Goal: Task Accomplishment & Management: Complete application form

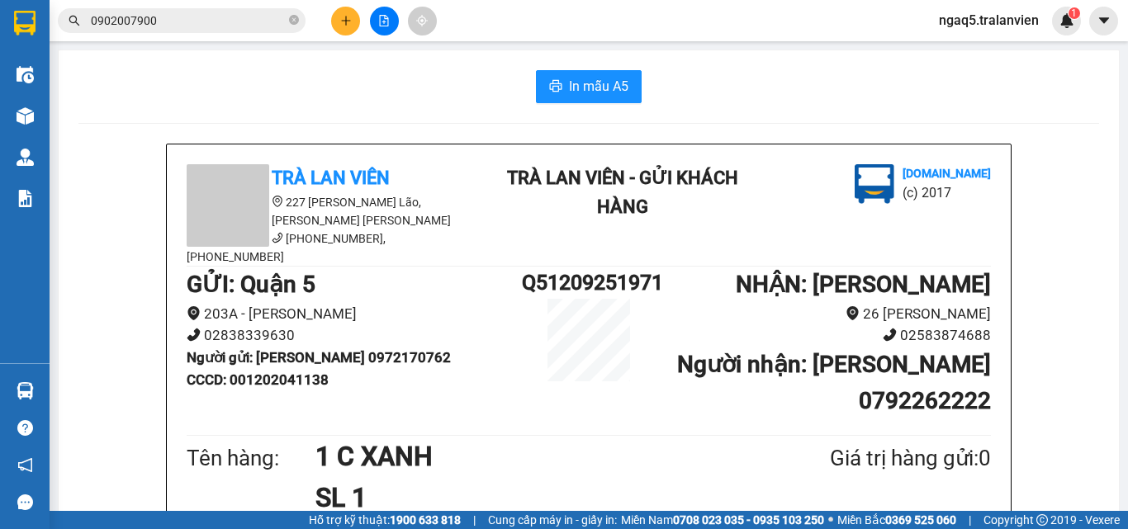
drag, startPoint x: 0, startPoint y: 0, endPoint x: 261, endPoint y: 23, distance: 262.0
click at [263, 23] on input "0902007900" at bounding box center [188, 21] width 195 height 18
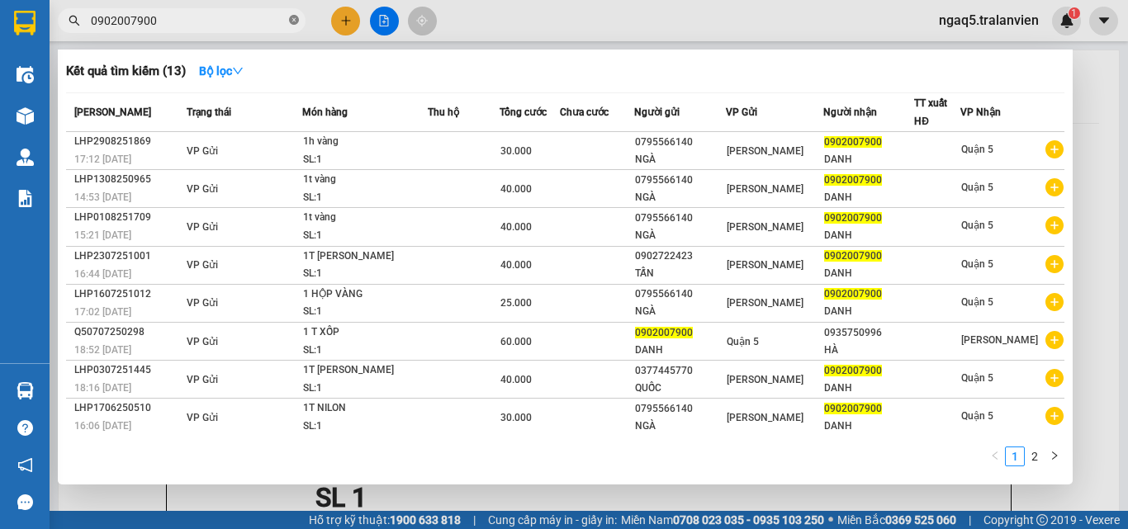
click at [292, 21] on icon "close-circle" at bounding box center [294, 20] width 10 height 10
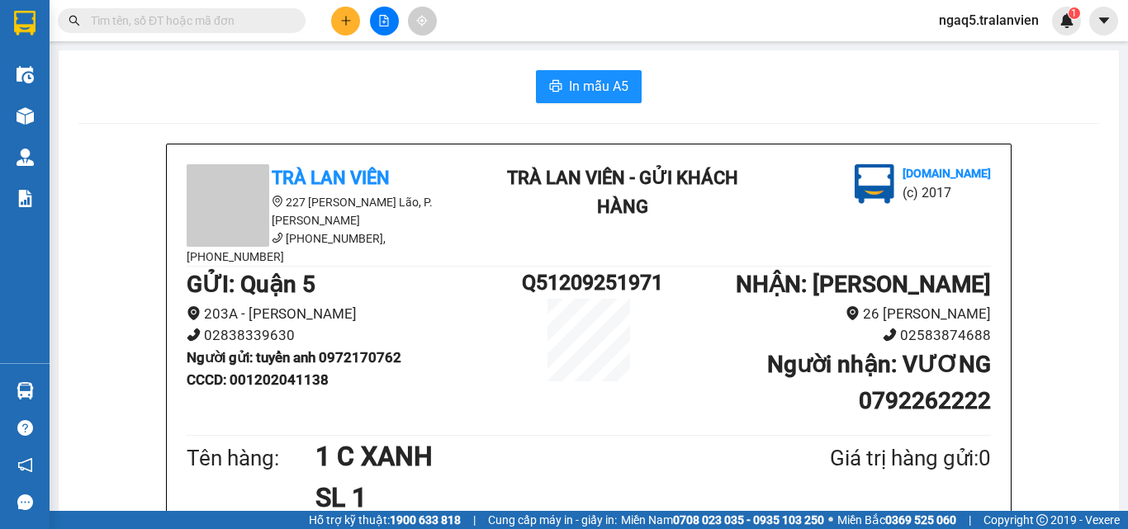
drag, startPoint x: 194, startPoint y: 74, endPoint x: 191, endPoint y: 29, distance: 45.5
click at [191, 19] on input "text" at bounding box center [188, 21] width 195 height 18
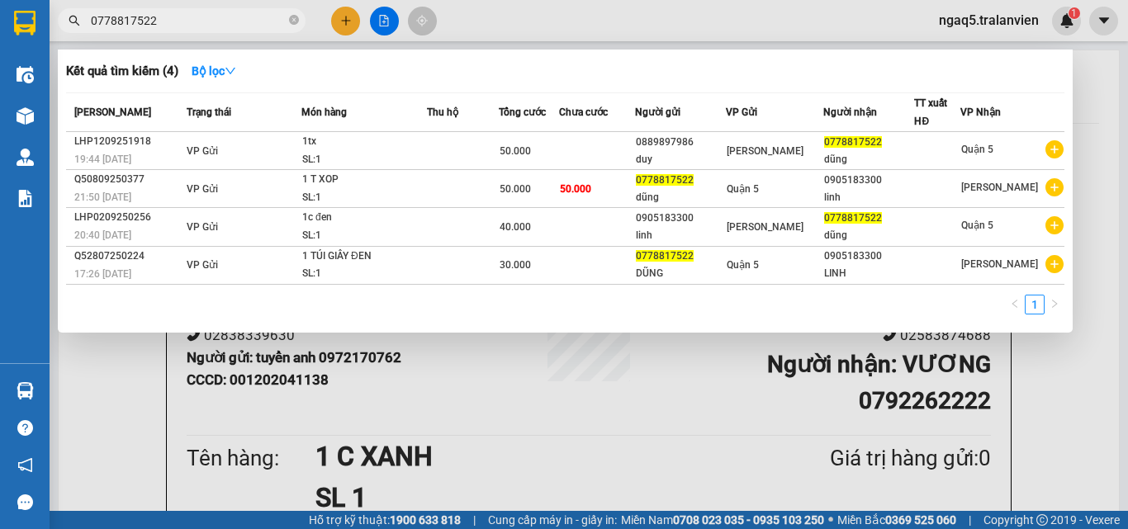
type input "0778817522"
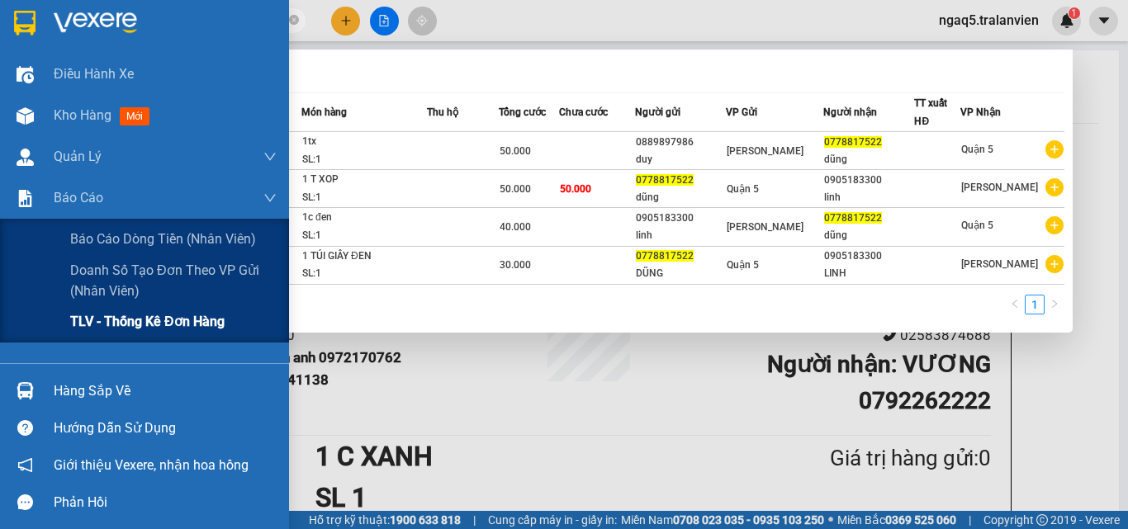
click at [97, 324] on span "TLV - Thống kê đơn hàng" at bounding box center [147, 321] width 154 height 21
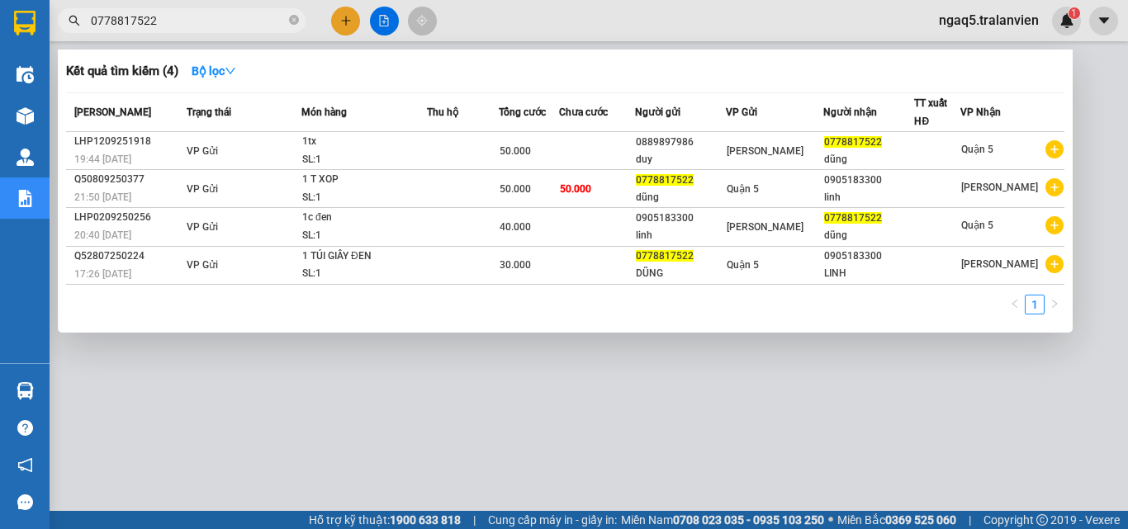
click at [1108, 208] on div at bounding box center [564, 264] width 1128 height 529
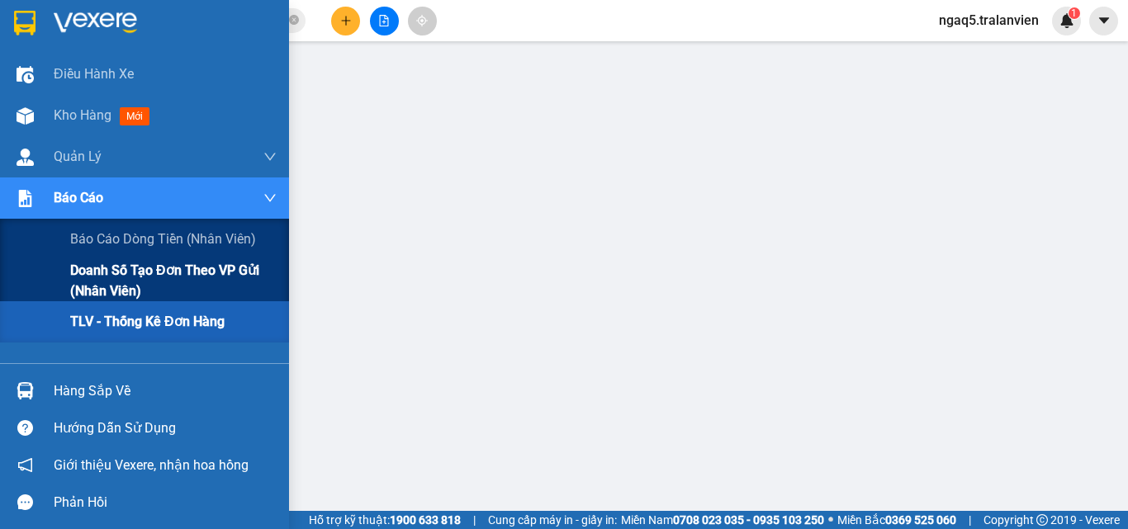
drag, startPoint x: 118, startPoint y: 325, endPoint x: 235, endPoint y: 294, distance: 120.4
click at [122, 324] on span "TLV - Thống kê đơn hàng" at bounding box center [147, 321] width 154 height 21
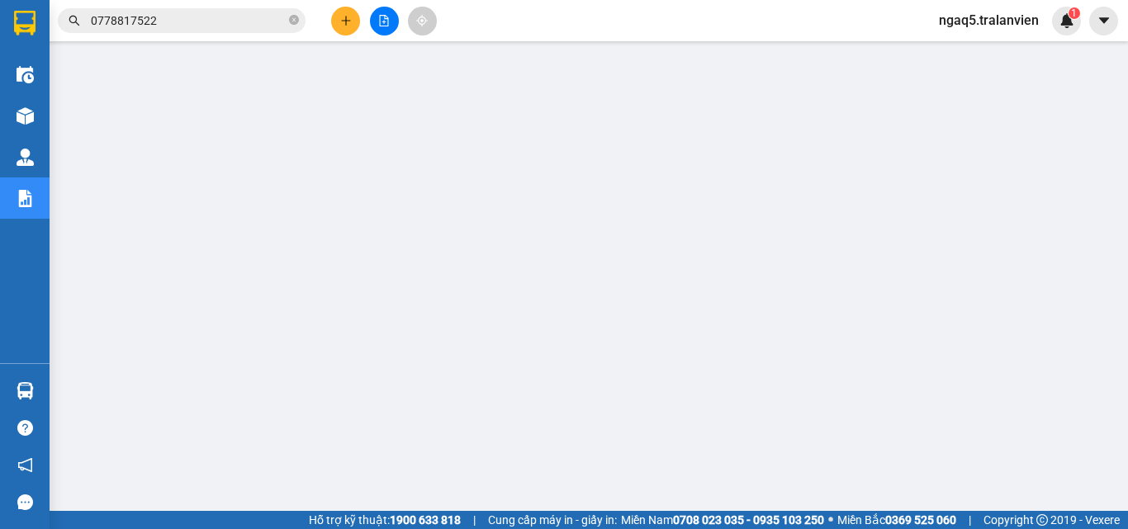
scroll to position [165, 0]
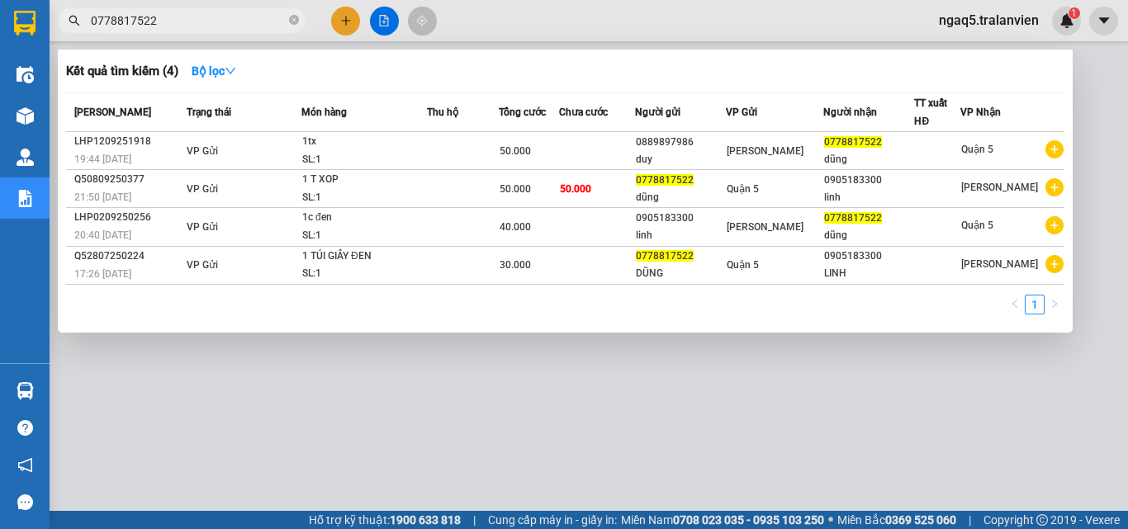
drag, startPoint x: 193, startPoint y: 23, endPoint x: 212, endPoint y: 21, distance: 19.1
click at [196, 23] on input "0778817522" at bounding box center [188, 21] width 195 height 18
drag, startPoint x: 292, startPoint y: 22, endPoint x: 254, endPoint y: 21, distance: 38.9
click at [290, 21] on icon "close-circle" at bounding box center [294, 20] width 10 height 10
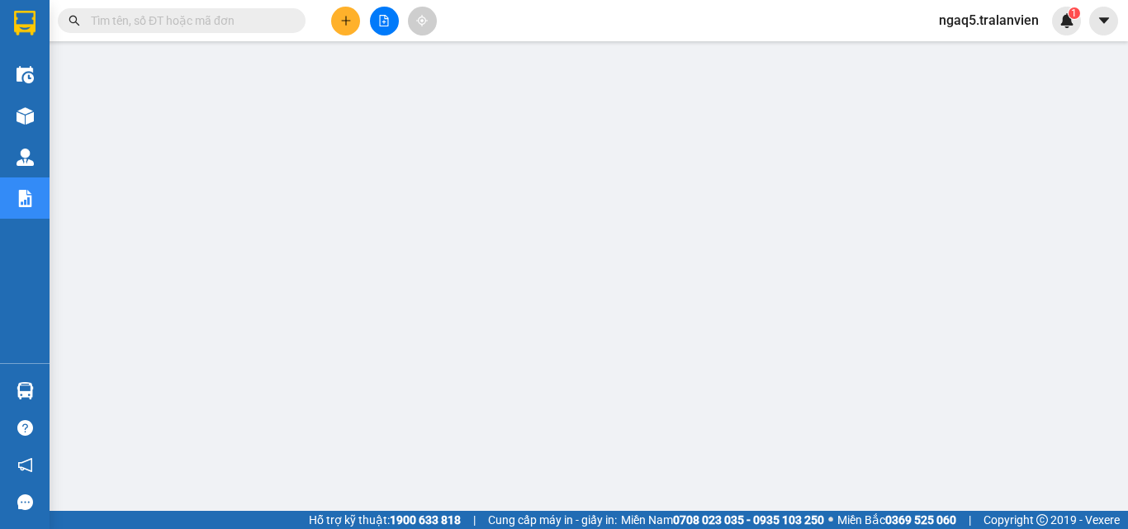
click at [233, 20] on input "text" at bounding box center [188, 21] width 195 height 18
paste input "0907000372"
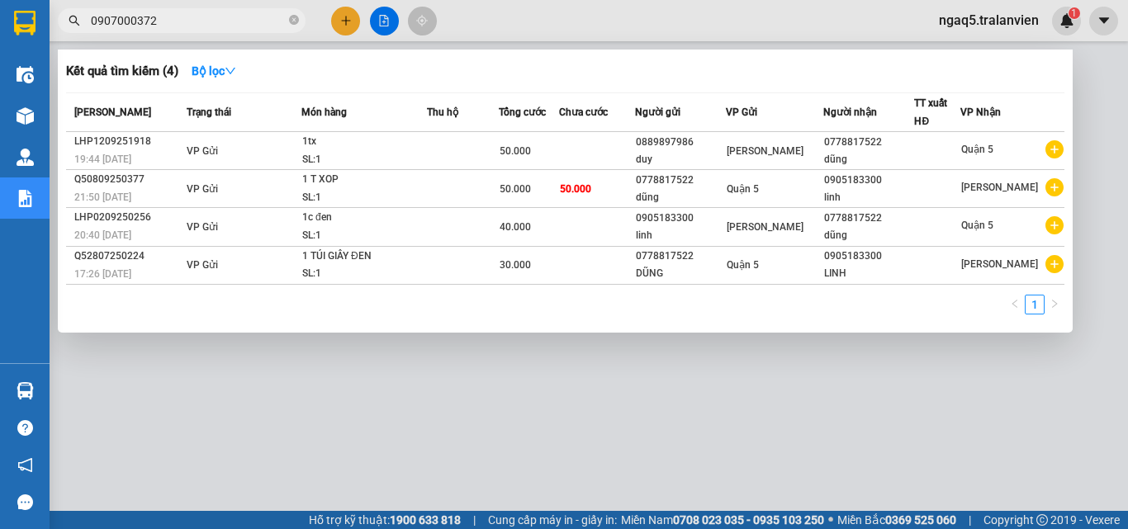
click at [193, 19] on input "0907000372" at bounding box center [188, 21] width 195 height 18
type input "0907000372"
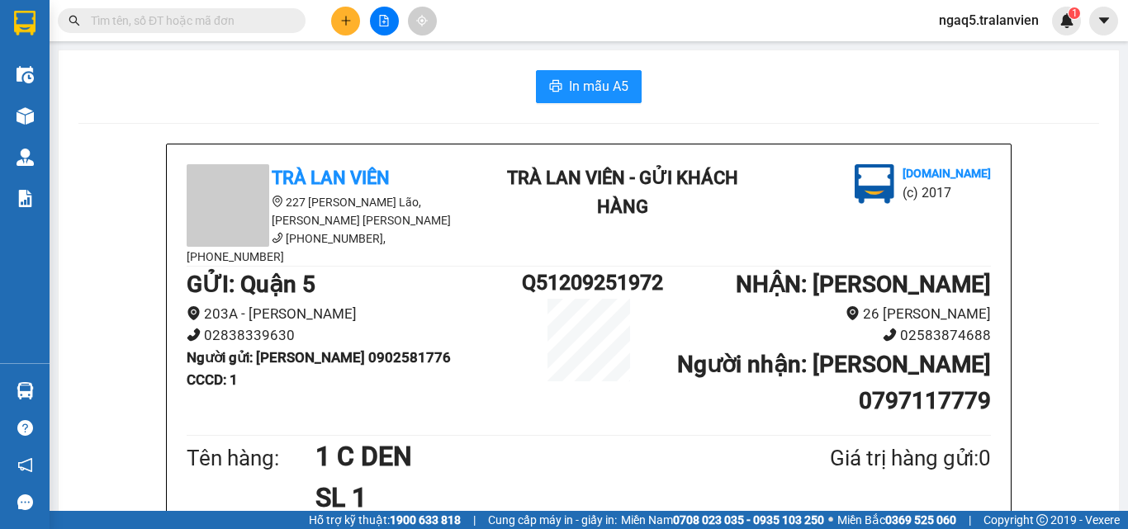
click at [223, 12] on input "text" at bounding box center [188, 21] width 195 height 18
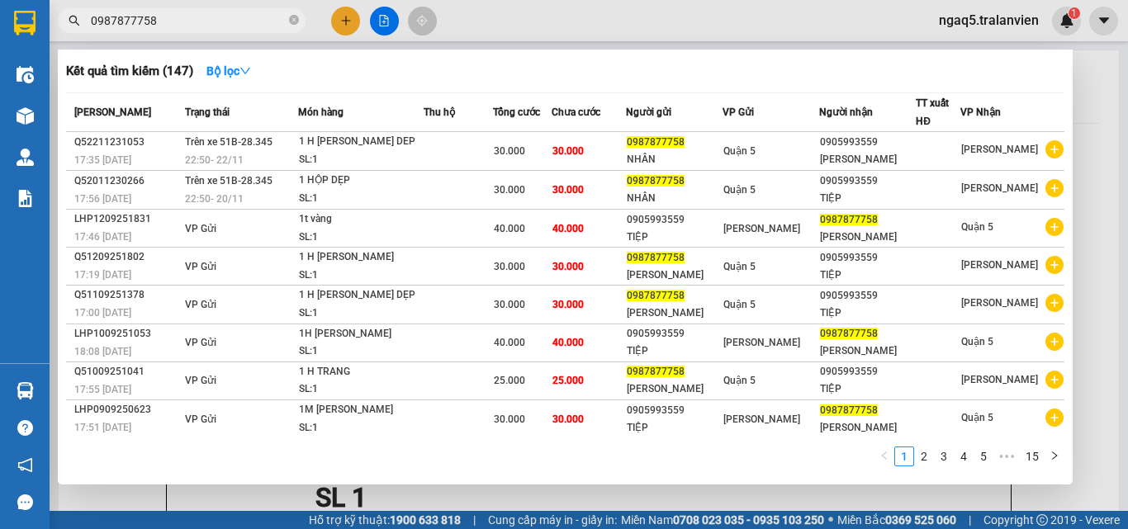
type input "0987877758"
drag, startPoint x: 303, startPoint y: 12, endPoint x: 276, endPoint y: 21, distance: 28.5
click at [301, 12] on span "0987877758" at bounding box center [182, 20] width 248 height 25
click at [295, 20] on icon "close-circle" at bounding box center [294, 20] width 10 height 10
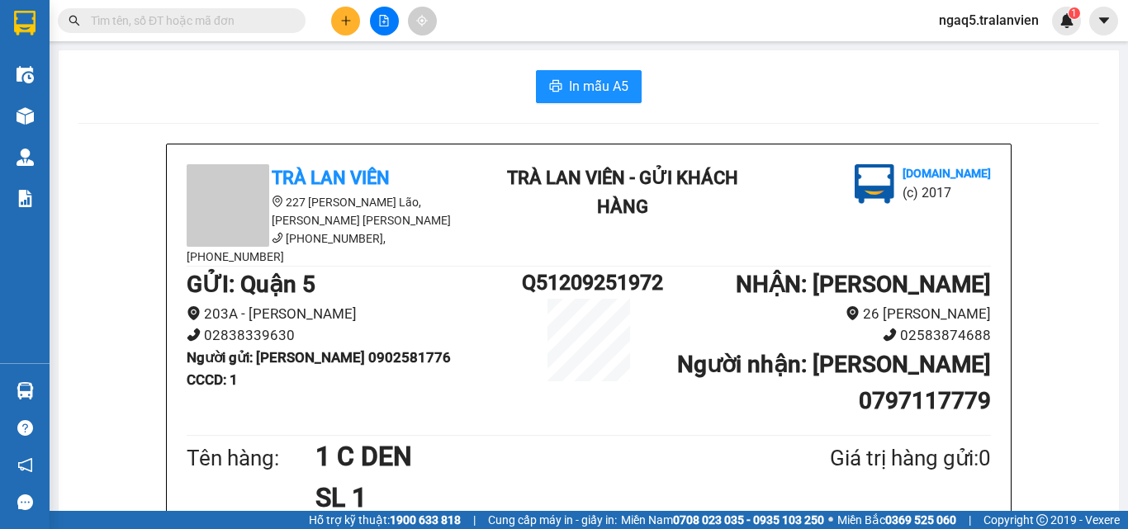
drag, startPoint x: 289, startPoint y: 20, endPoint x: 253, endPoint y: 22, distance: 36.4
click at [288, 20] on span at bounding box center [182, 20] width 248 height 25
click at [253, 22] on input "text" at bounding box center [188, 21] width 195 height 18
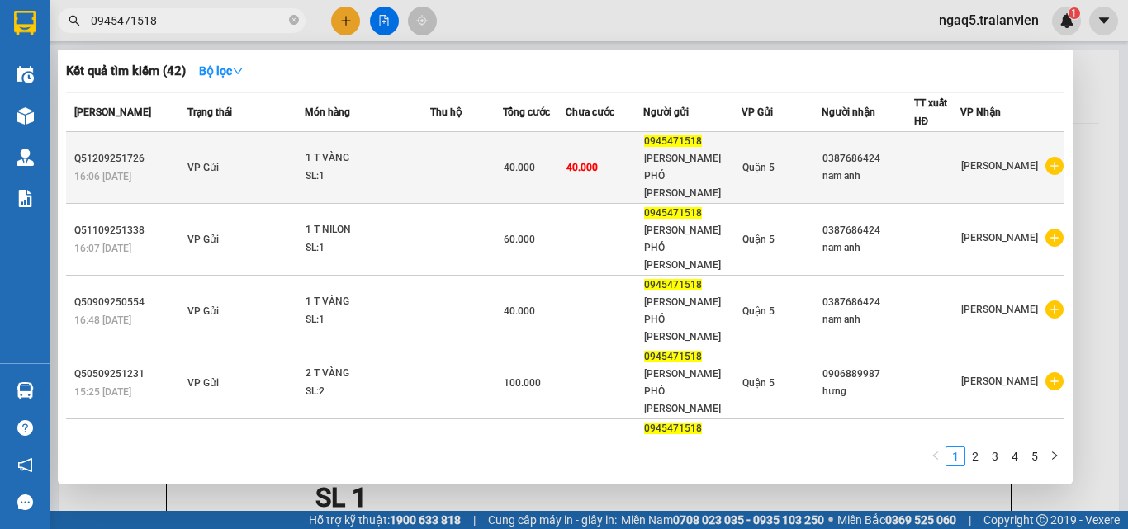
type input "0945471518"
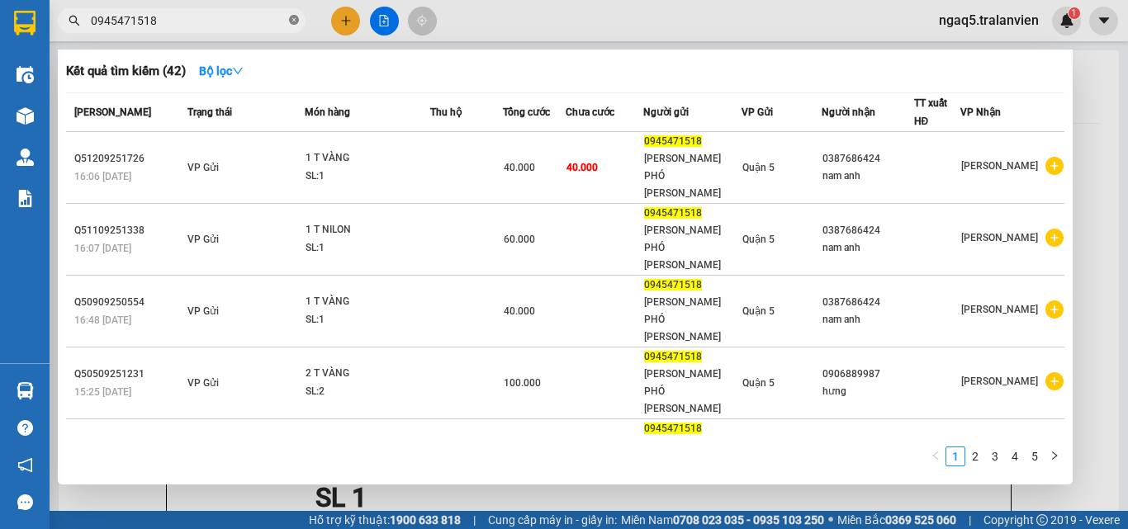
click at [297, 16] on icon "close-circle" at bounding box center [294, 20] width 10 height 10
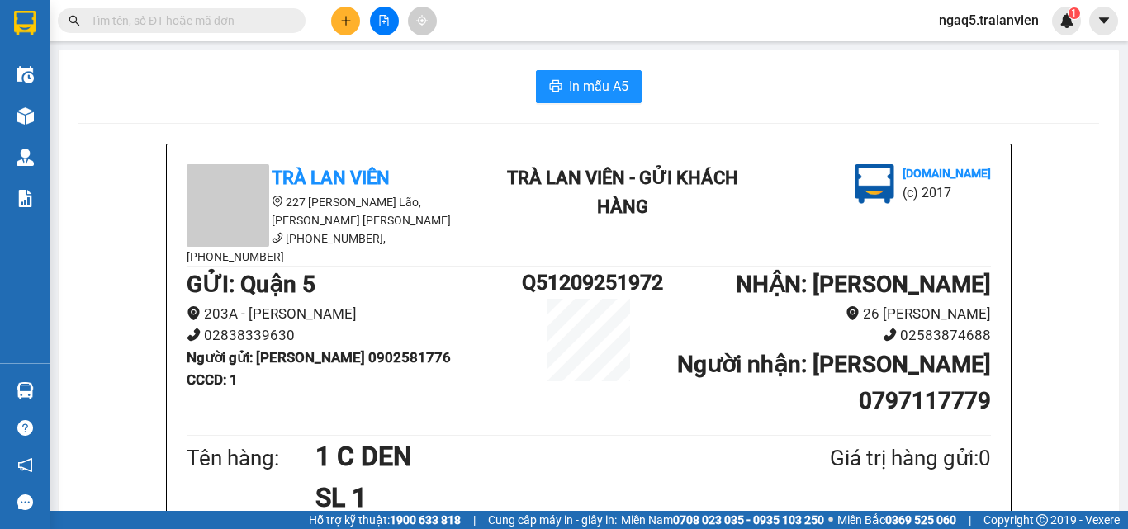
click at [259, 18] on input "text" at bounding box center [188, 21] width 195 height 18
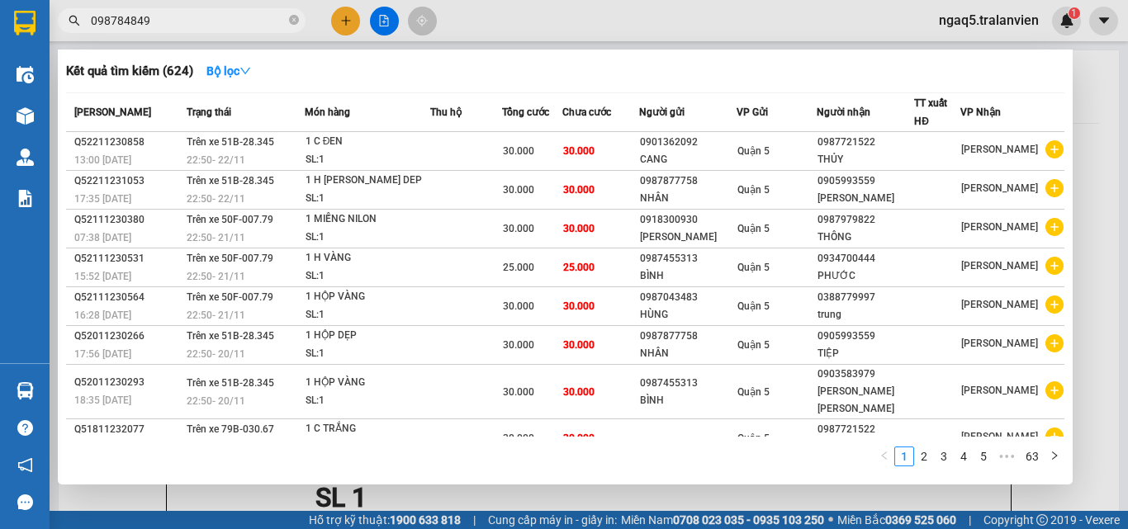
type input "0987848491"
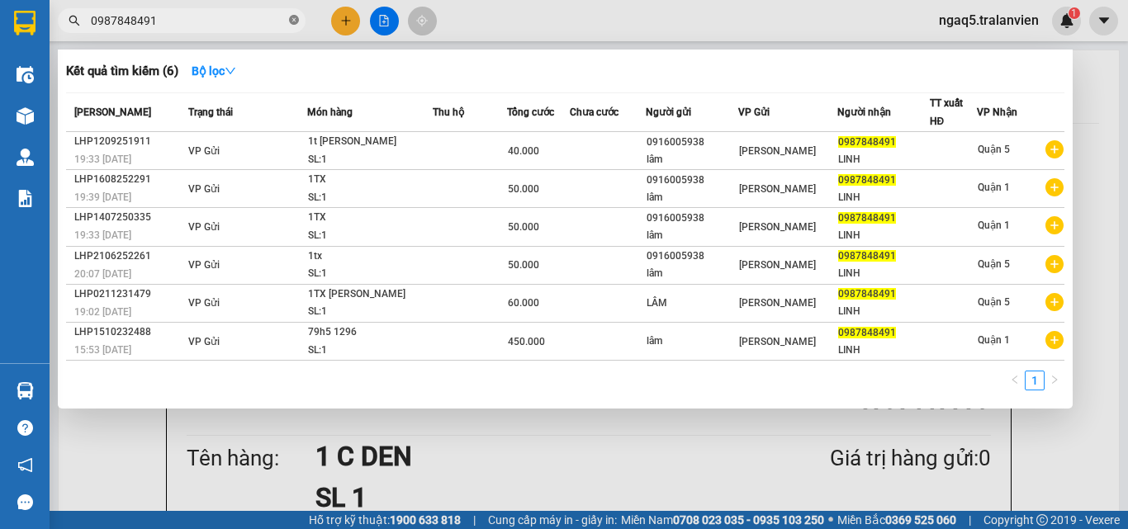
click at [293, 19] on icon "close-circle" at bounding box center [294, 20] width 10 height 10
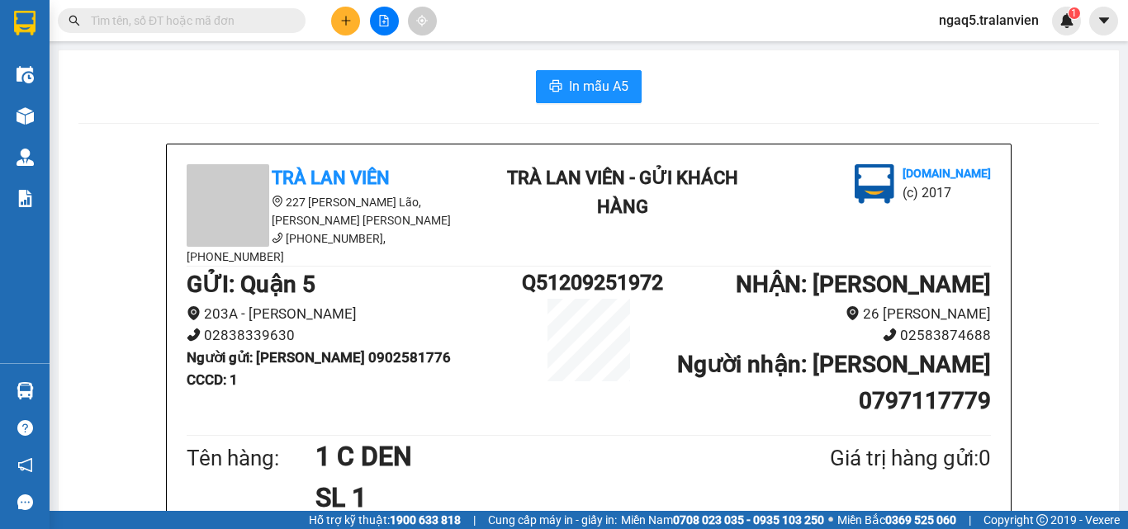
click at [249, 16] on input "text" at bounding box center [188, 21] width 195 height 18
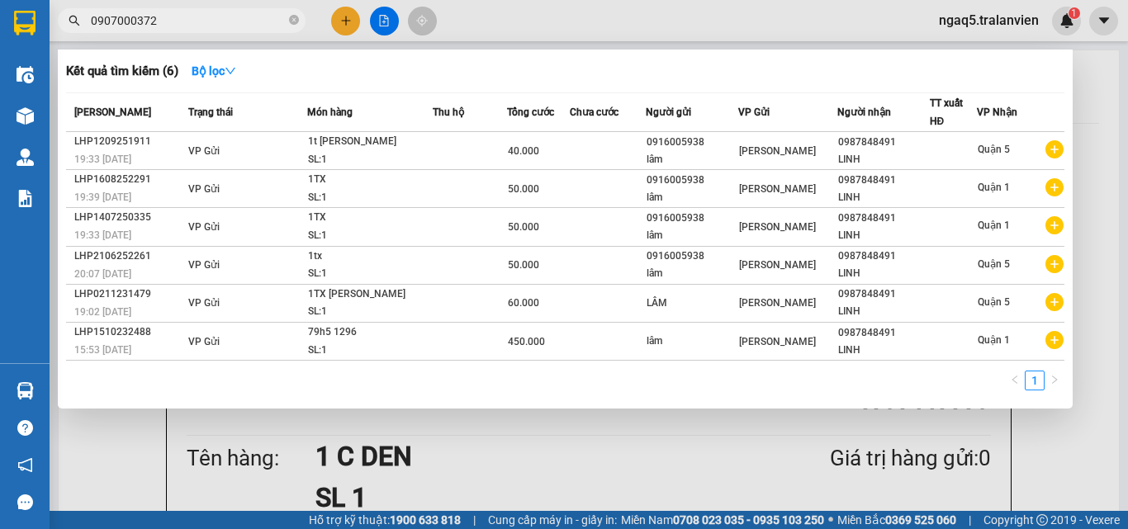
click at [193, 22] on input "0907000372" at bounding box center [188, 21] width 195 height 18
drag, startPoint x: 193, startPoint y: 22, endPoint x: 69, endPoint y: 23, distance: 124.7
click at [69, 23] on div "0907000372" at bounding box center [161, 20] width 322 height 25
type input "0907000372"
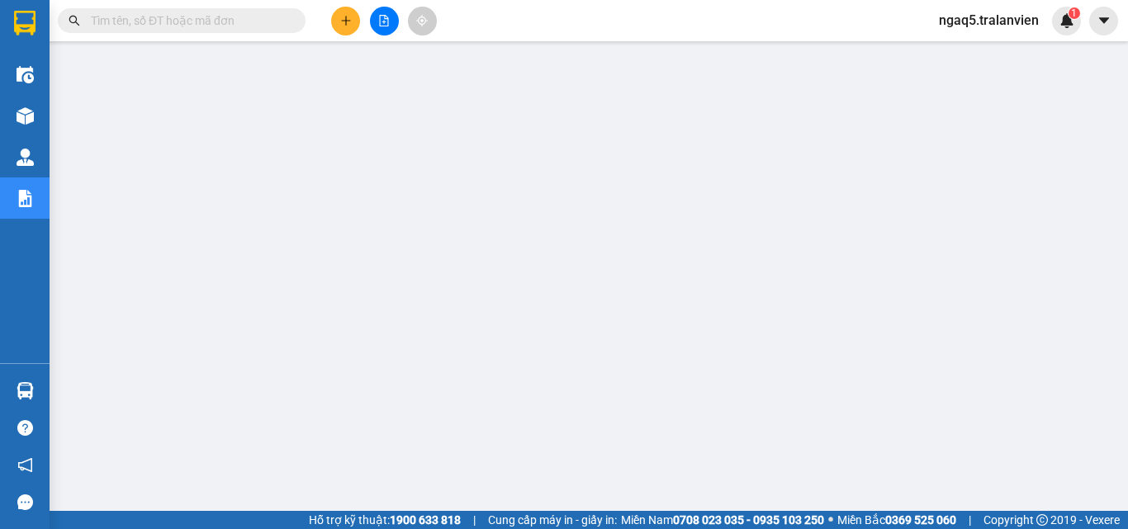
click at [188, 25] on input "text" at bounding box center [188, 21] width 195 height 18
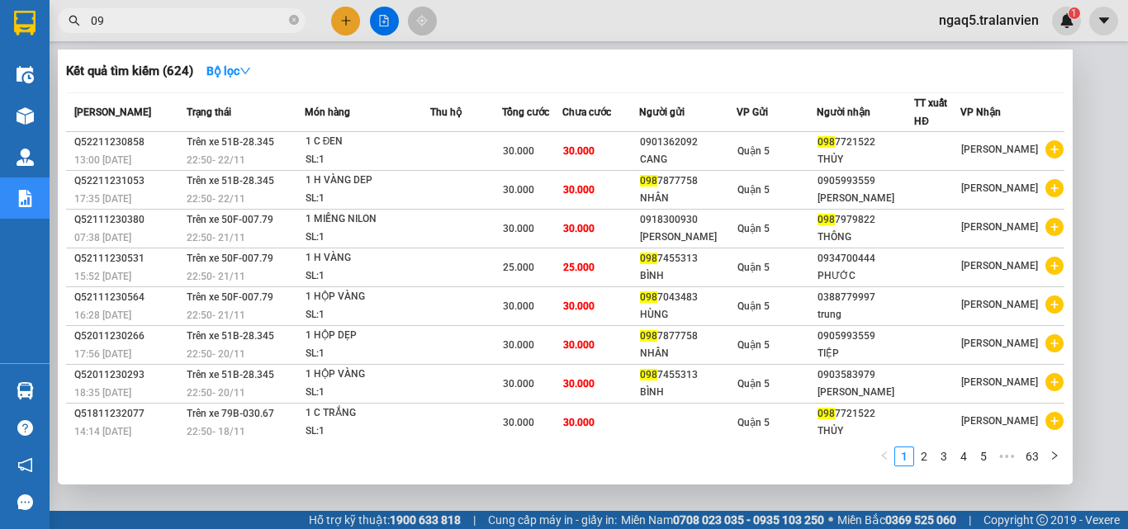
type input "0"
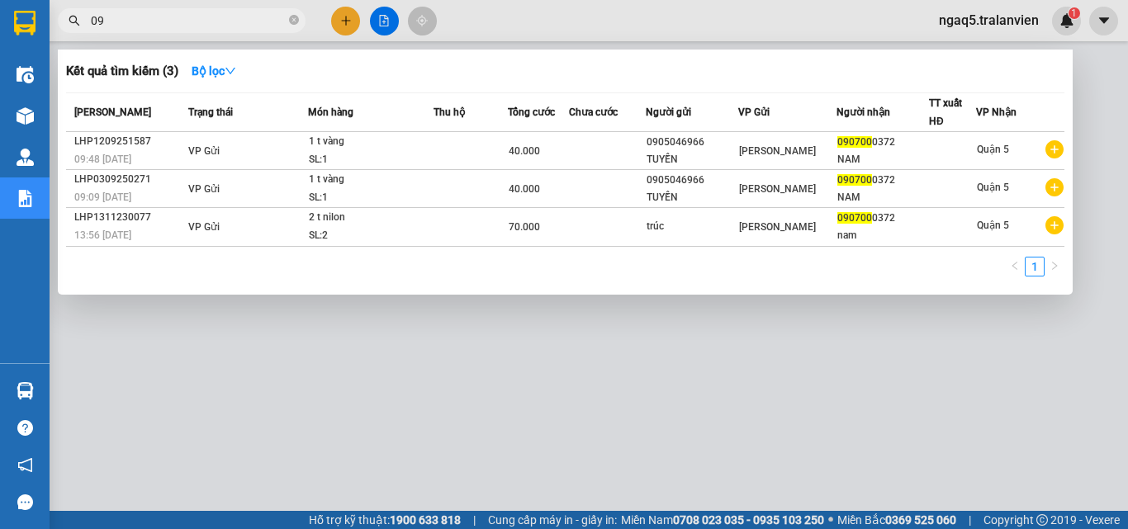
type input "0"
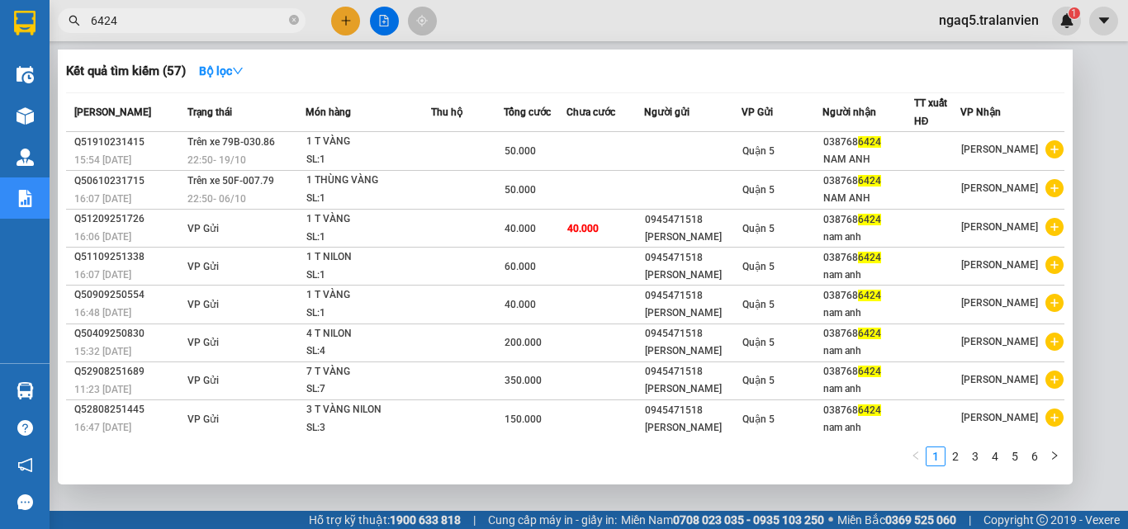
type input "6424"
drag, startPoint x: 296, startPoint y: 18, endPoint x: 254, endPoint y: 21, distance: 42.2
click at [294, 18] on icon "close-circle" at bounding box center [294, 20] width 10 height 10
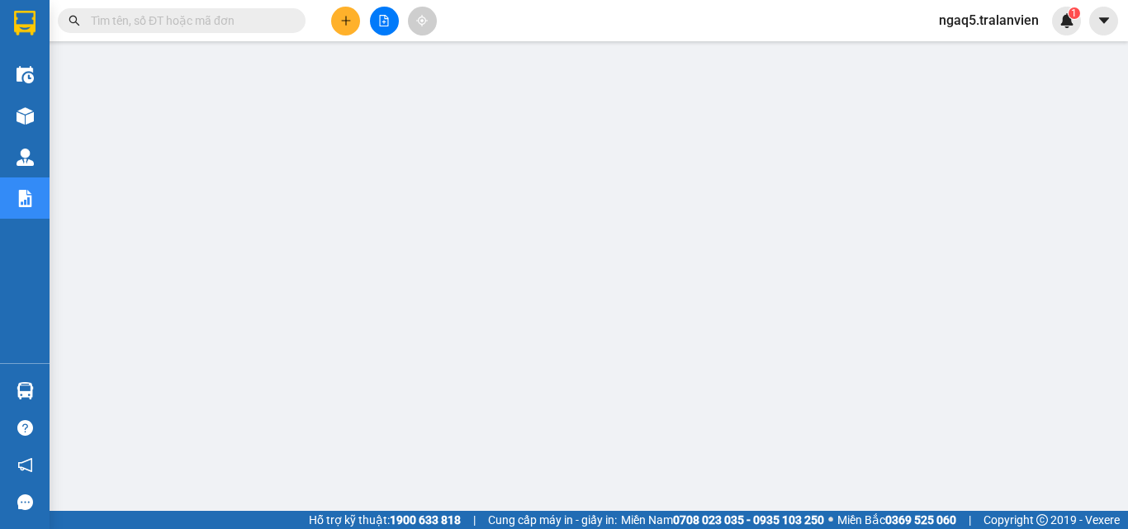
click at [254, 21] on input "text" at bounding box center [188, 21] width 195 height 18
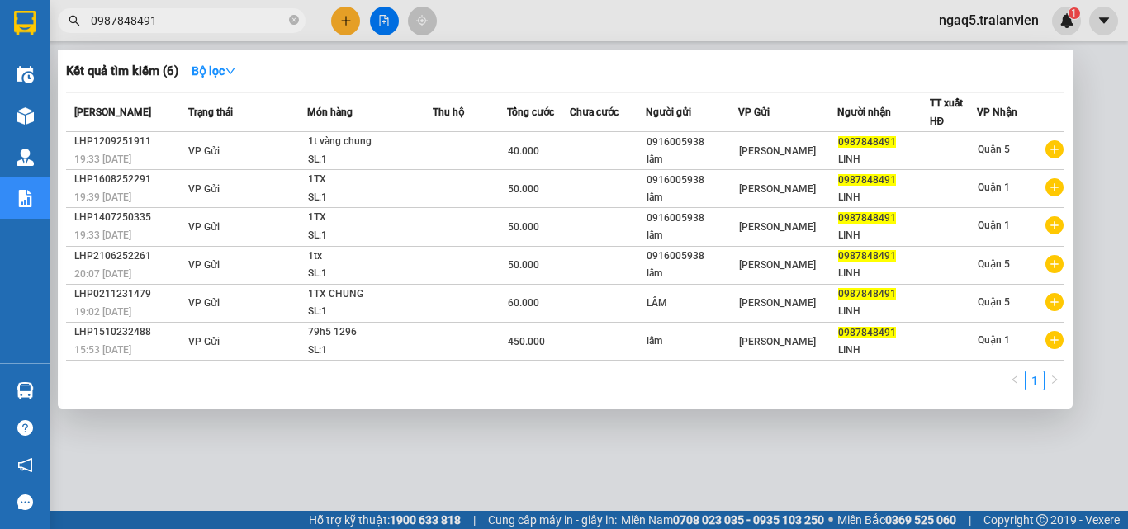
click at [205, 24] on input "0987848491" at bounding box center [188, 21] width 195 height 18
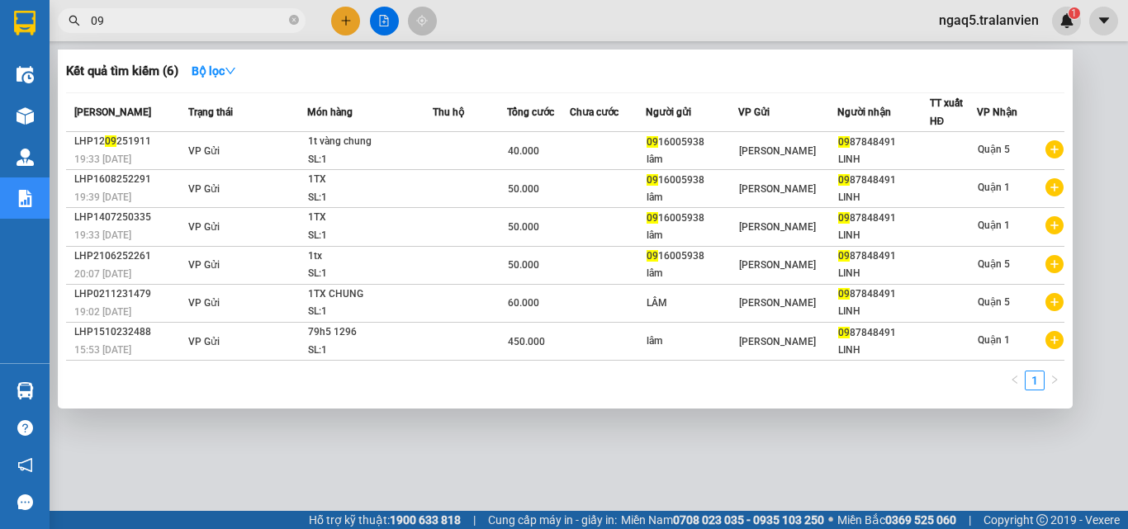
type input "0"
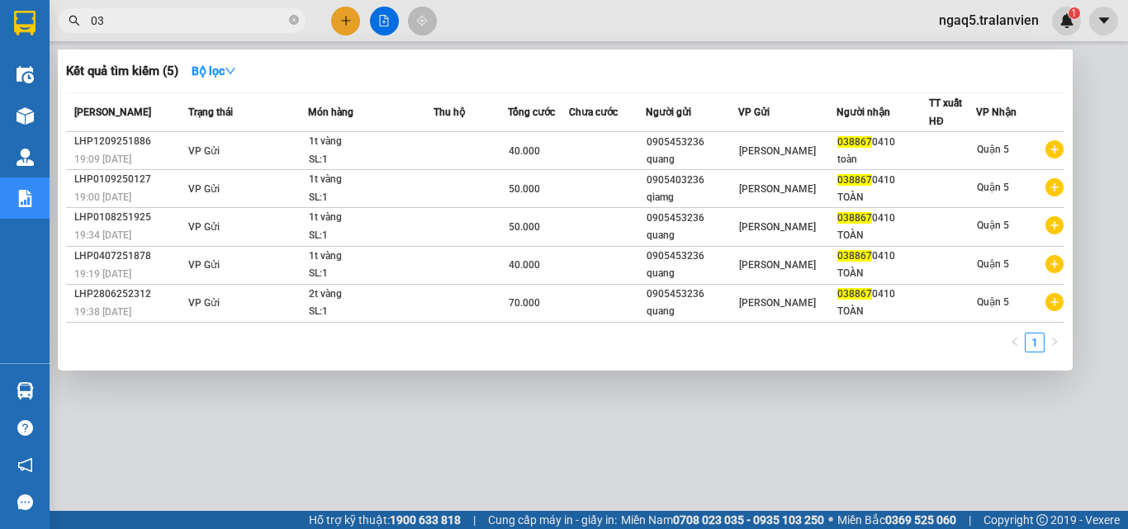
type input "0"
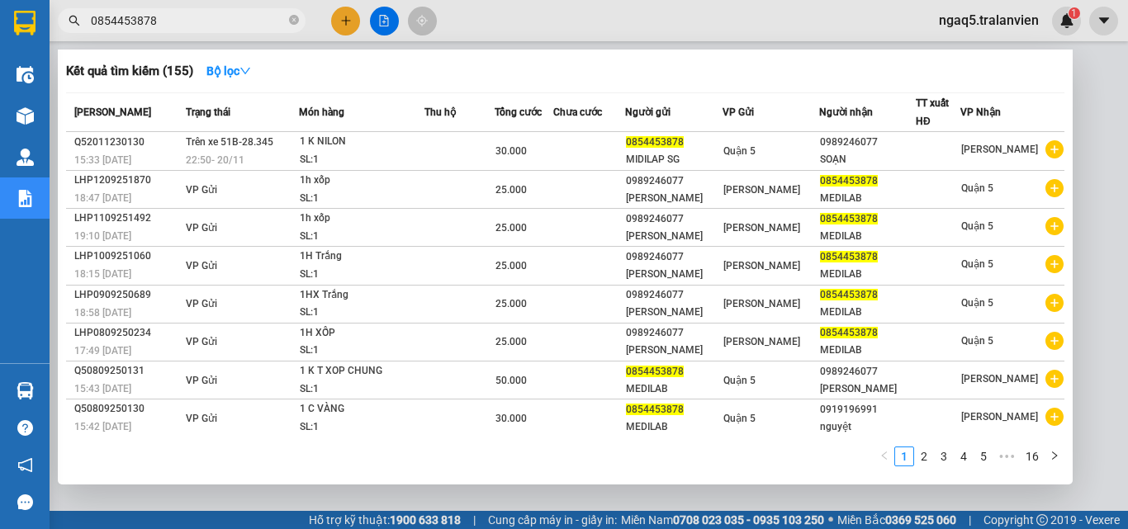
type input "0854453878"
click at [341, 19] on div at bounding box center [564, 264] width 1128 height 529
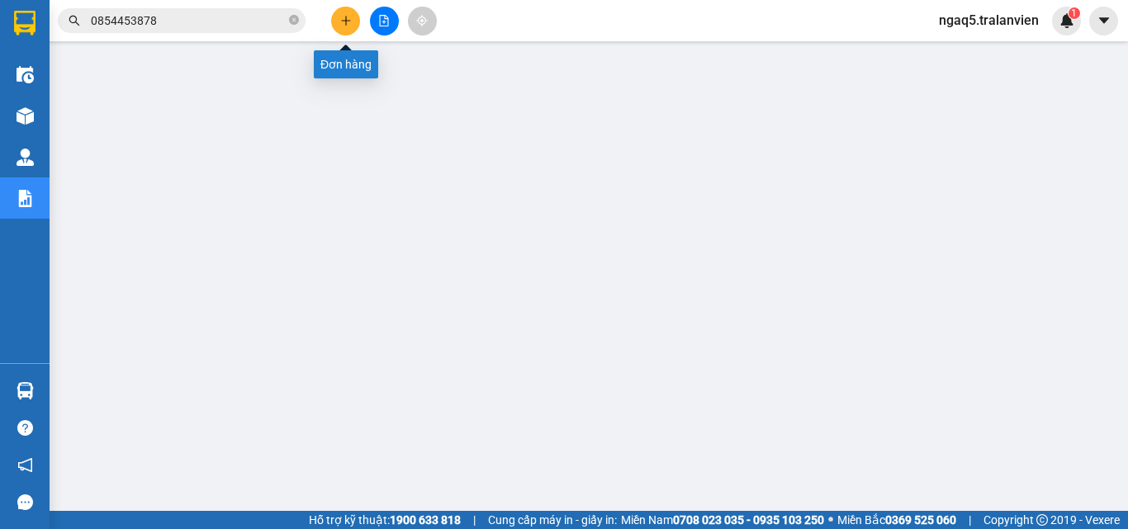
click at [341, 19] on icon "plus" at bounding box center [346, 21] width 12 height 12
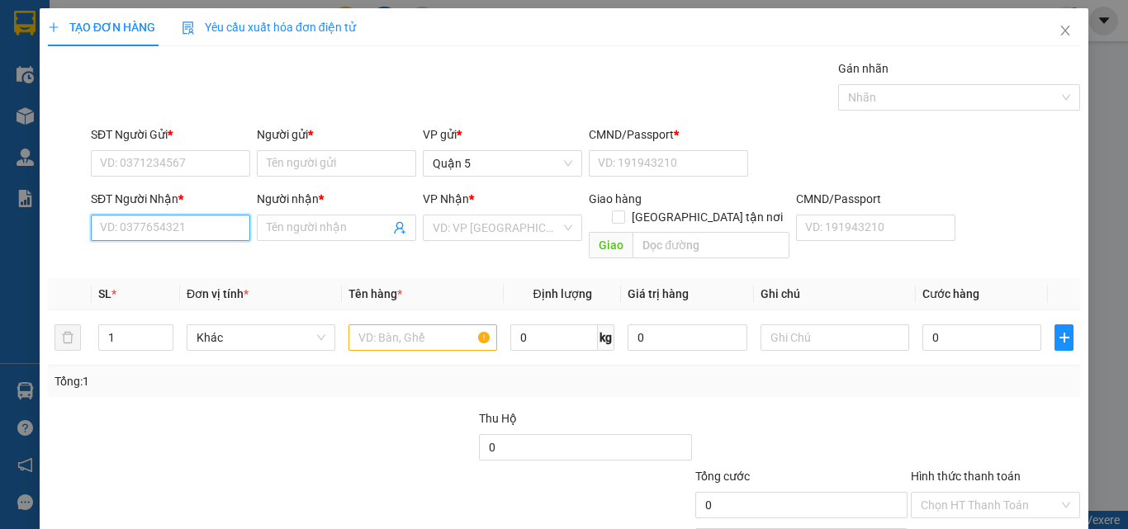
click at [195, 232] on input "SĐT Người Nhận *" at bounding box center [170, 228] width 159 height 26
click at [150, 232] on input "3677" at bounding box center [170, 228] width 159 height 26
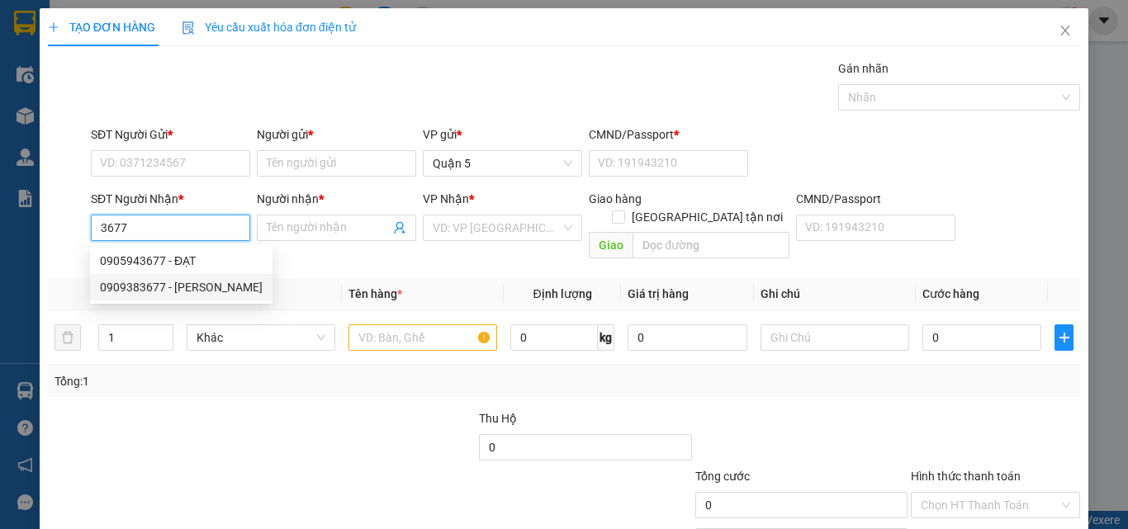
click at [191, 286] on div "0909383677 - [PERSON_NAME]" at bounding box center [181, 287] width 163 height 18
type input "0909383677"
type input "QUỲNH"
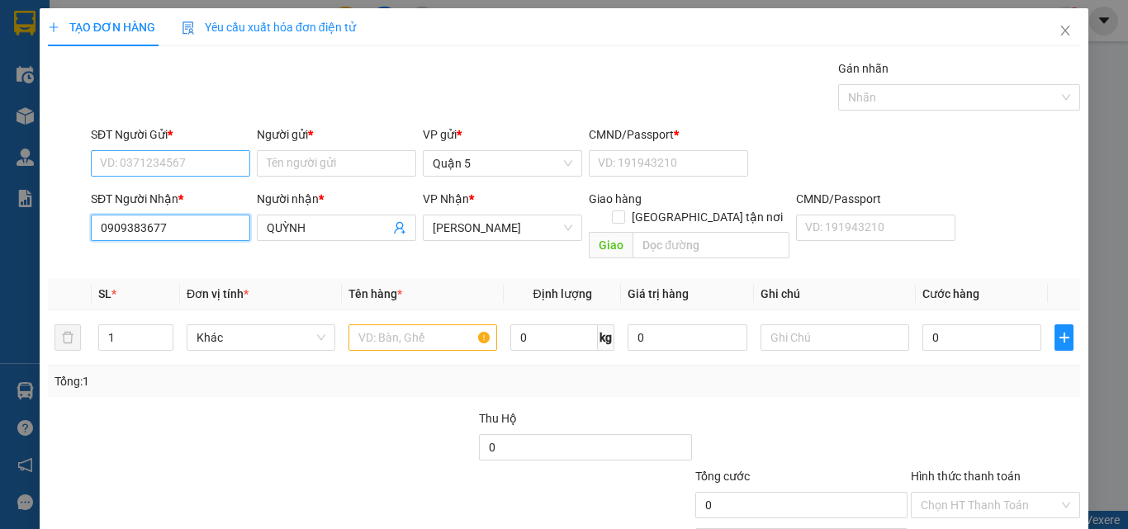
type input "0909383677"
click at [162, 165] on input "SĐT Người Gửi *" at bounding box center [170, 163] width 159 height 26
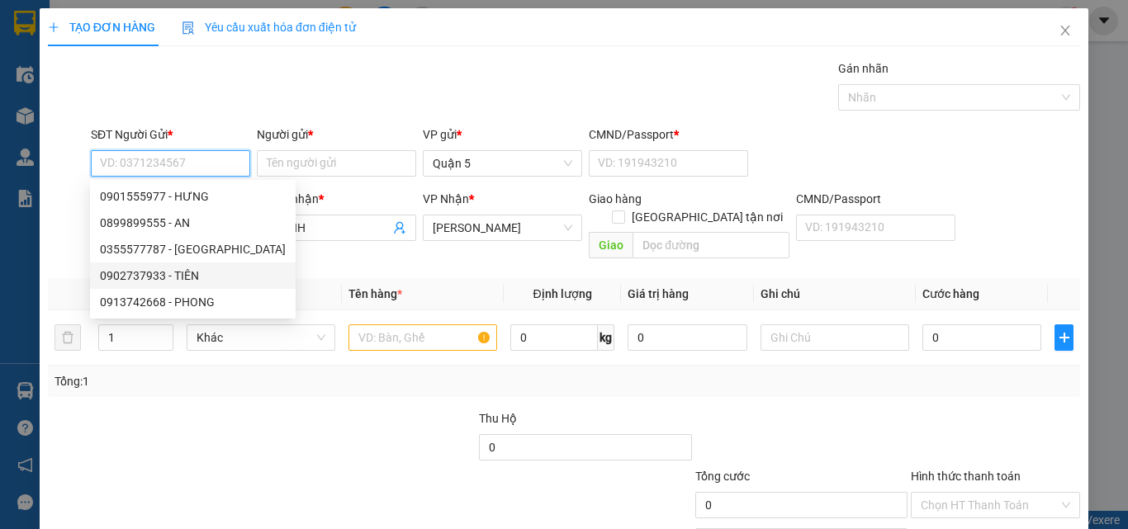
click at [187, 274] on div "0902737933 - TIÊN" at bounding box center [193, 276] width 186 height 18
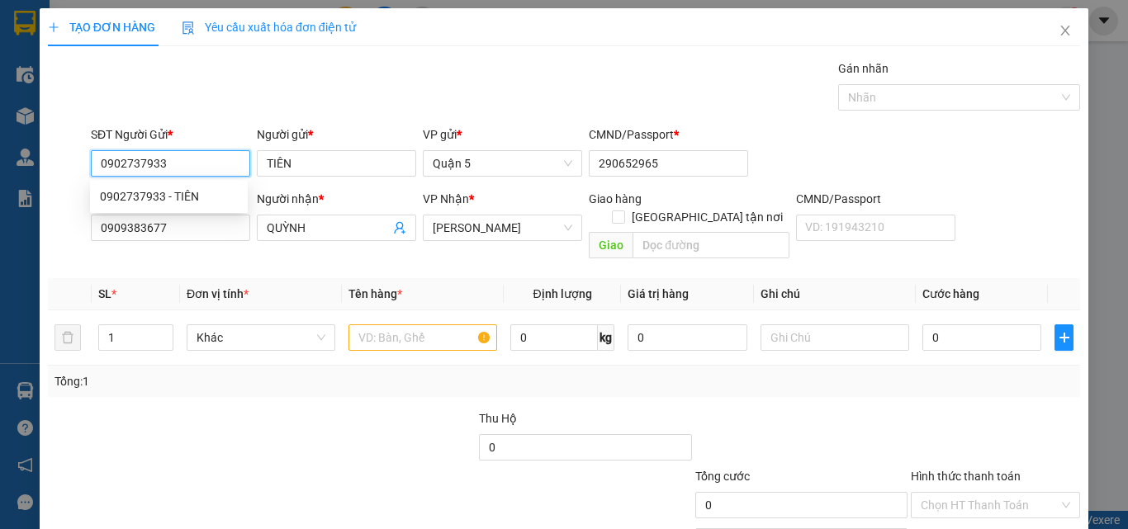
type input "0902737933"
type input "TIÊN"
type input "290652965"
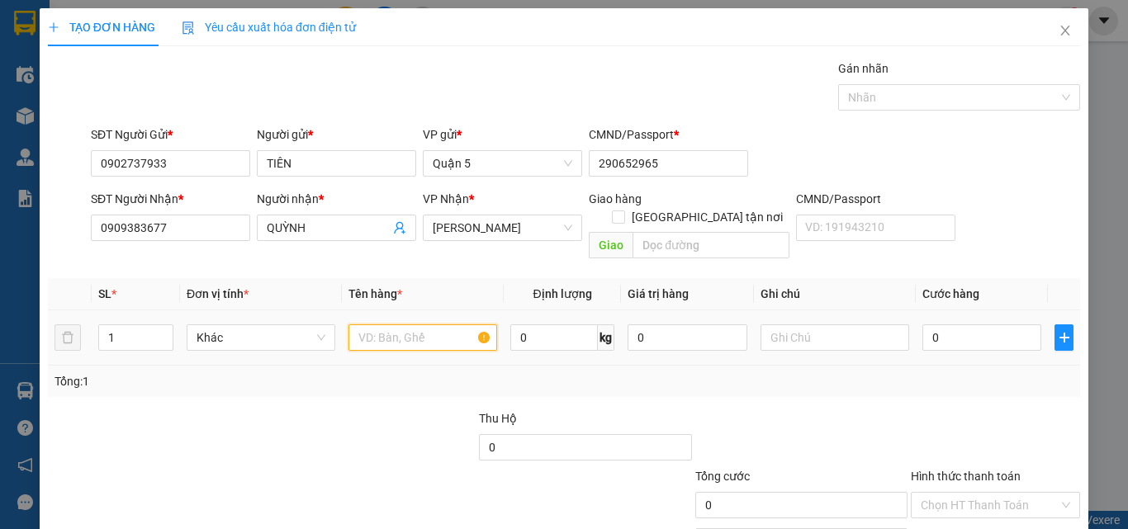
click at [362, 326] on input "text" at bounding box center [423, 338] width 149 height 26
type input "1 T VÀNG"
click at [986, 330] on input "0" at bounding box center [982, 338] width 119 height 26
type input "7"
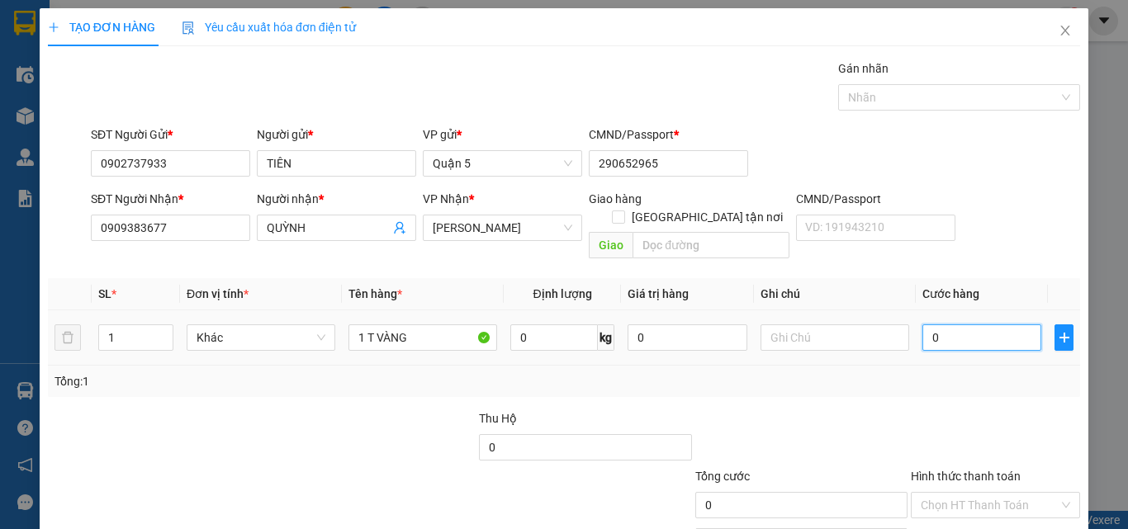
type input "7"
type input "70"
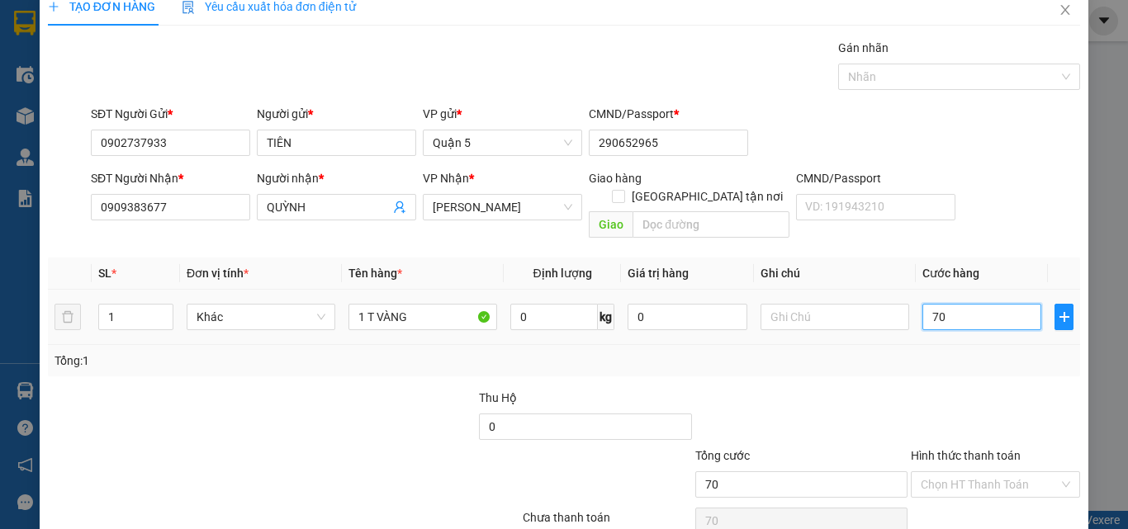
scroll to position [82, 0]
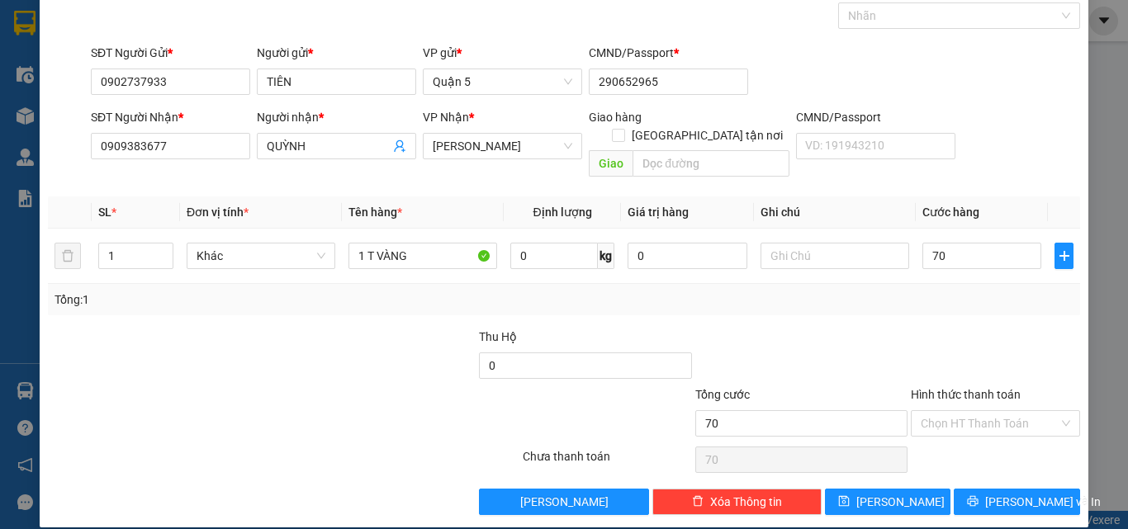
type input "70.000"
click at [951, 388] on label "Hình thức thanh toán" at bounding box center [966, 394] width 110 height 13
click at [951, 411] on input "Hình thức thanh toán" at bounding box center [990, 423] width 138 height 25
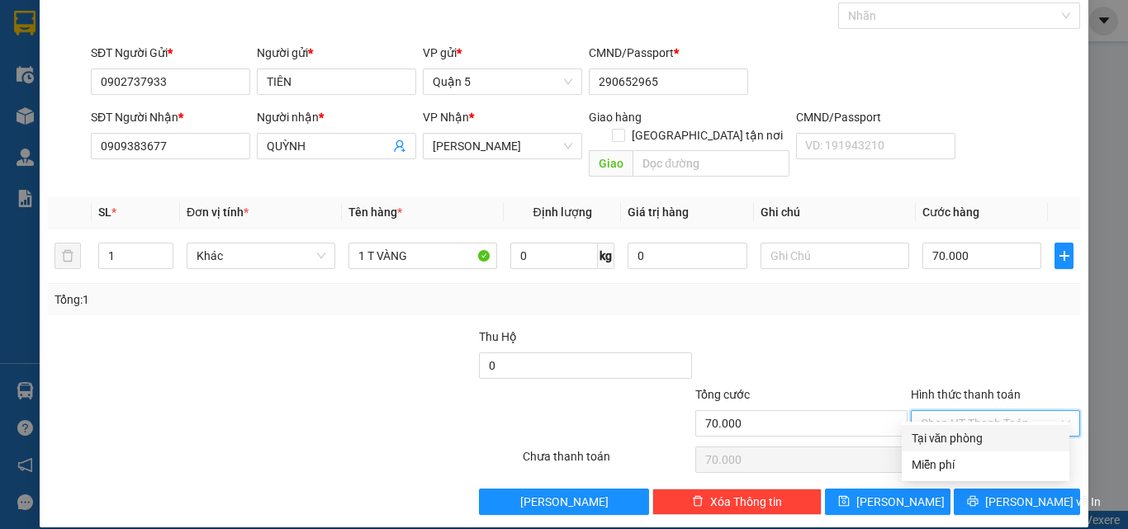
click at [963, 437] on div "Tại văn phòng" at bounding box center [986, 439] width 148 height 18
type input "0"
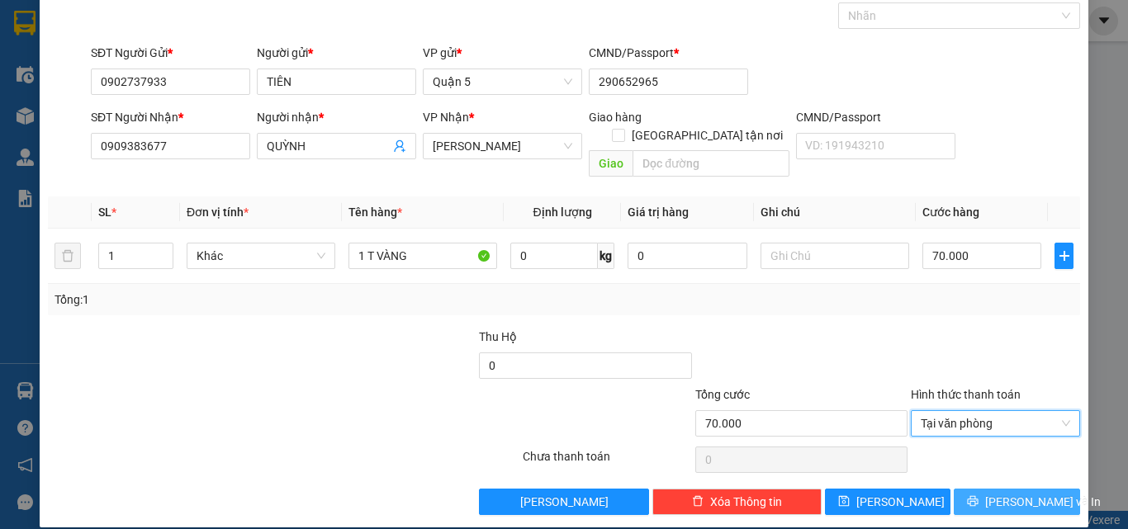
click at [979, 496] on icon "printer" at bounding box center [973, 502] width 12 height 12
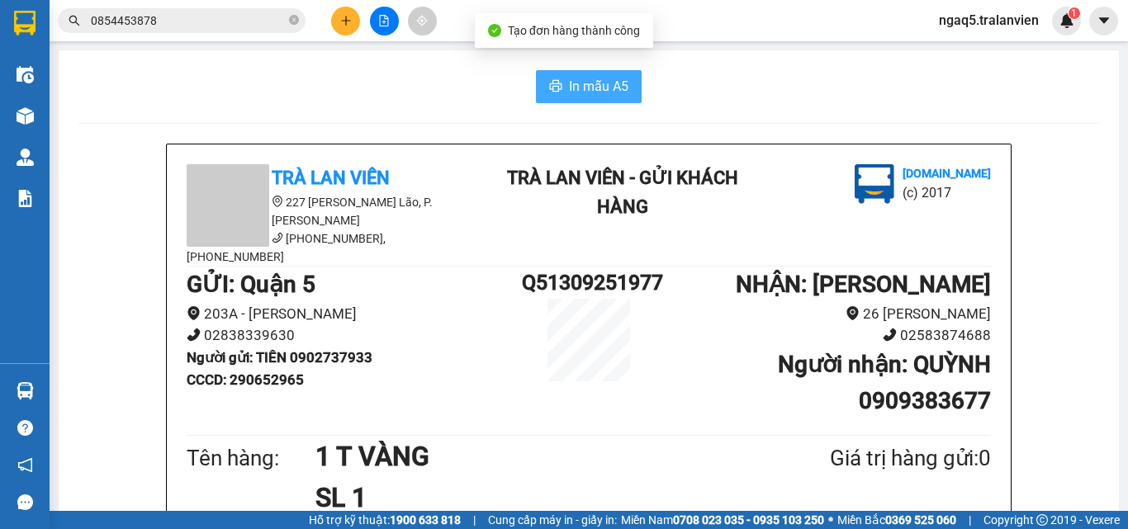
click at [569, 83] on span "In mẫu A5" at bounding box center [598, 86] width 59 height 21
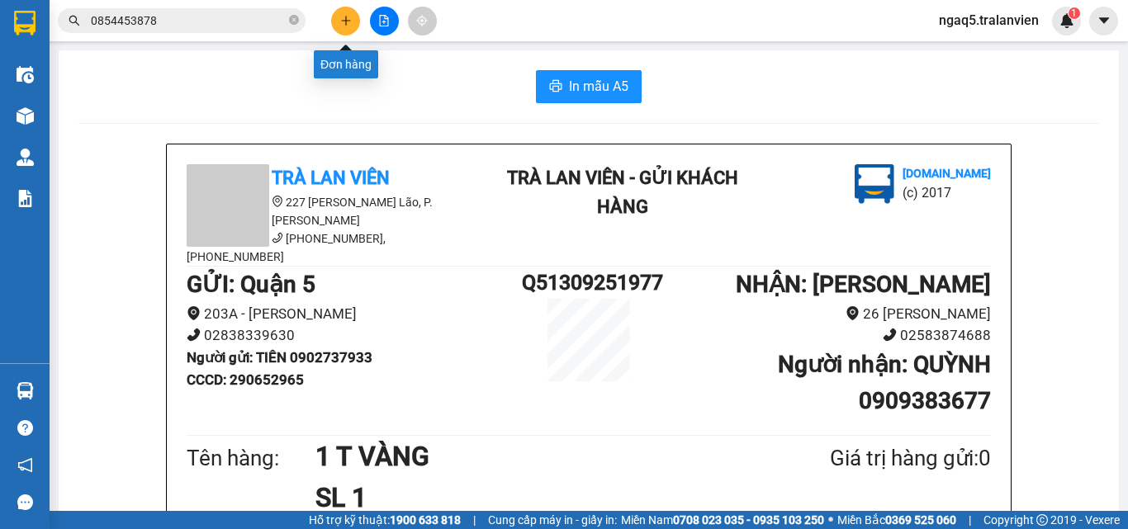
click at [337, 20] on button at bounding box center [345, 21] width 29 height 29
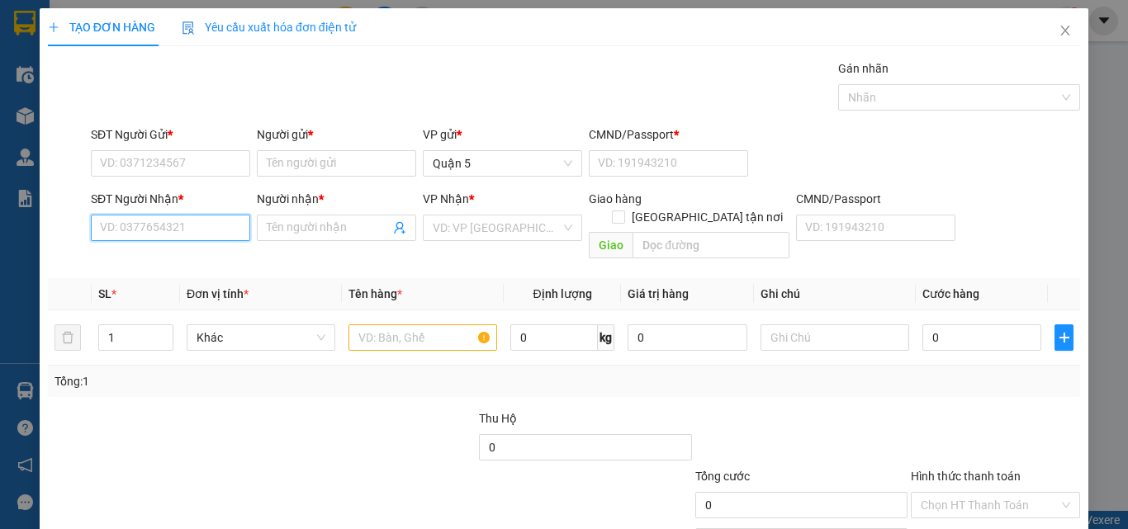
click at [166, 230] on input "SĐT Người Nhận *" at bounding box center [170, 228] width 159 height 26
click at [167, 259] on div "0707328243 - nghĩa" at bounding box center [169, 261] width 138 height 18
type input "0707328243"
type input "nghĩa"
type input "0707328243"
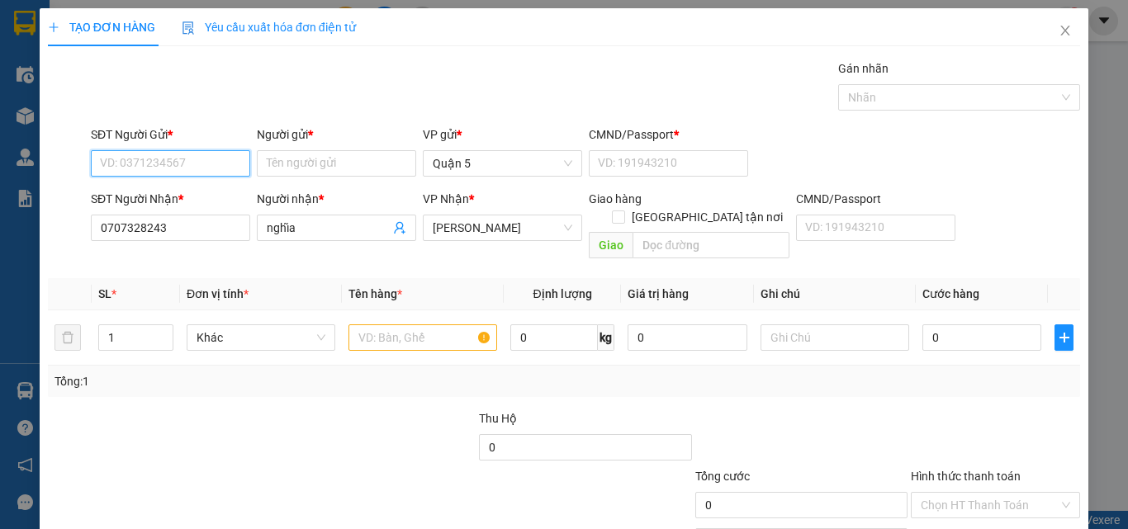
click at [140, 160] on input "SĐT Người Gửi *" at bounding box center [170, 163] width 159 height 26
click at [1061, 35] on icon "close" at bounding box center [1065, 31] width 9 height 10
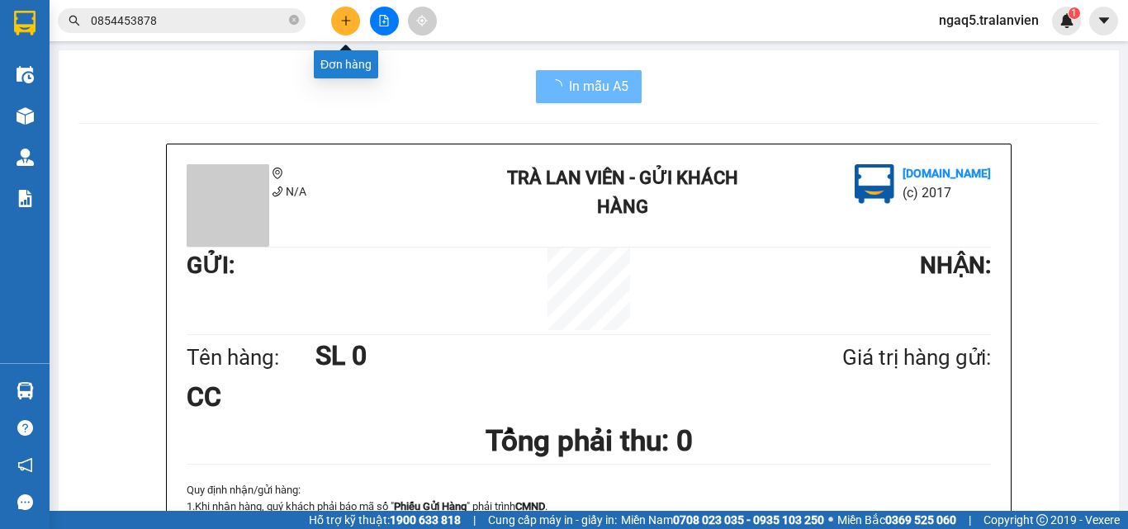
click at [345, 19] on icon "plus" at bounding box center [346, 21] width 12 height 12
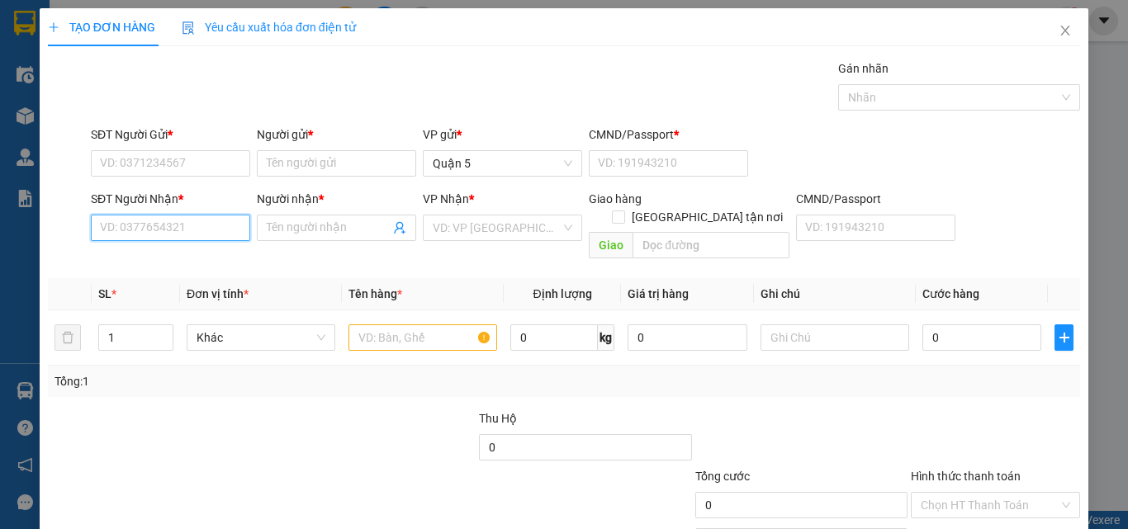
drag, startPoint x: 113, startPoint y: 234, endPoint x: 900, endPoint y: 259, distance: 786.7
click at [247, 229] on input "SĐT Người Nhận *" at bounding box center [170, 228] width 159 height 26
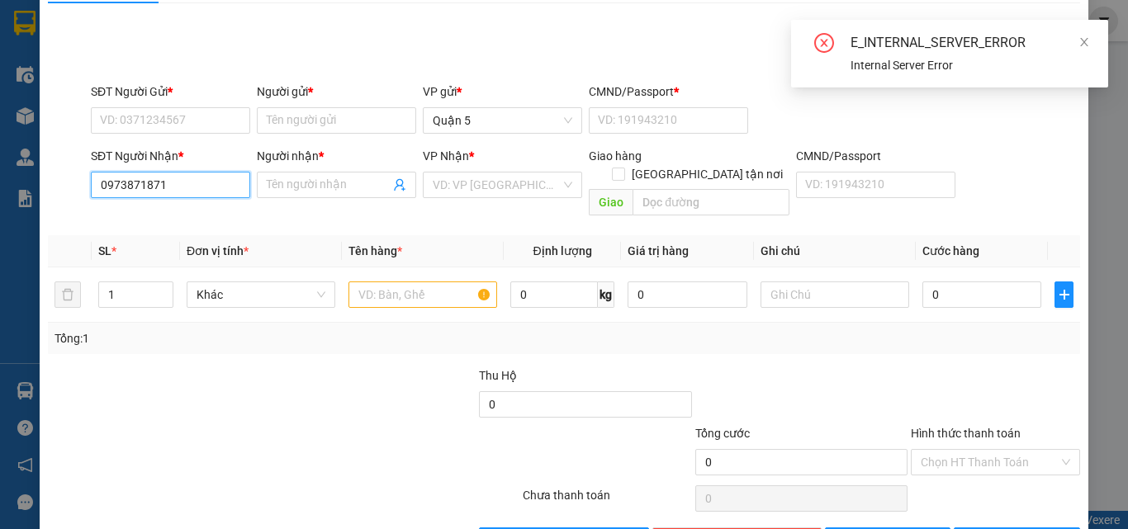
scroll to position [82, 0]
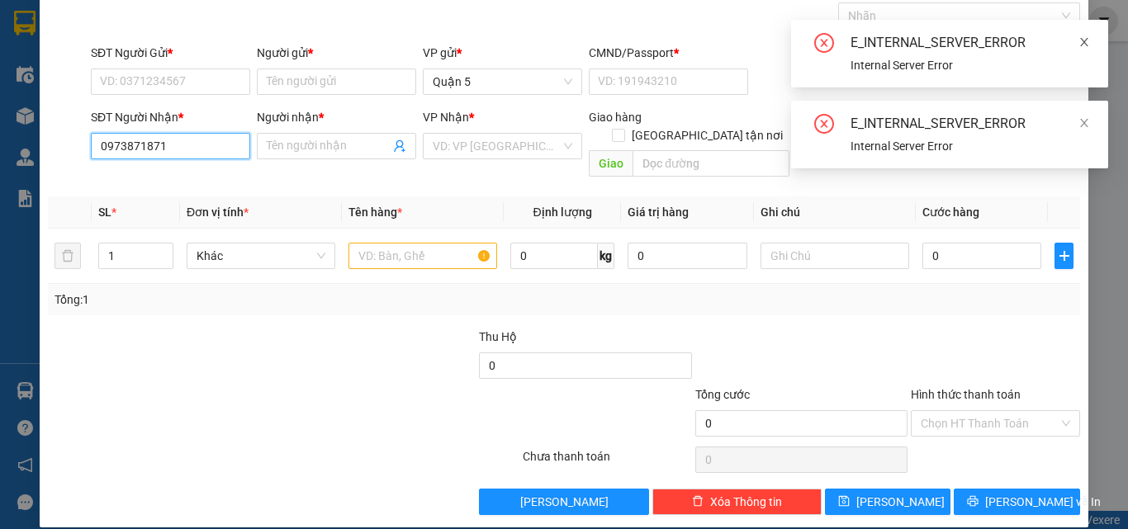
type input "0973871871"
click at [1087, 42] on icon "close" at bounding box center [1085, 42] width 12 height 12
click at [1089, 121] on icon "close" at bounding box center [1085, 123] width 12 height 12
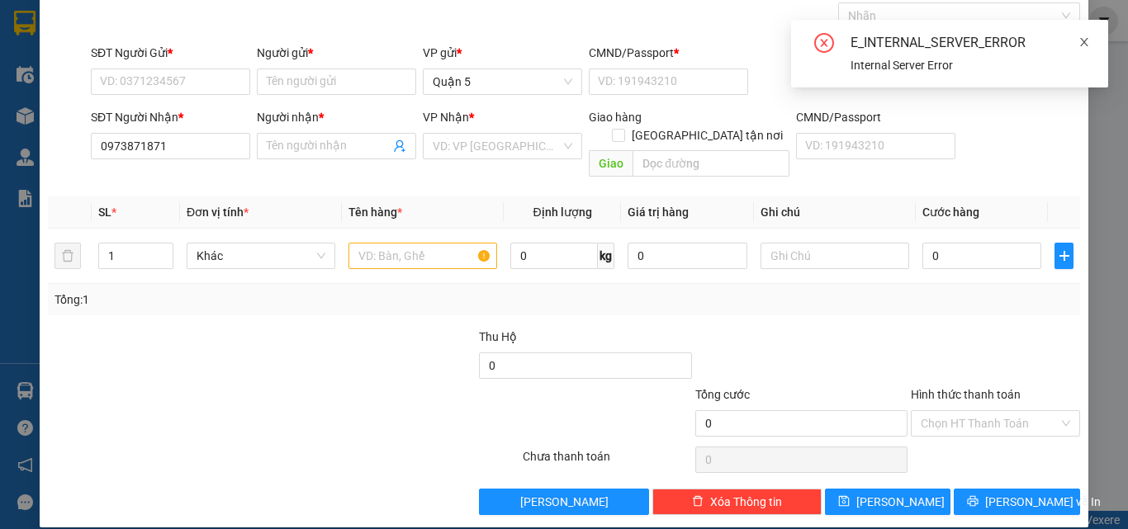
click at [1088, 46] on icon "close" at bounding box center [1085, 42] width 12 height 12
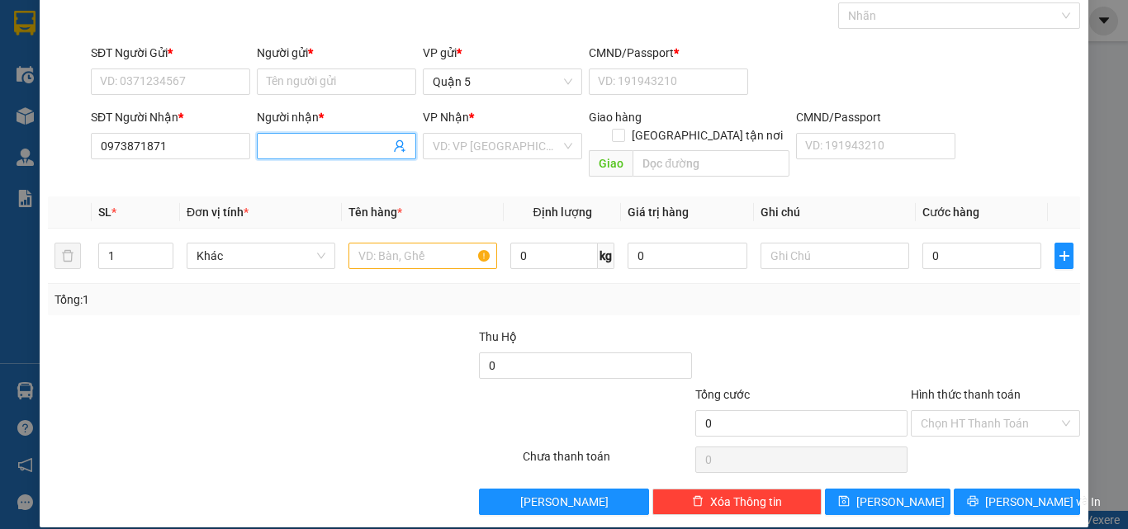
click at [341, 144] on input "Người nhận *" at bounding box center [328, 146] width 123 height 18
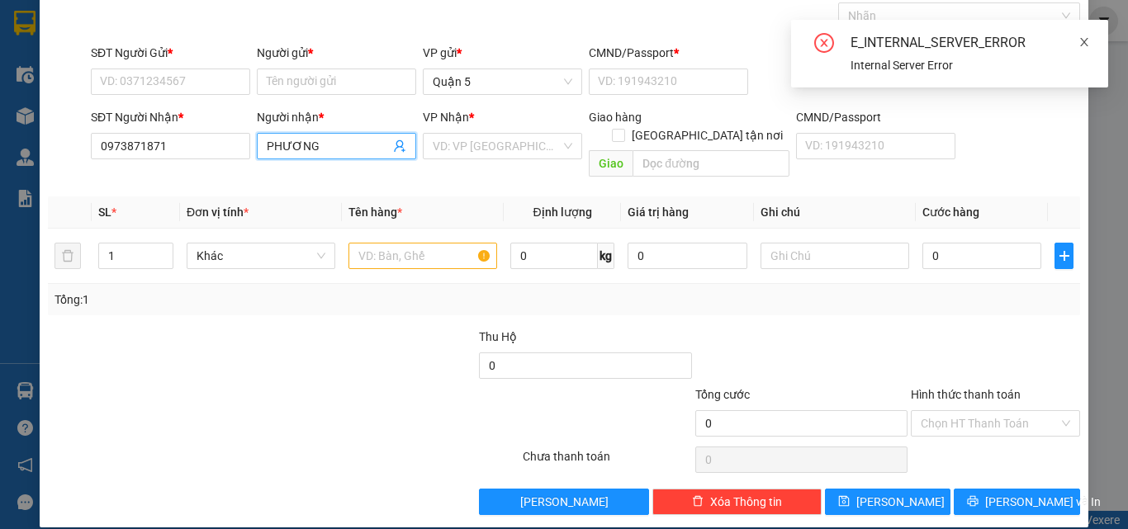
type input "PHƯƠNG"
click at [1087, 42] on icon "close" at bounding box center [1085, 42] width 12 height 12
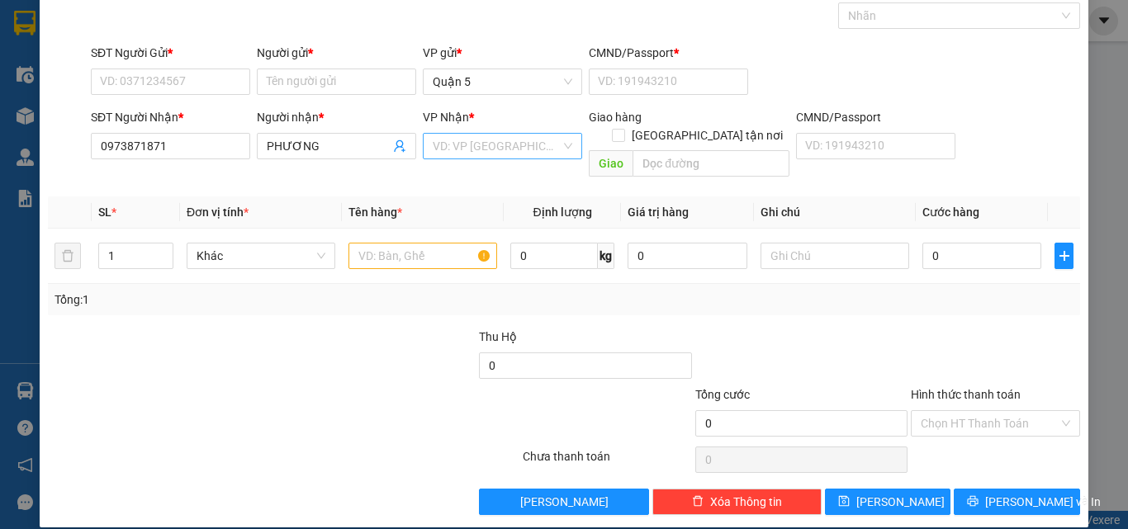
click at [525, 150] on input "search" at bounding box center [497, 146] width 128 height 25
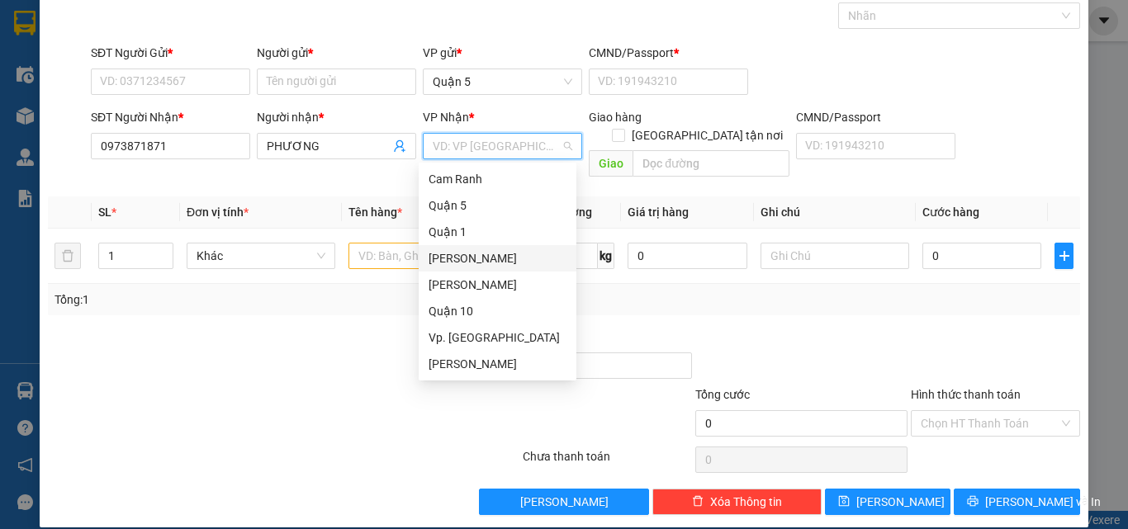
click at [492, 263] on div "[PERSON_NAME]" at bounding box center [498, 258] width 138 height 18
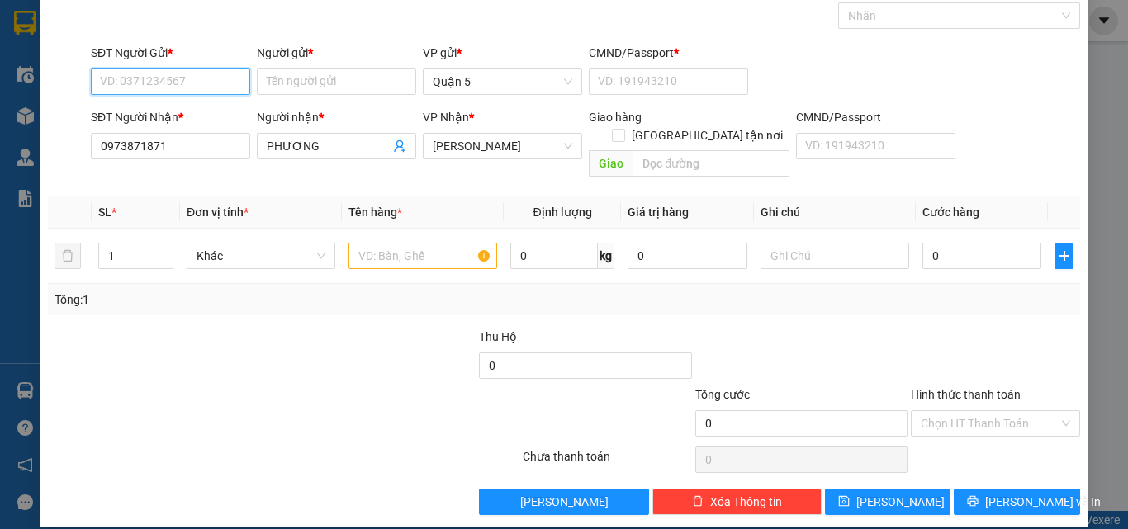
click at [146, 85] on input "SĐT Người Gửi *" at bounding box center [170, 82] width 159 height 26
type input "0772748482"
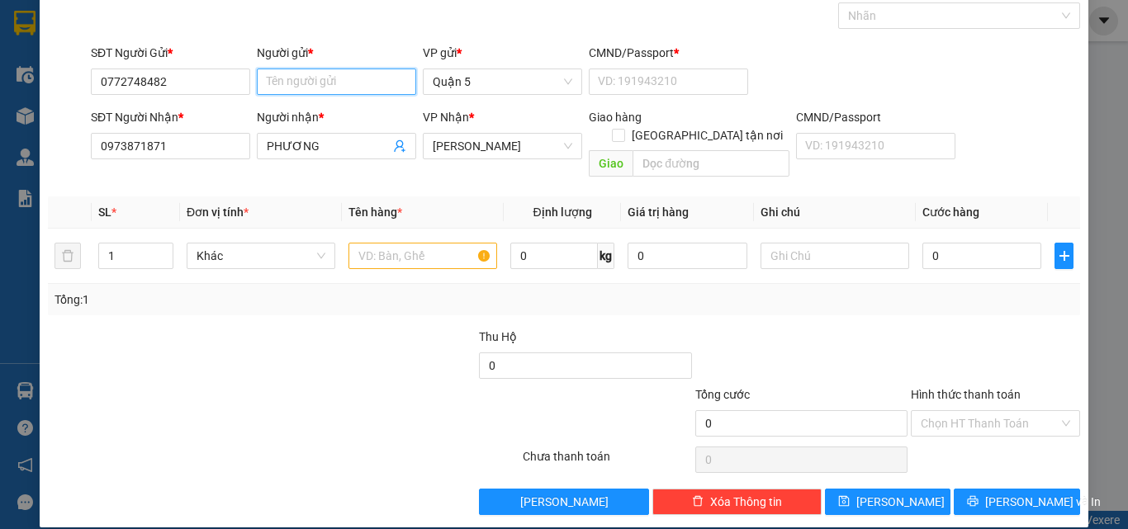
click at [297, 83] on input "Người gửi *" at bounding box center [336, 82] width 159 height 26
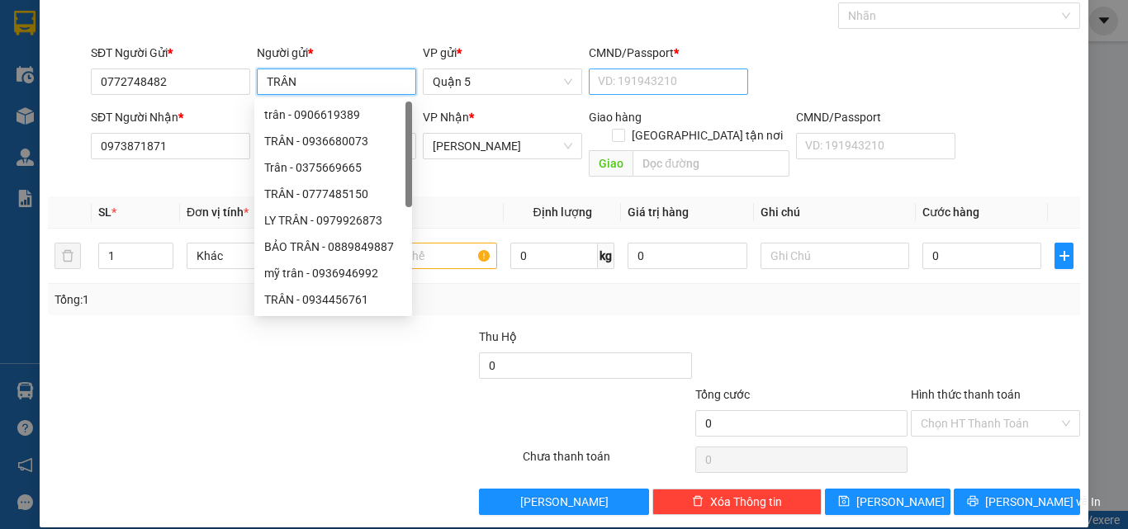
type input "TRÂN"
click at [616, 82] on input "CMND/Passport *" at bounding box center [668, 82] width 159 height 26
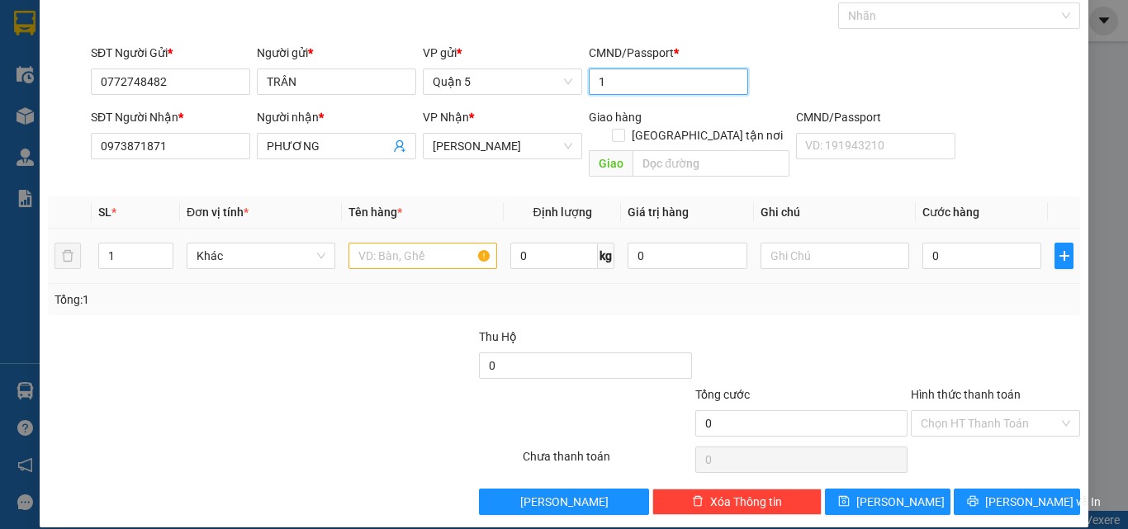
type input "1"
click at [388, 243] on input "text" at bounding box center [423, 256] width 149 height 26
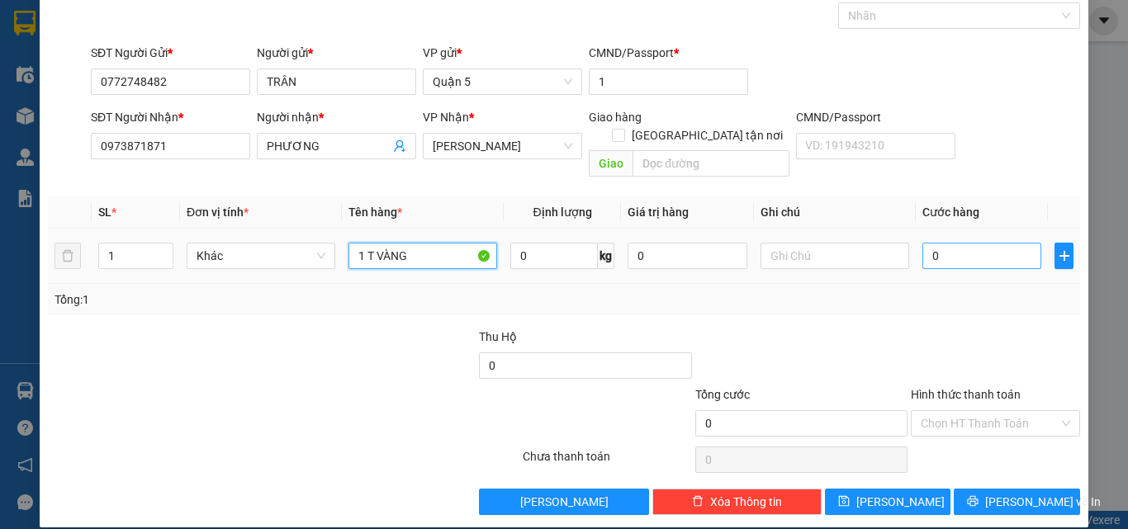
type input "1 T VÀNG"
click at [989, 243] on input "0" at bounding box center [982, 256] width 119 height 26
type input "4"
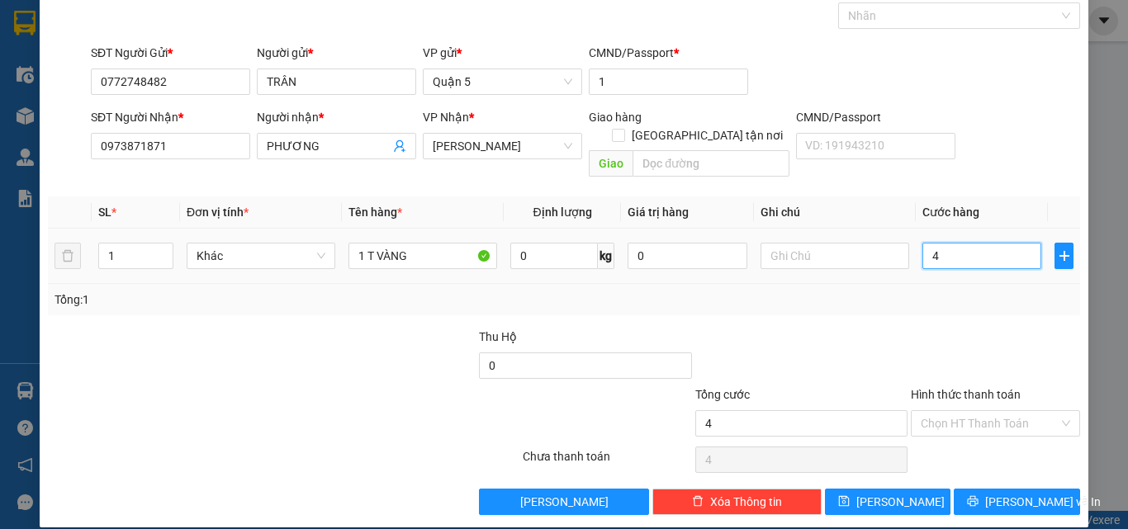
type input "40"
type input "40.000"
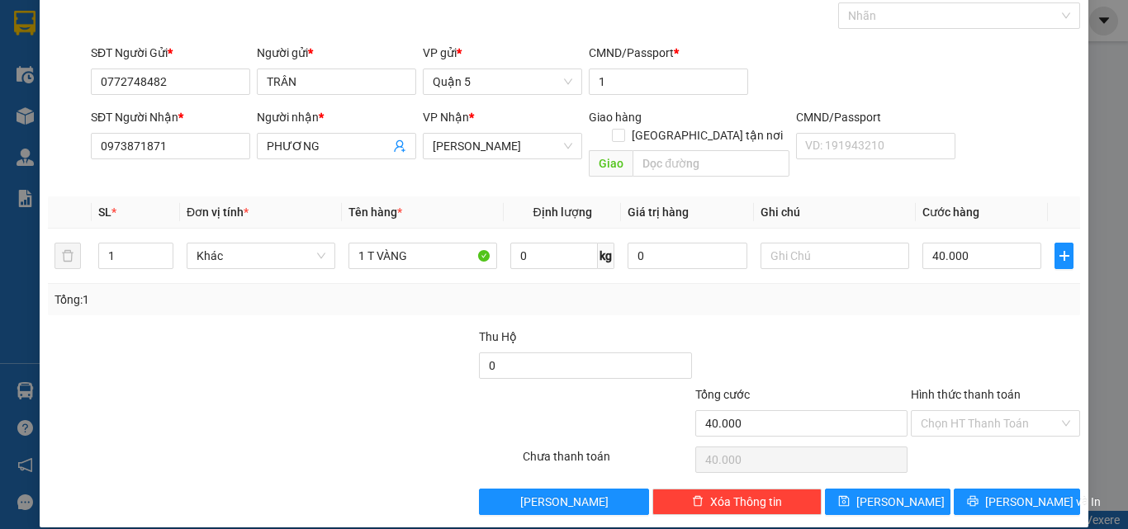
click at [971, 388] on label "Hình thức thanh toán" at bounding box center [966, 394] width 110 height 13
click at [971, 411] on input "Hình thức thanh toán" at bounding box center [990, 423] width 138 height 25
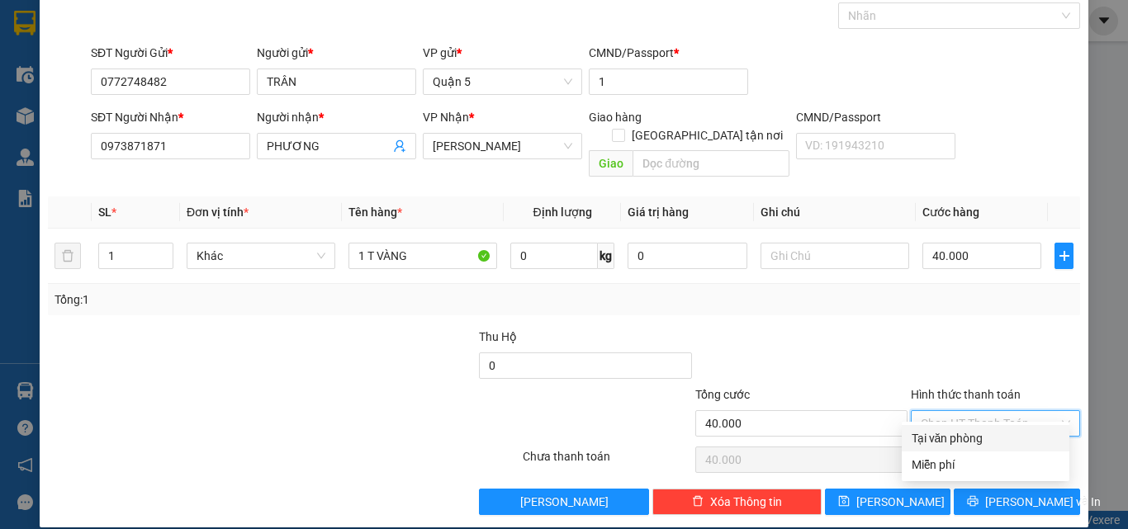
click at [973, 435] on div "Tại văn phòng" at bounding box center [986, 439] width 148 height 18
type input "0"
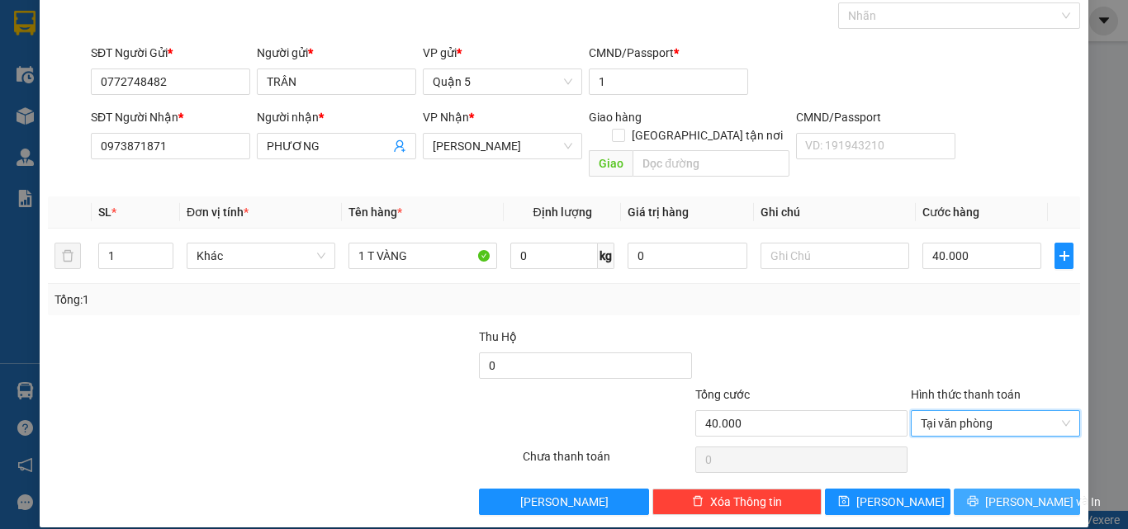
click at [990, 489] on button "[PERSON_NAME] và In" at bounding box center [1017, 502] width 126 height 26
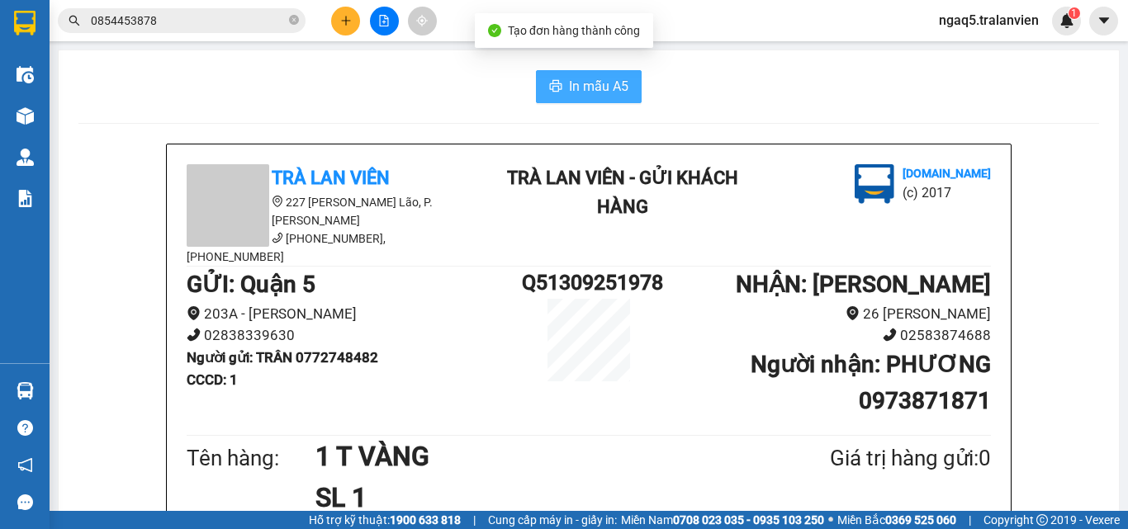
click at [569, 87] on span "In mẫu A5" at bounding box center [598, 86] width 59 height 21
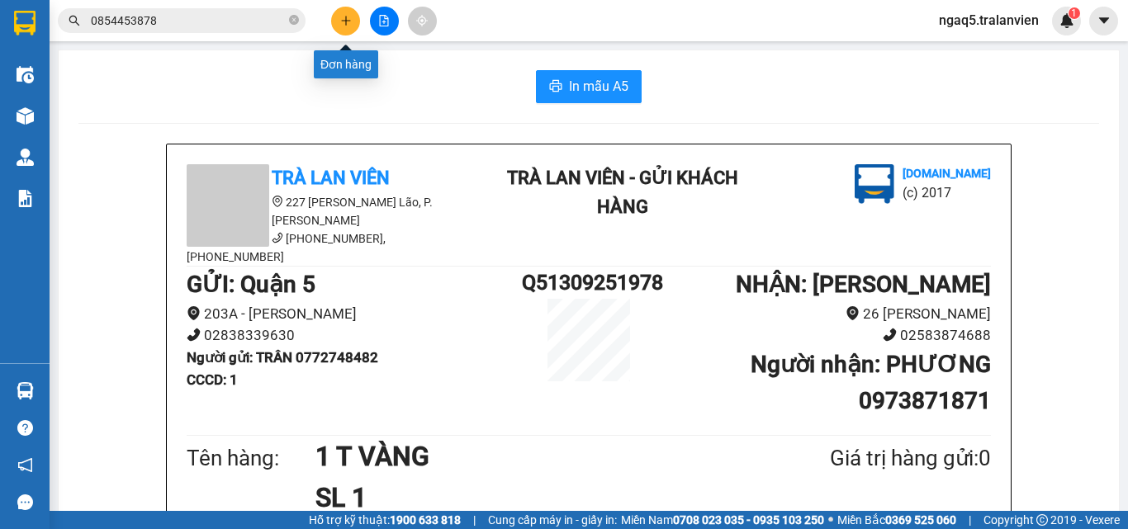
click at [347, 19] on icon "plus" at bounding box center [346, 21] width 12 height 12
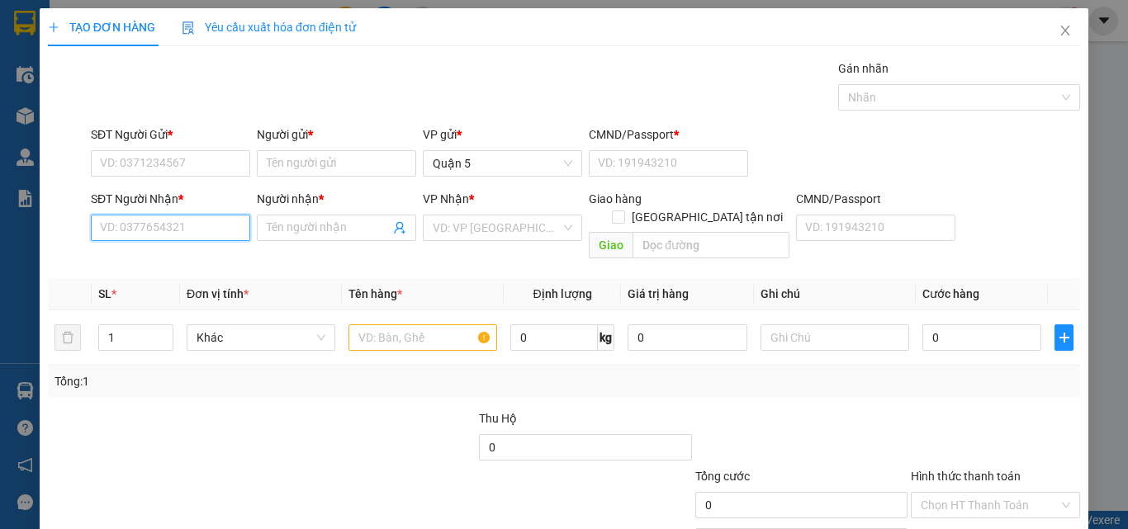
click at [164, 232] on input "SĐT Người Nhận *" at bounding box center [170, 228] width 159 height 26
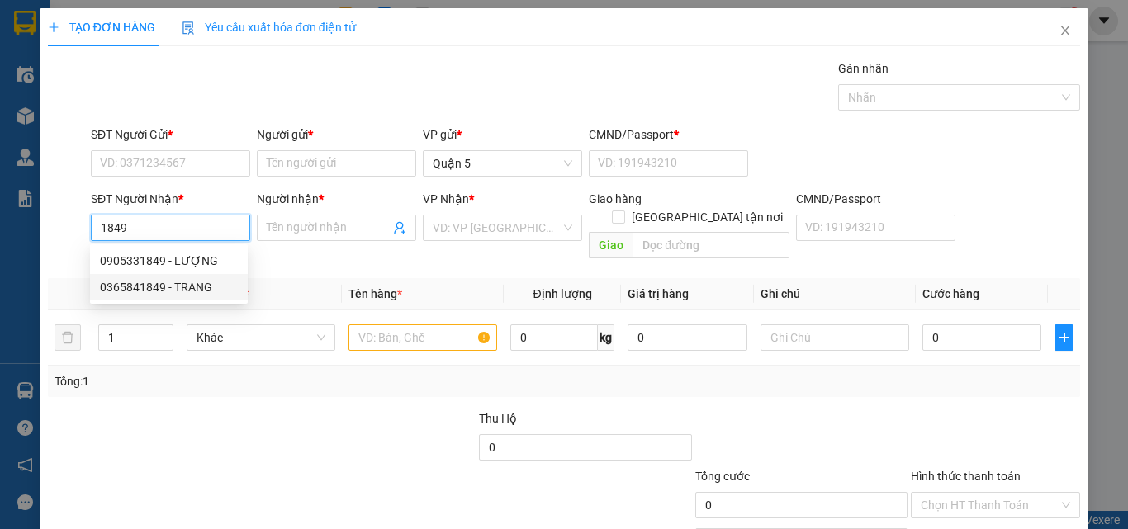
click at [203, 287] on div "0365841849 - TRANG" at bounding box center [169, 287] width 138 height 18
type input "0365841849"
type input "TRANG"
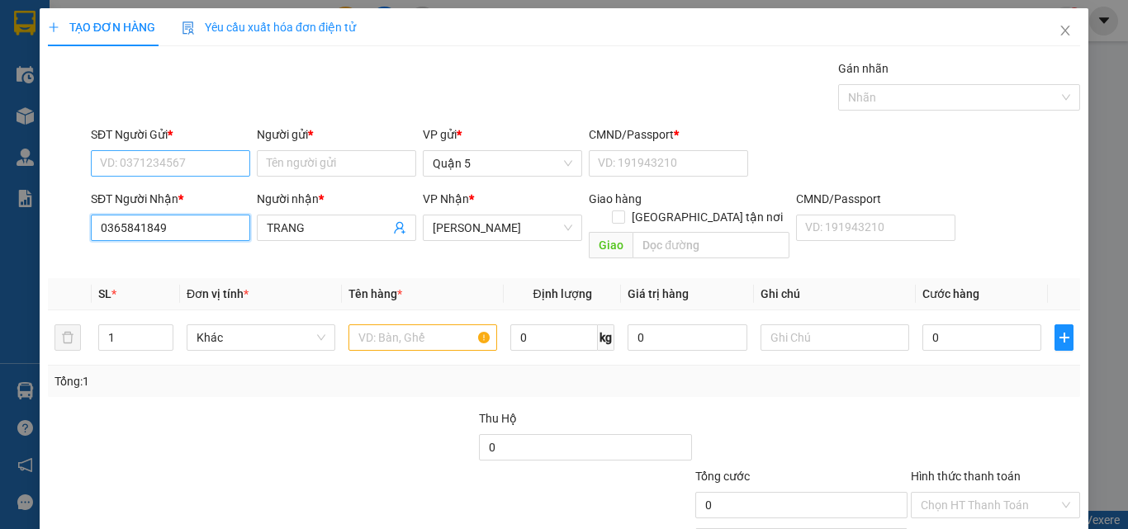
type input "0365841849"
click at [193, 163] on input "SĐT Người Gửi *" at bounding box center [170, 163] width 159 height 26
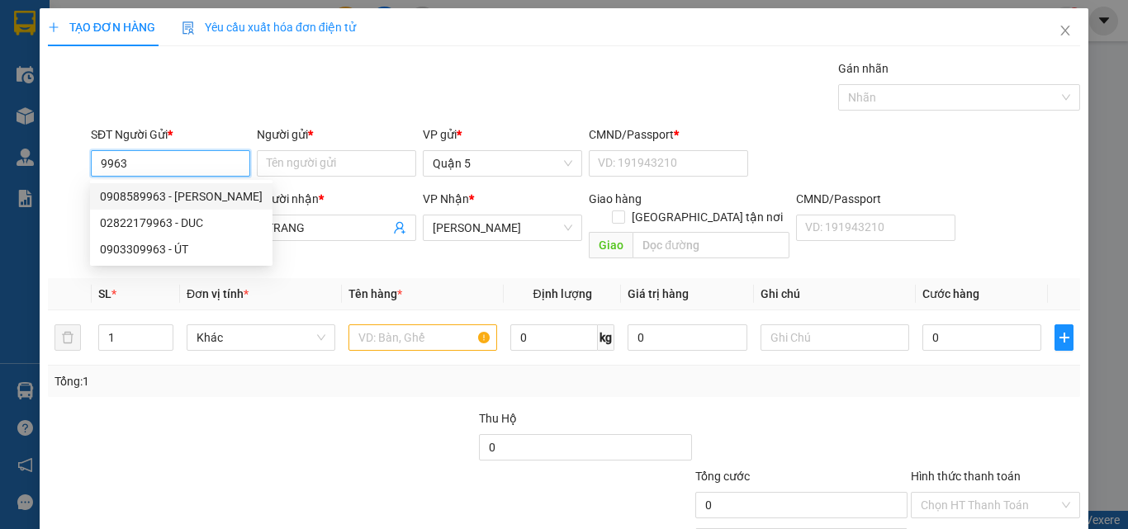
click at [192, 188] on div "0908589963 - QUỲNH" at bounding box center [181, 196] width 163 height 18
type input "0908589963"
type input "QUỲNH"
type input "1"
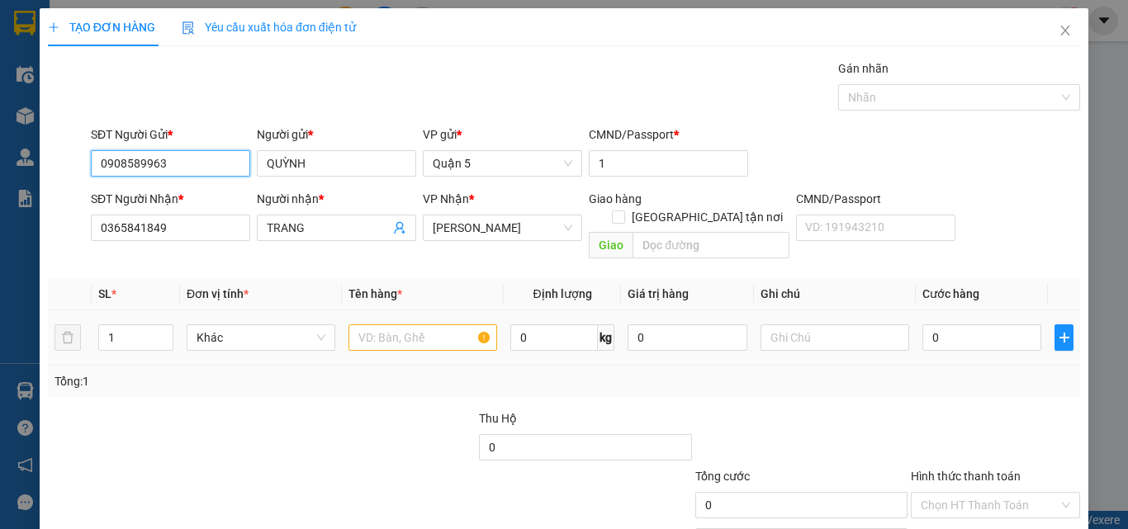
type input "0908589963"
click at [408, 325] on input "text" at bounding box center [423, 338] width 149 height 26
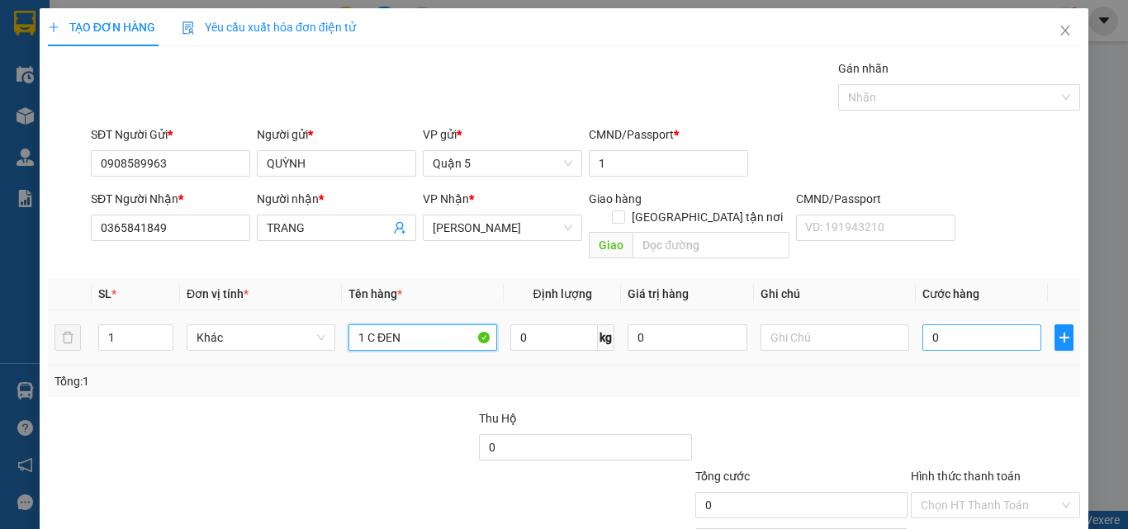
type input "1 C ĐEN"
type input "3"
type input "35"
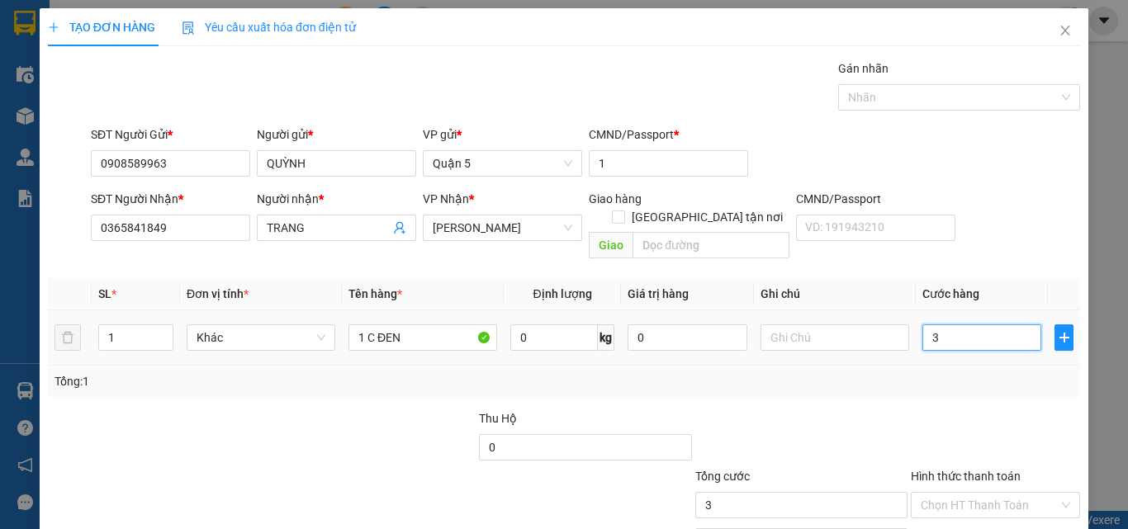
type input "35"
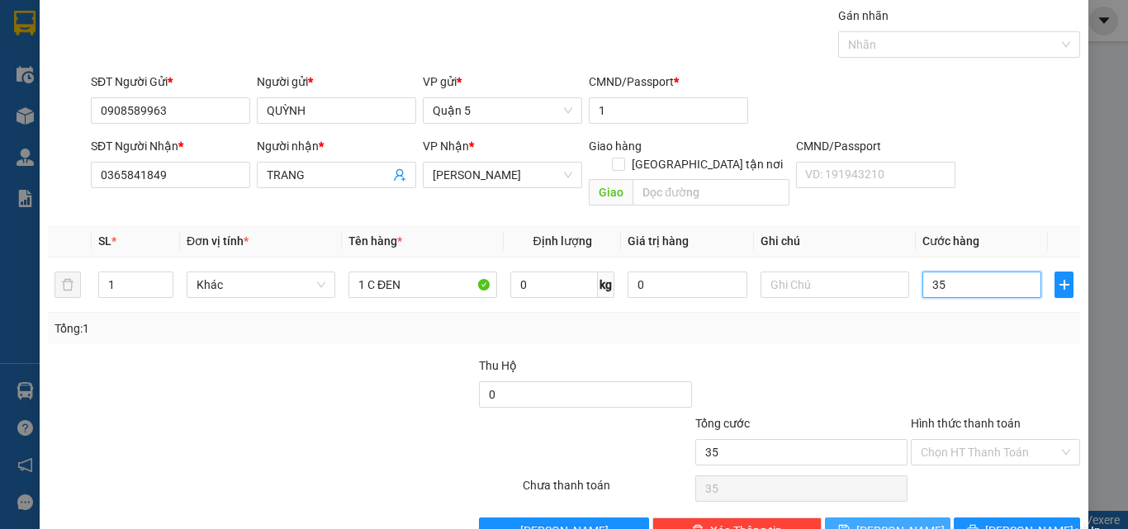
scroll to position [82, 0]
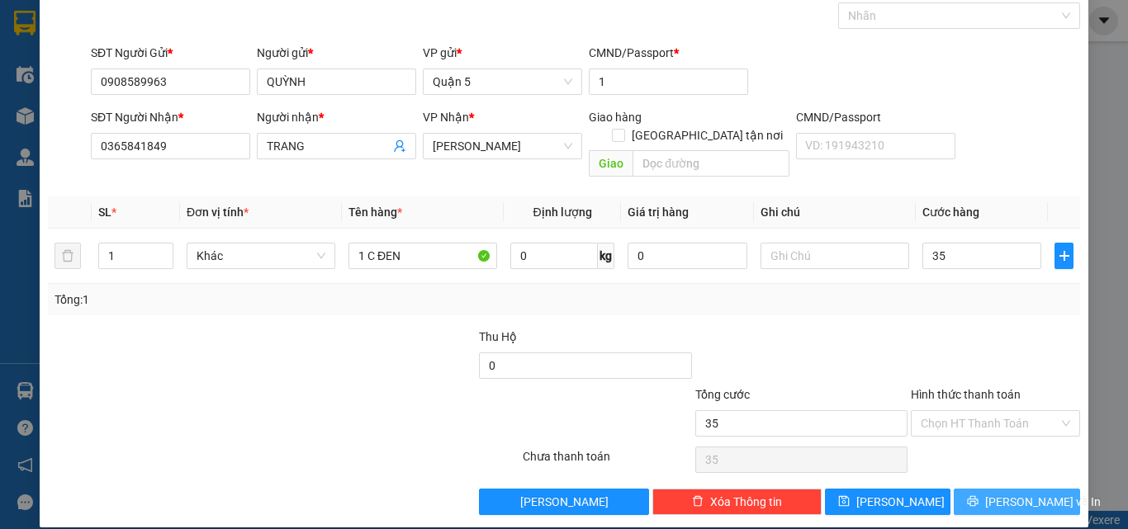
type input "35.000"
click at [962, 489] on button "[PERSON_NAME] và In" at bounding box center [1017, 502] width 126 height 26
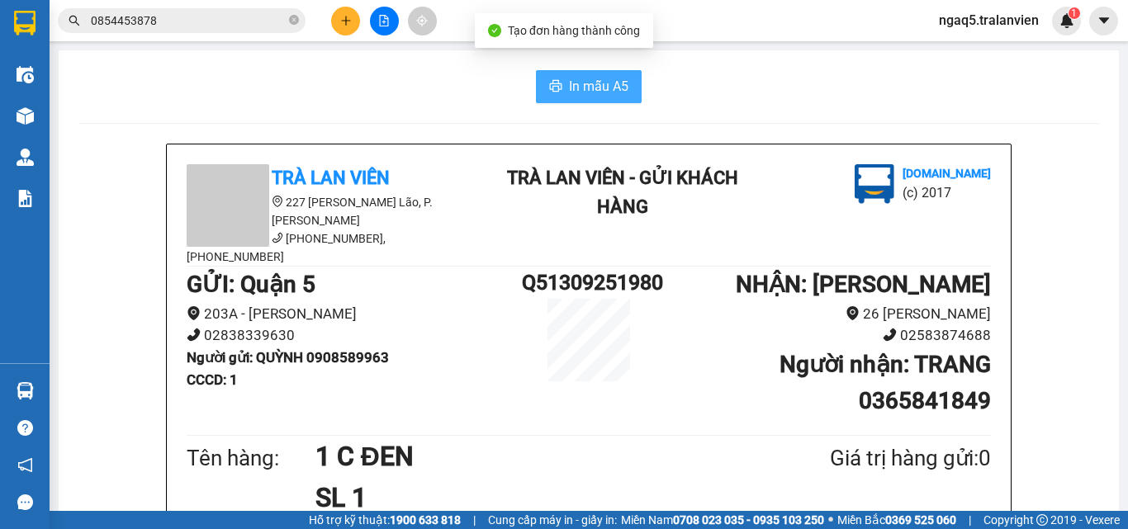
drag, startPoint x: 559, startPoint y: 86, endPoint x: 572, endPoint y: 154, distance: 68.9
click at [559, 87] on button "In mẫu A5" at bounding box center [589, 86] width 106 height 33
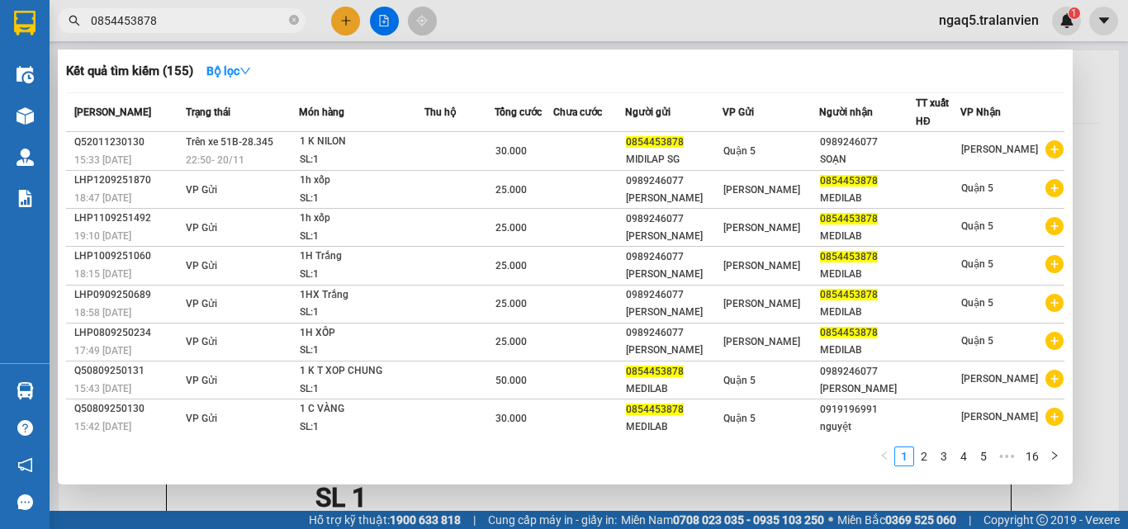
click at [164, 25] on input "0854453878" at bounding box center [188, 21] width 195 height 18
type input "0"
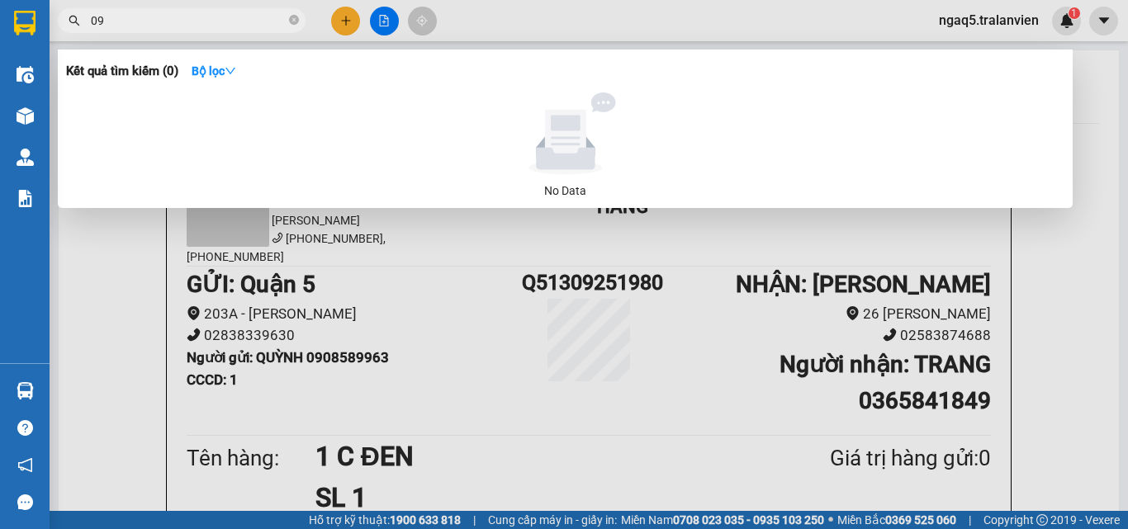
type input "0"
type input "0903164096"
click at [293, 19] on icon "close-circle" at bounding box center [294, 20] width 10 height 10
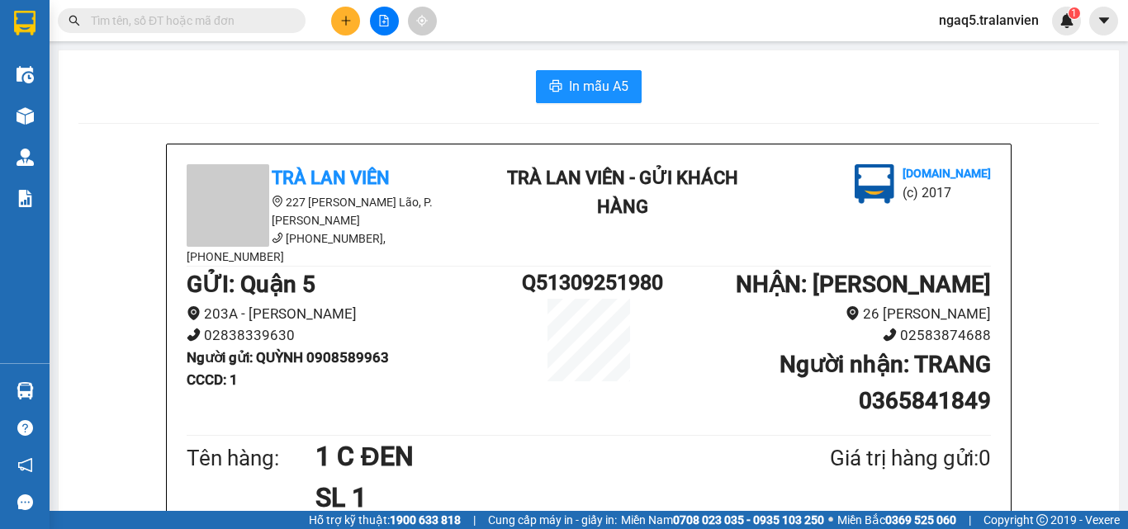
click at [221, 19] on input "text" at bounding box center [188, 21] width 195 height 18
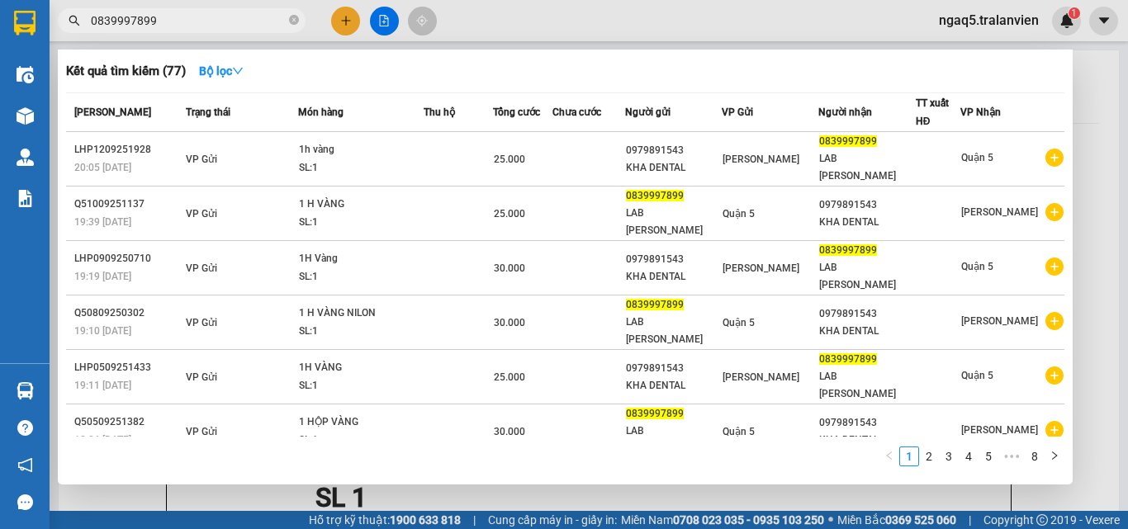
type input "0839997899"
click at [339, 17] on div at bounding box center [564, 264] width 1128 height 529
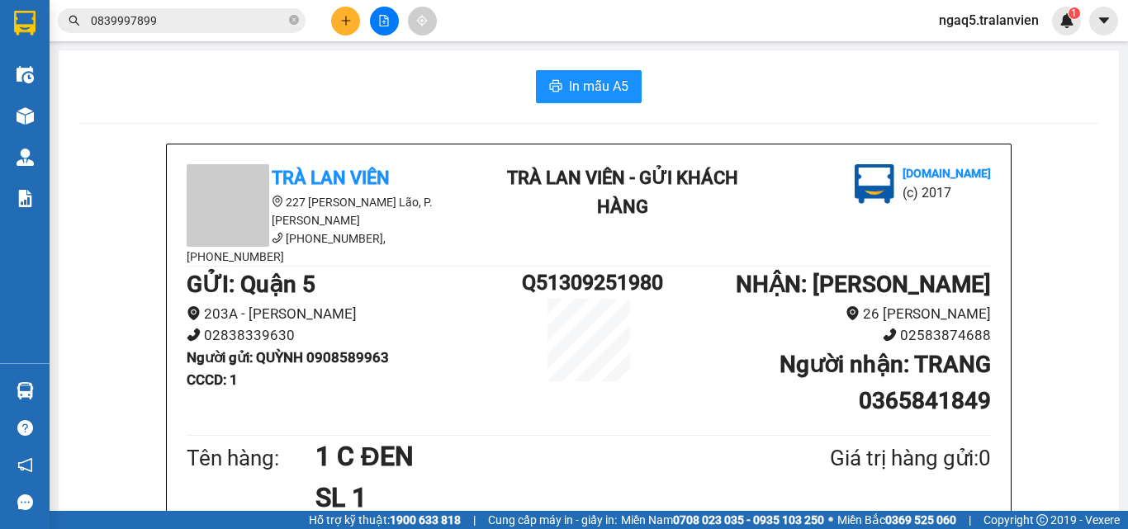
click at [348, 21] on icon "plus" at bounding box center [345, 20] width 9 height 1
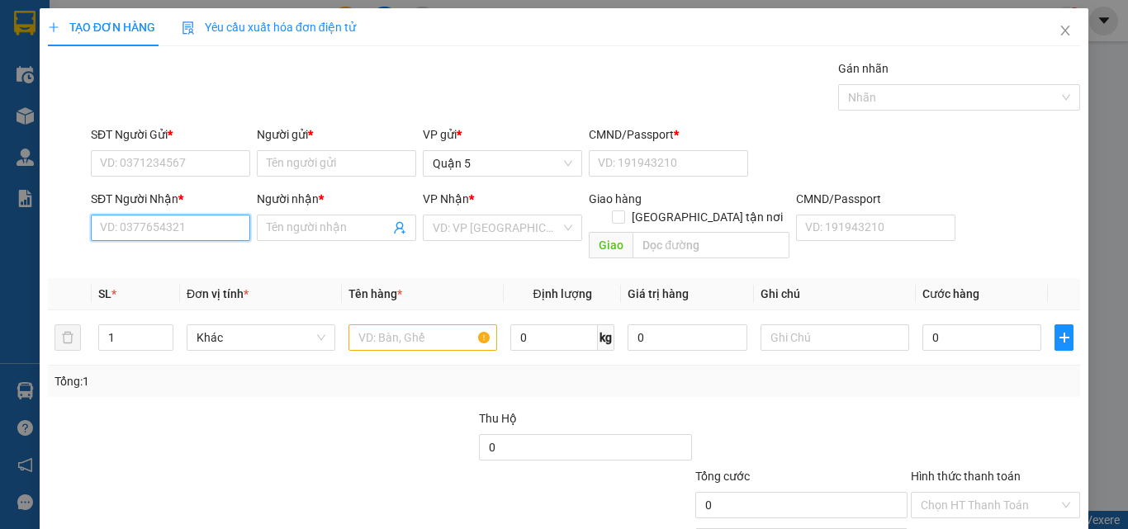
click at [172, 226] on input "SĐT Người Nhận *" at bounding box center [170, 228] width 159 height 26
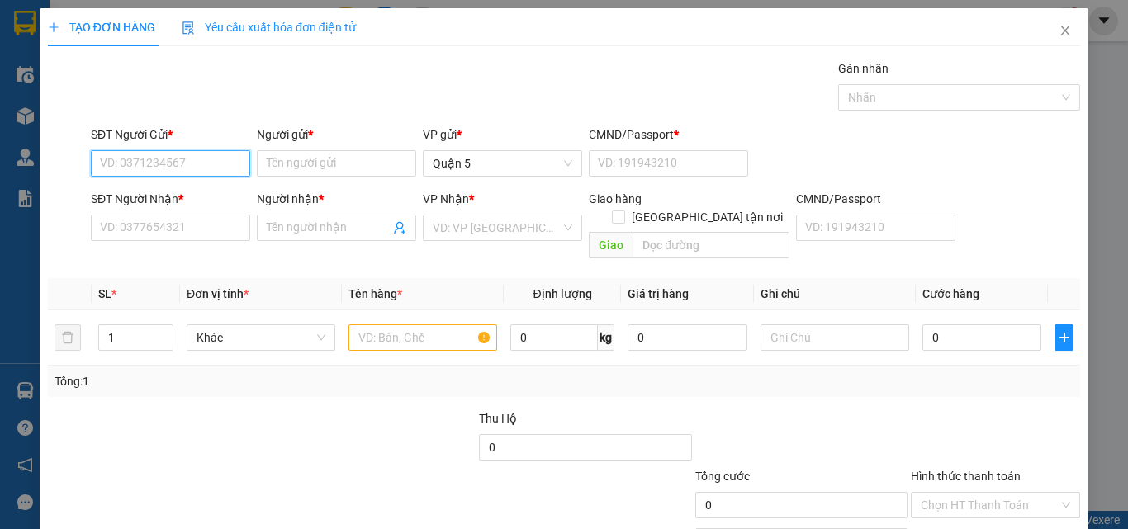
click at [128, 160] on input "SĐT Người Gửi *" at bounding box center [170, 163] width 159 height 26
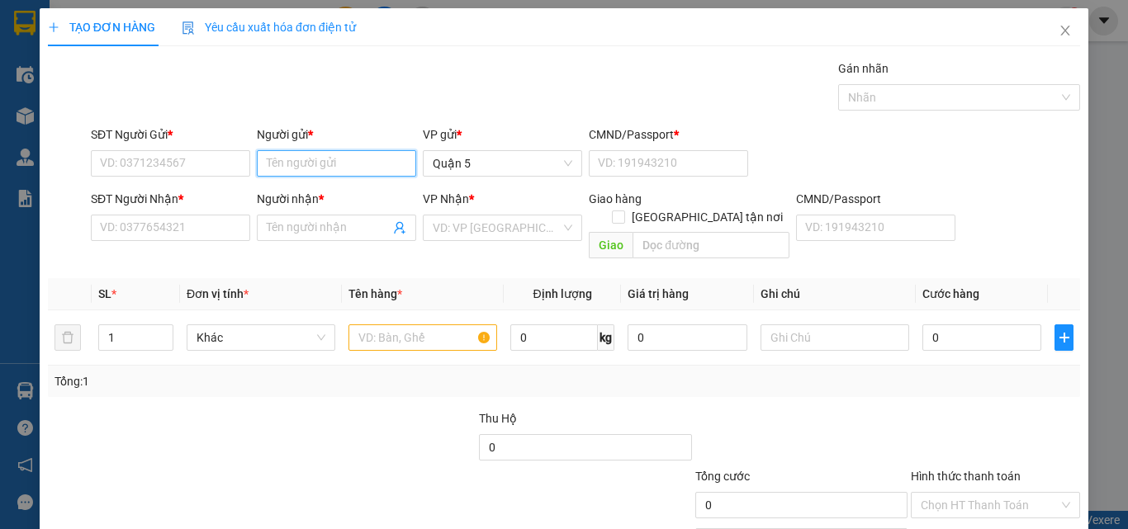
drag, startPoint x: 326, startPoint y: 164, endPoint x: 322, endPoint y: 10, distance: 153.7
click at [326, 157] on input "Người gửi *" at bounding box center [336, 163] width 159 height 26
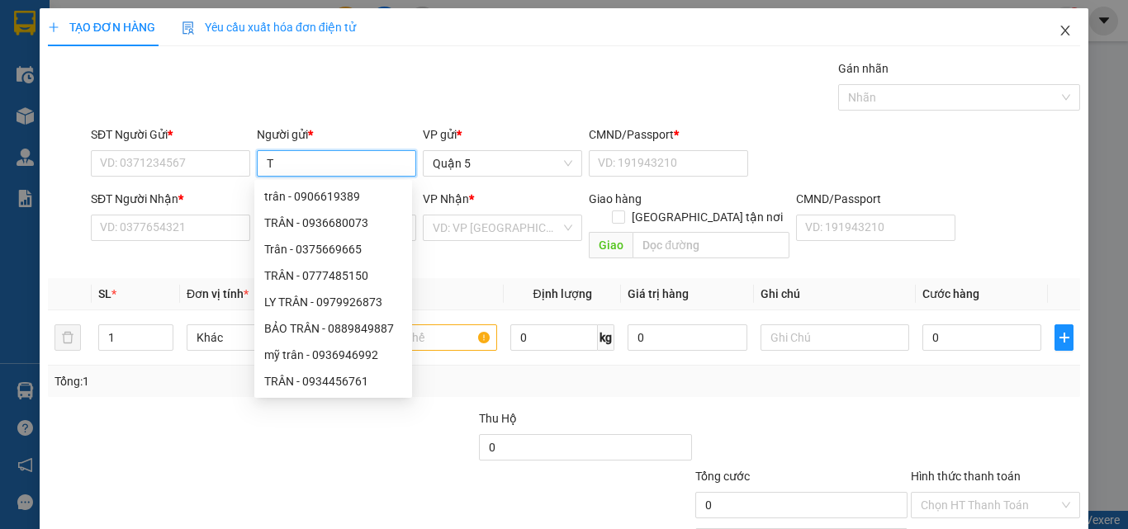
type input "T"
click at [1059, 37] on icon "close" at bounding box center [1065, 30] width 13 height 13
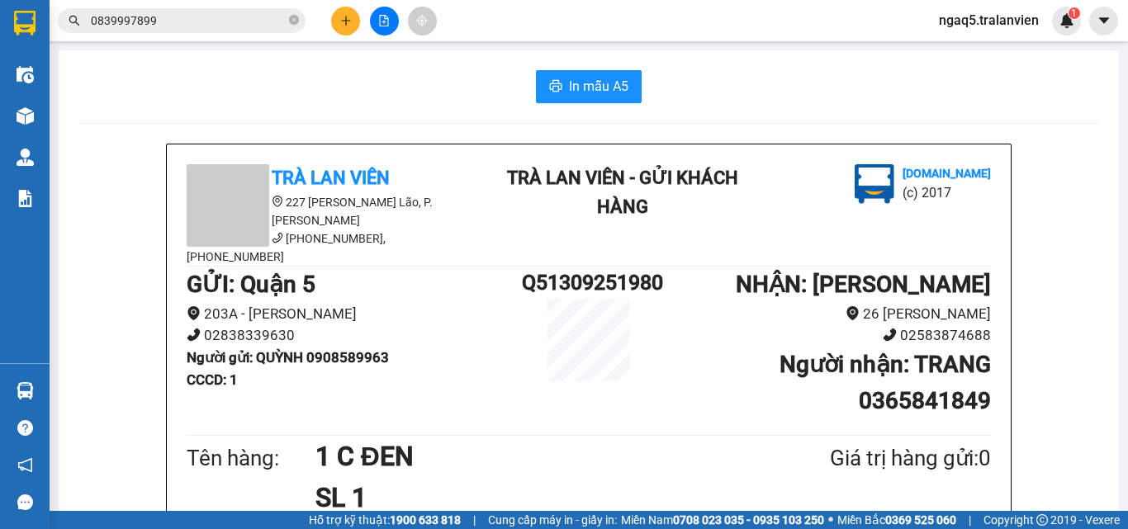
click at [182, 25] on input "0839997899" at bounding box center [188, 21] width 195 height 18
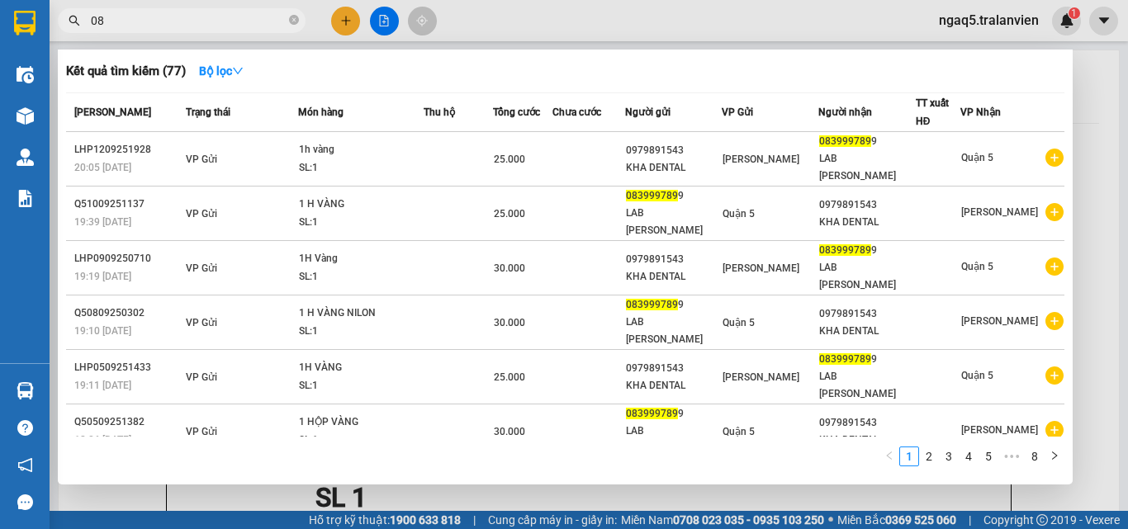
type input "0"
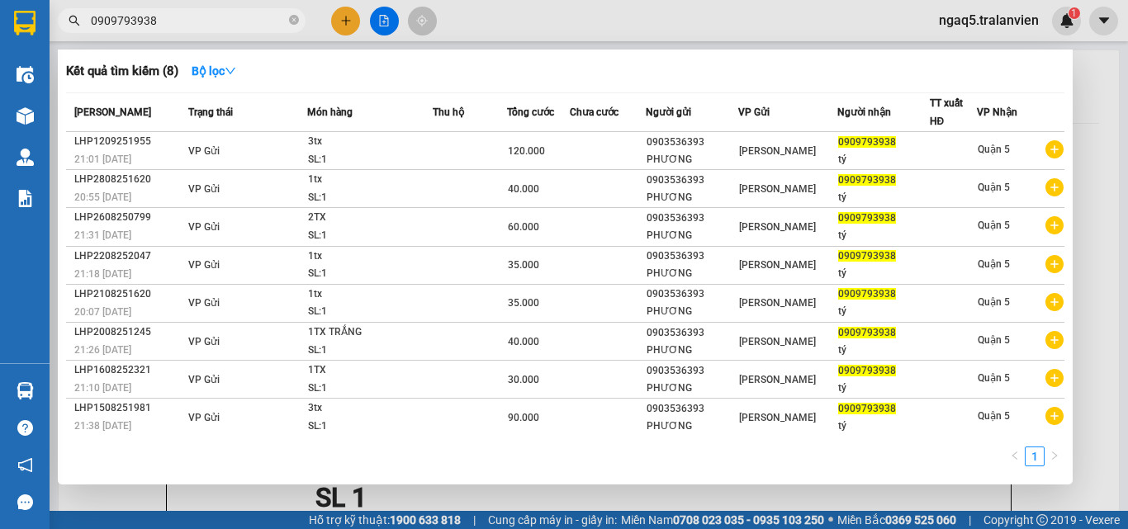
type input "0909793938"
click at [332, 14] on div at bounding box center [564, 264] width 1128 height 529
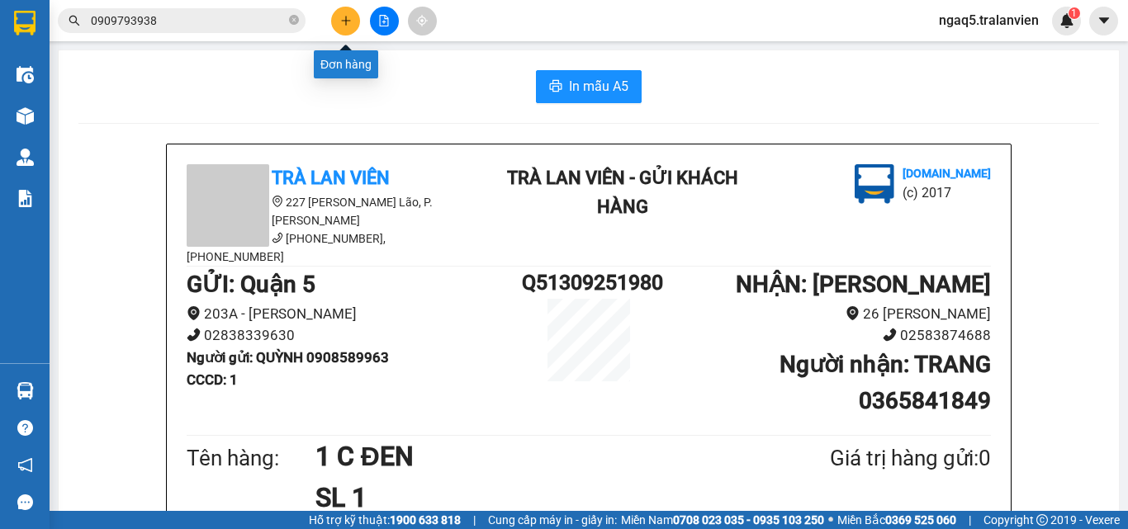
click at [345, 24] on icon "plus" at bounding box center [346, 21] width 12 height 12
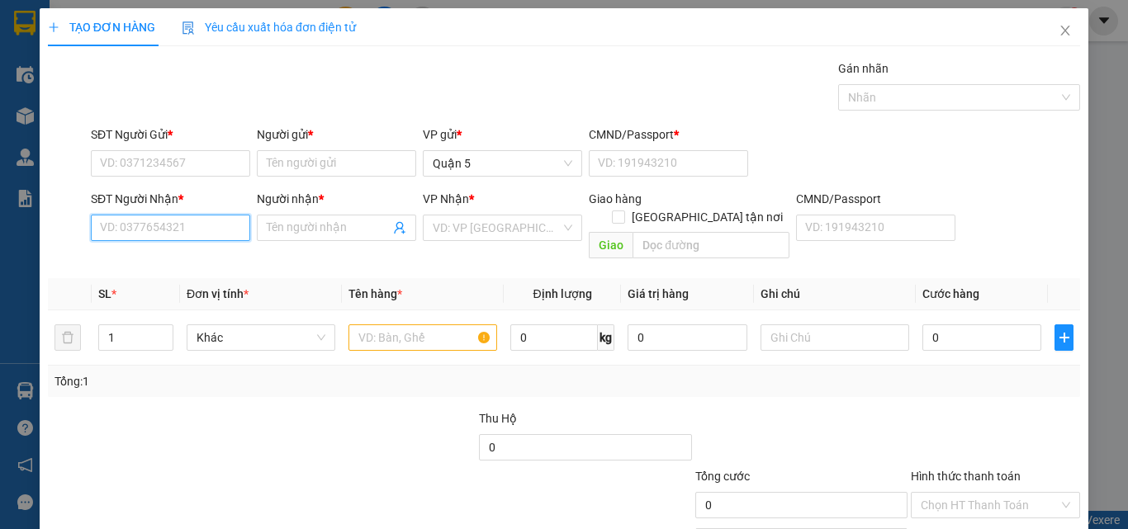
click at [180, 230] on input "SĐT Người Nhận *" at bounding box center [170, 228] width 159 height 26
click at [212, 230] on input "0905156165" at bounding box center [170, 228] width 159 height 26
type input "0905156165"
click at [307, 230] on input "Người nhận *" at bounding box center [328, 228] width 123 height 18
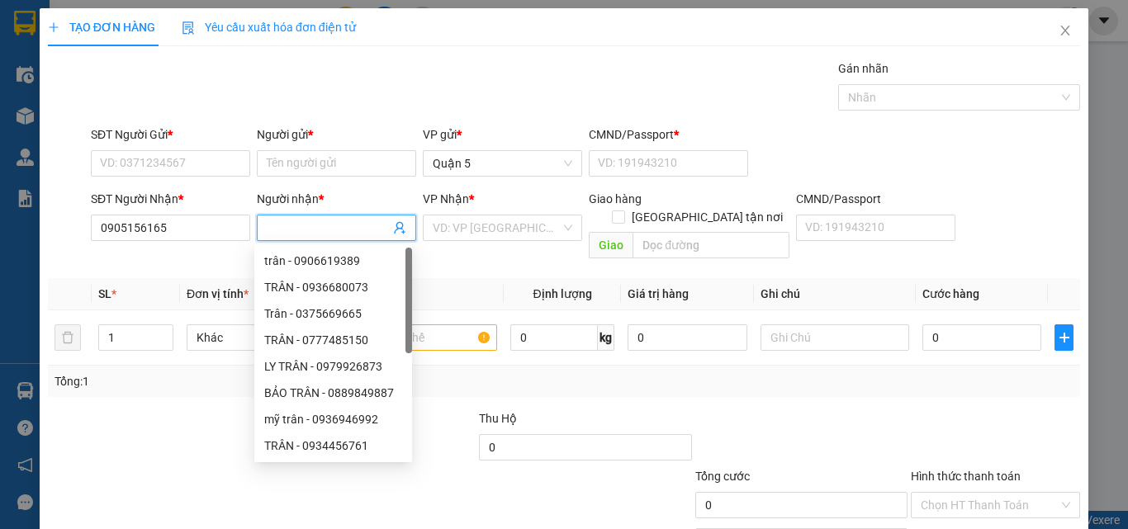
type input "A"
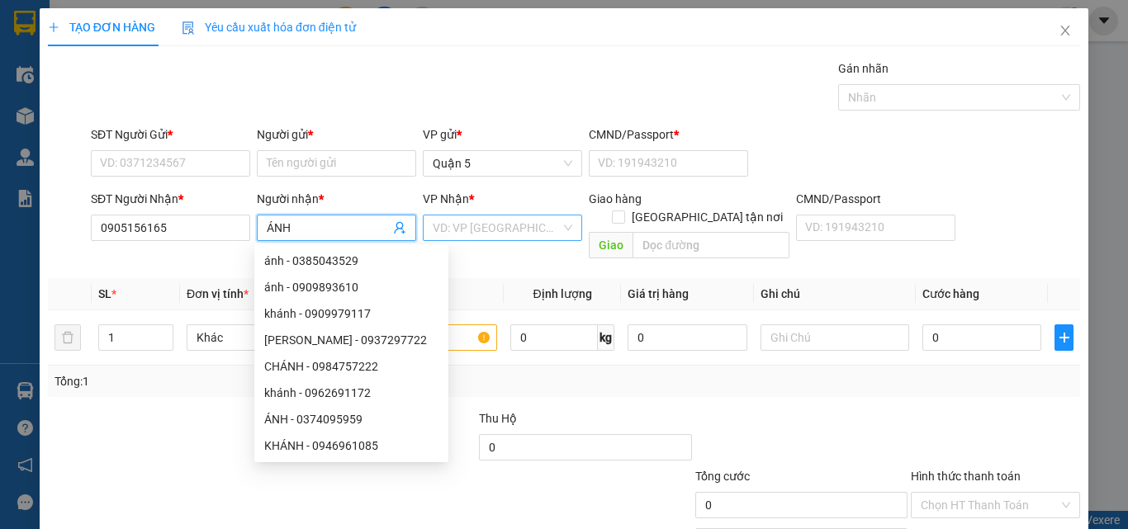
type input "ÁNH"
click at [507, 228] on input "search" at bounding box center [497, 228] width 128 height 25
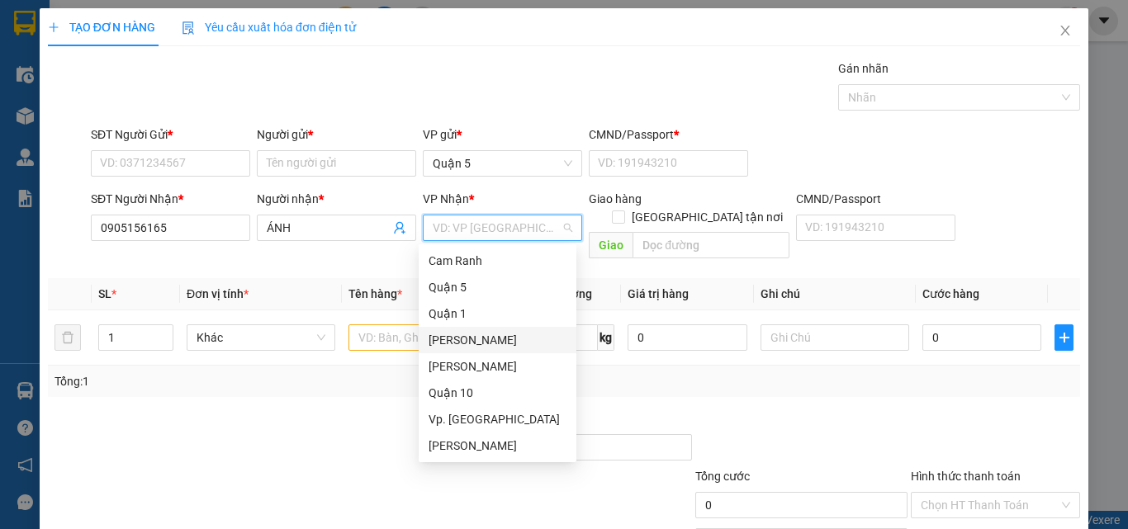
drag, startPoint x: 484, startPoint y: 337, endPoint x: 477, endPoint y: 316, distance: 21.7
click at [484, 335] on div "[PERSON_NAME]" at bounding box center [498, 340] width 138 height 18
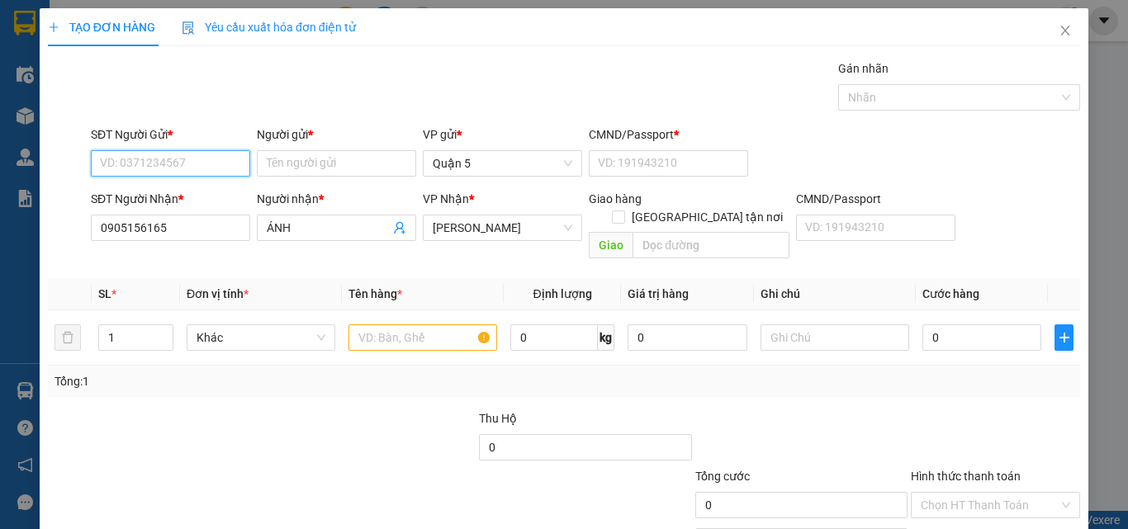
click at [206, 159] on input "SĐT Người Gửi *" at bounding box center [170, 163] width 159 height 26
type input "0939050272"
click at [158, 198] on div "0939050272 - PHONG" at bounding box center [169, 196] width 138 height 18
type input "PHONG"
type input "1"
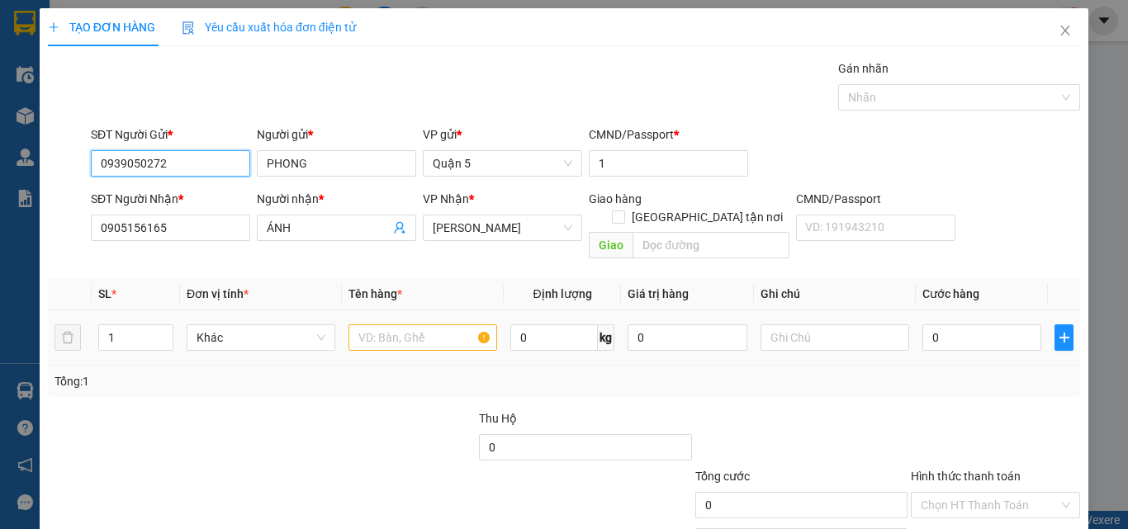
type input "0939050272"
click at [407, 325] on input "text" at bounding box center [423, 338] width 149 height 26
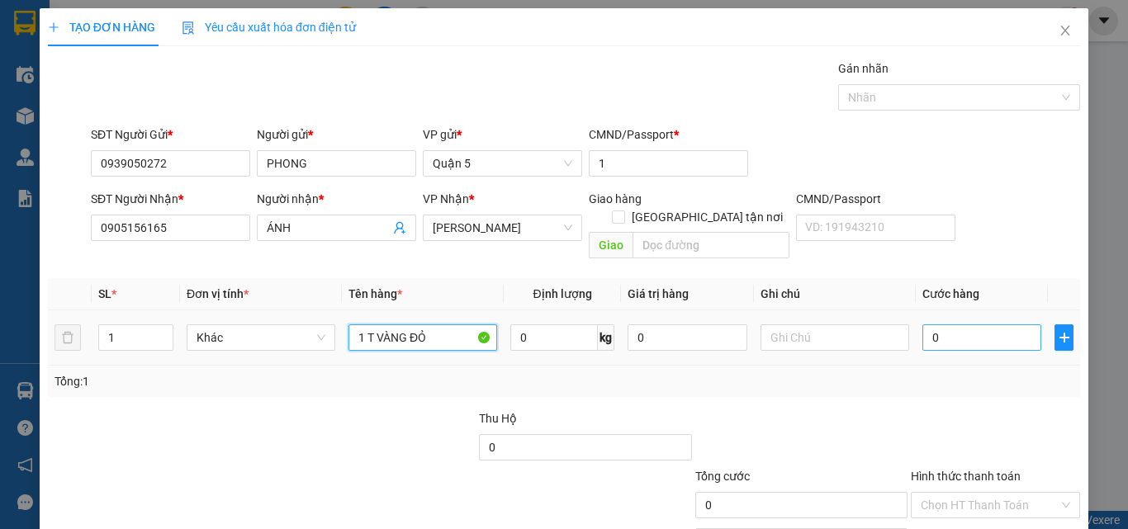
type input "1 T VÀNG ĐỎ"
click at [957, 329] on input "0" at bounding box center [982, 338] width 119 height 26
type input "4"
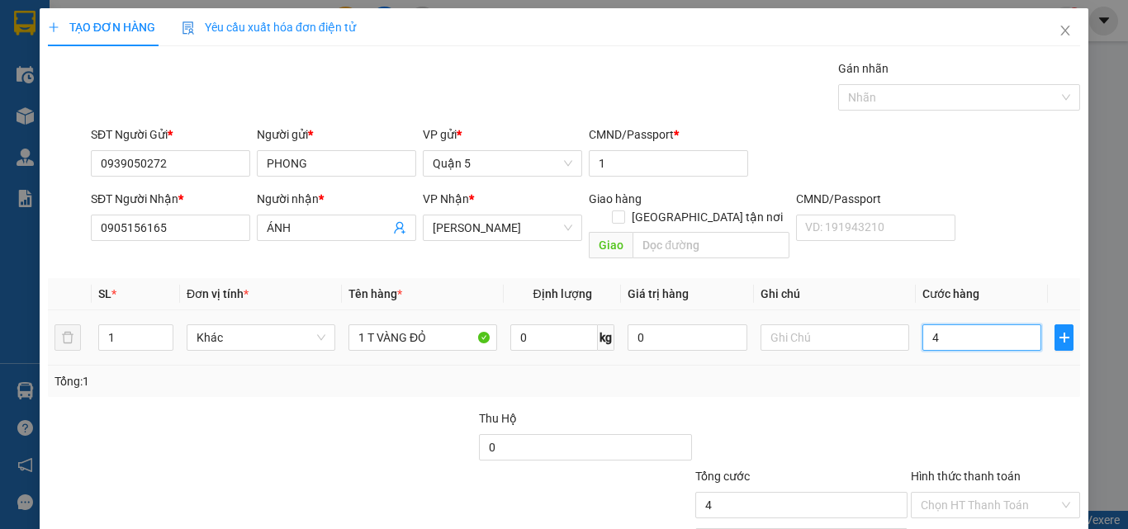
type input "40"
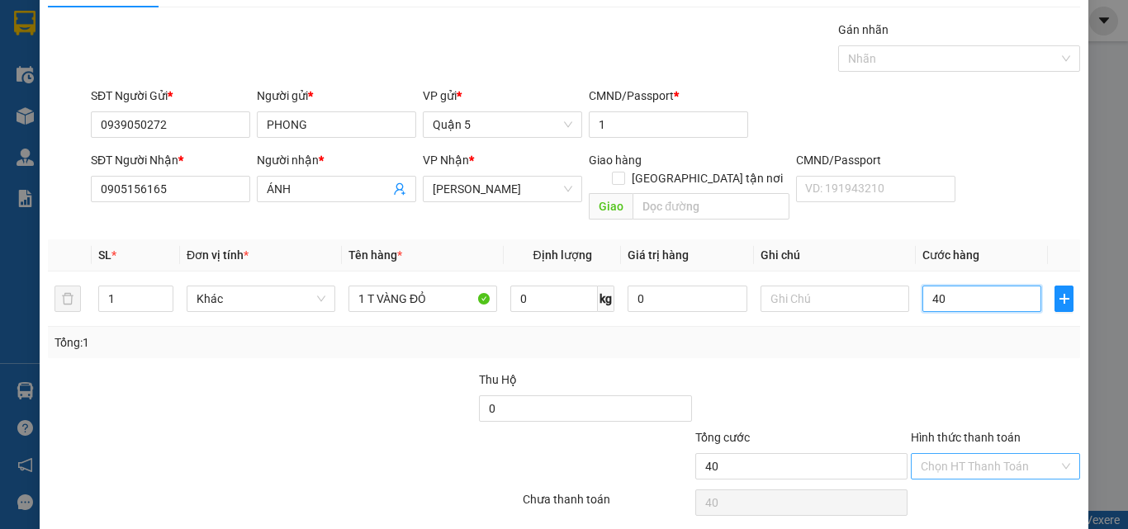
scroll to position [82, 0]
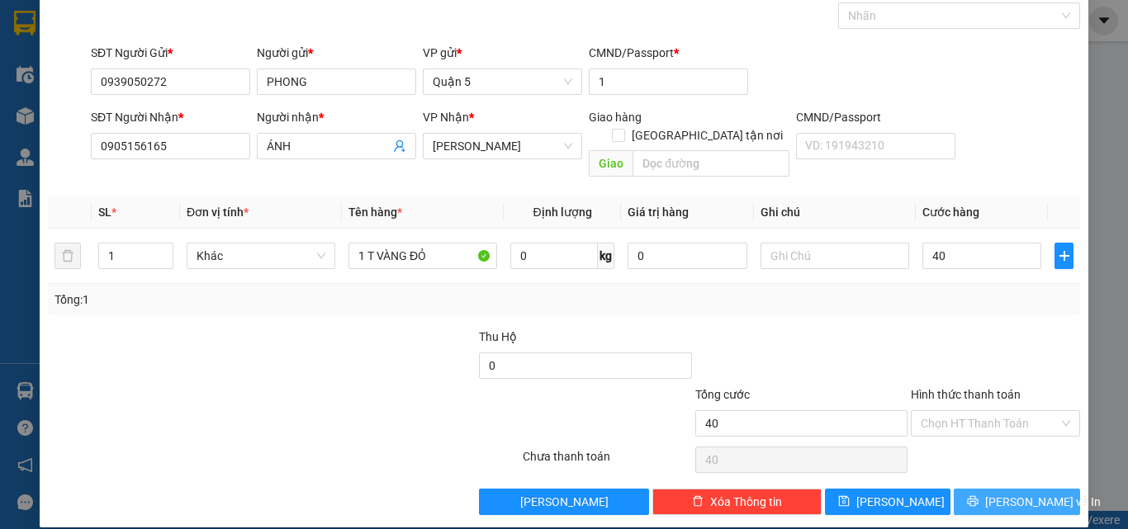
type input "40.000"
click at [999, 493] on span "[PERSON_NAME] và In" at bounding box center [1043, 502] width 116 height 18
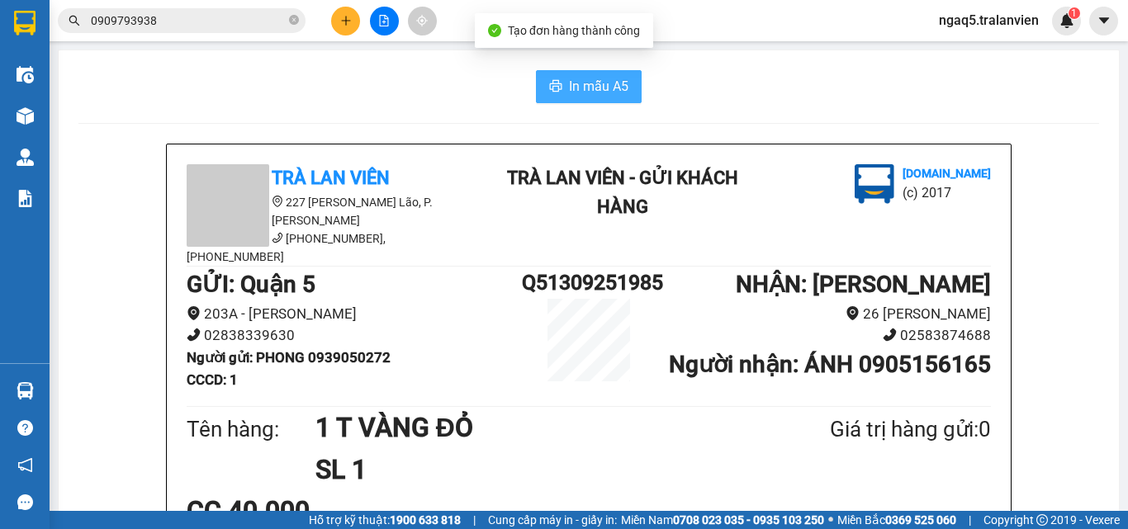
drag, startPoint x: 588, startPoint y: 94, endPoint x: 523, endPoint y: 221, distance: 142.2
click at [588, 95] on span "In mẫu A5" at bounding box center [598, 86] width 59 height 21
click at [337, 29] on button at bounding box center [345, 21] width 29 height 29
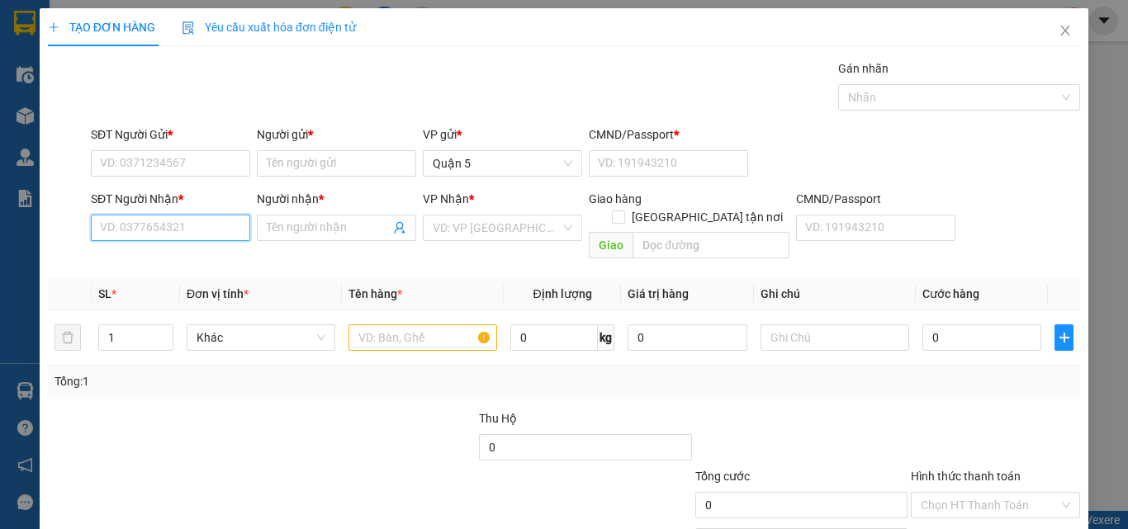
click at [139, 225] on input "SĐT Người Nhận *" at bounding box center [170, 228] width 159 height 26
click at [143, 229] on input "4567" at bounding box center [170, 228] width 159 height 26
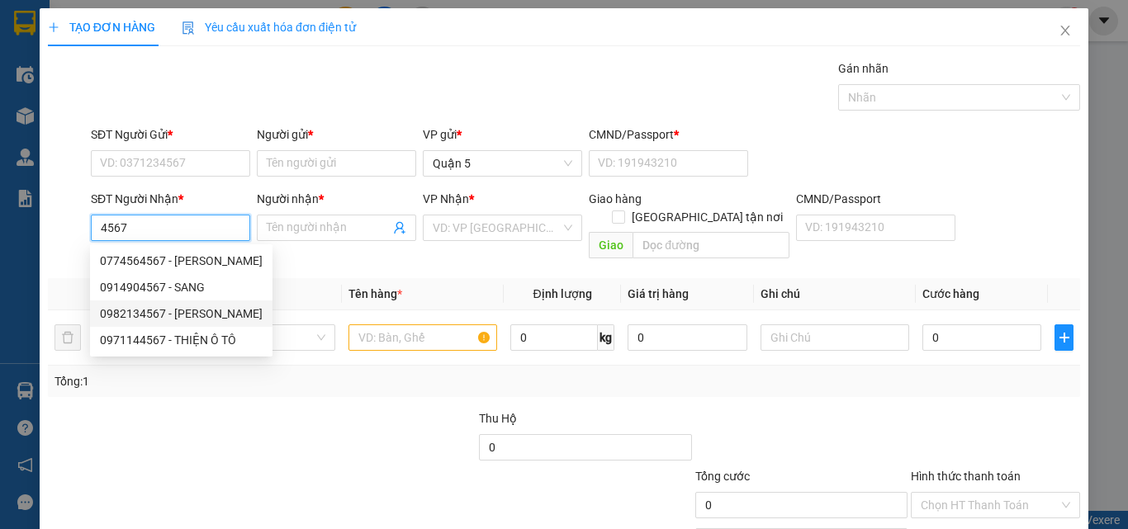
click at [211, 311] on div "0982134567 - HẢI LOA" at bounding box center [181, 314] width 163 height 18
type input "0982134567"
type input "HẢI LOA"
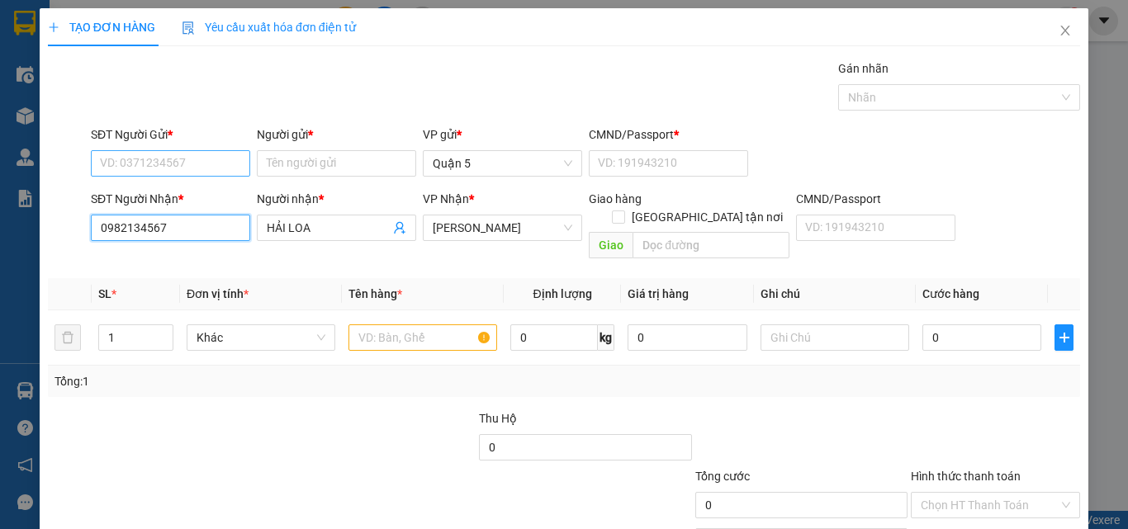
type input "0982134567"
click at [156, 160] on input "SĐT Người Gửi *" at bounding box center [170, 163] width 159 height 26
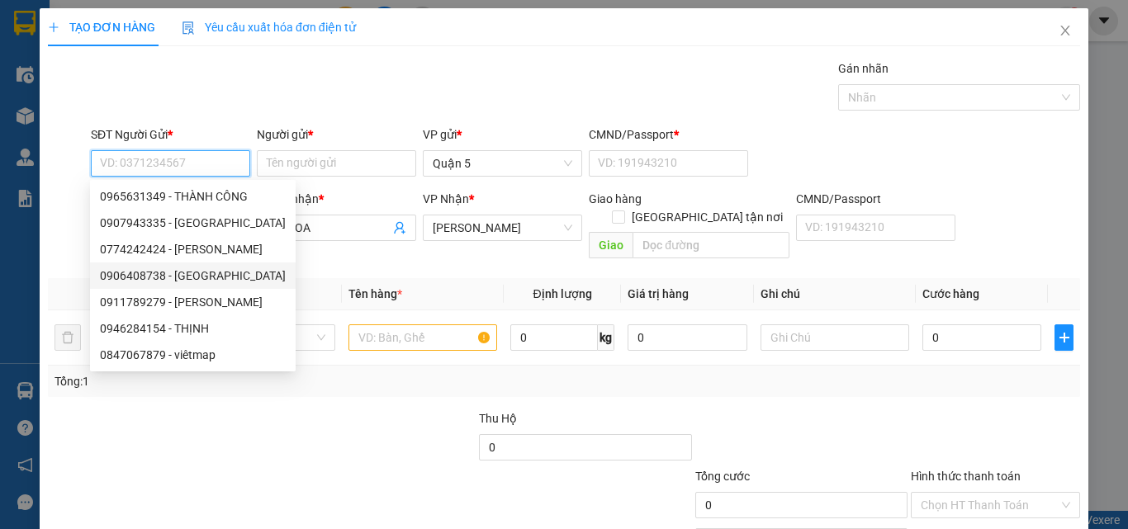
drag, startPoint x: 205, startPoint y: 271, endPoint x: 226, endPoint y: 277, distance: 22.2
click at [206, 271] on div "0906408738 - nam việt" at bounding box center [193, 276] width 186 height 18
type input "0906408738"
type input "nam việt"
type input "0978262076"
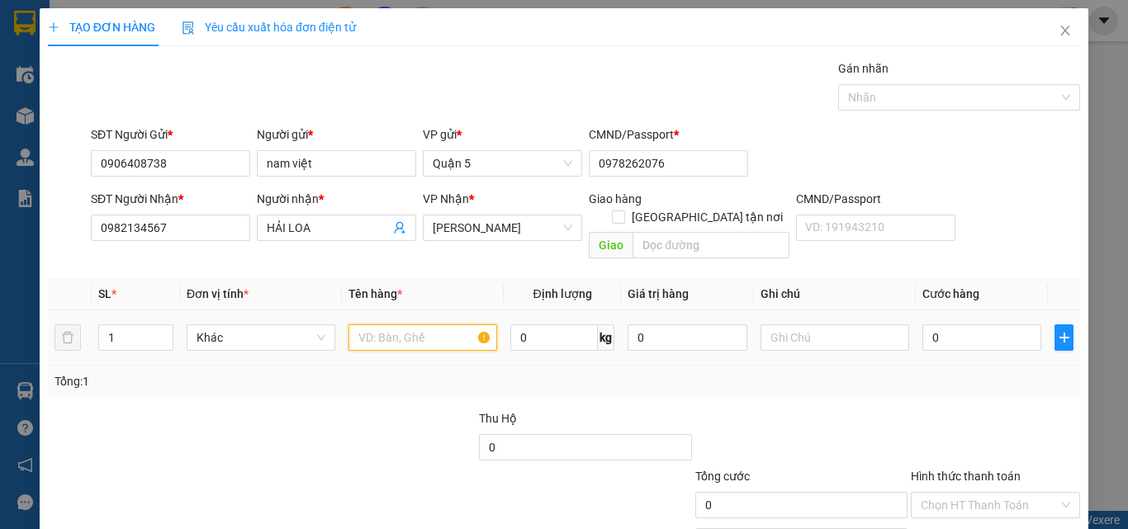
click at [382, 325] on input "text" at bounding box center [423, 338] width 149 height 26
type input "1 M DẸP XANH VÀNG"
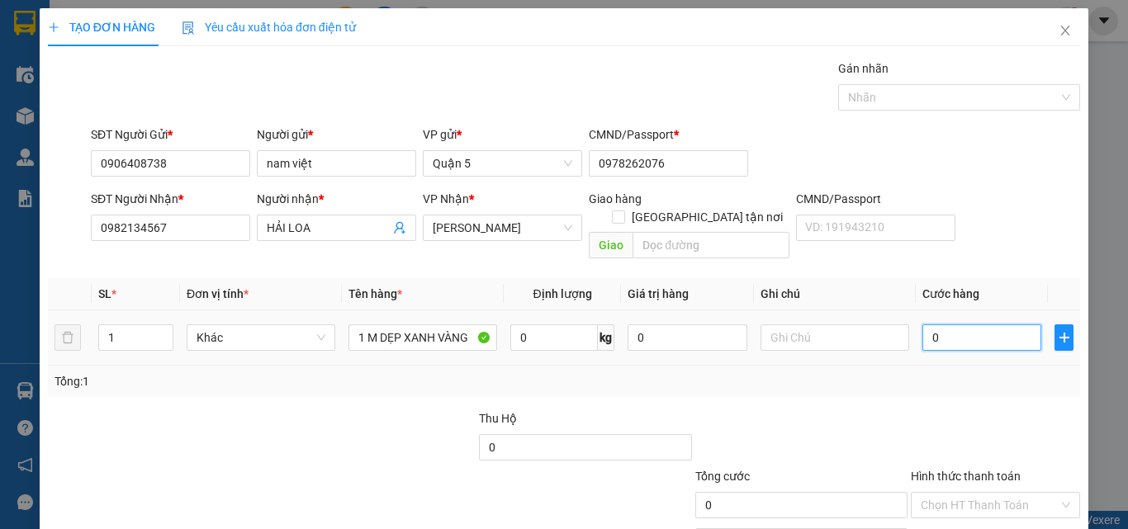
click at [966, 325] on input "0" at bounding box center [982, 338] width 119 height 26
type input "3"
type input "30"
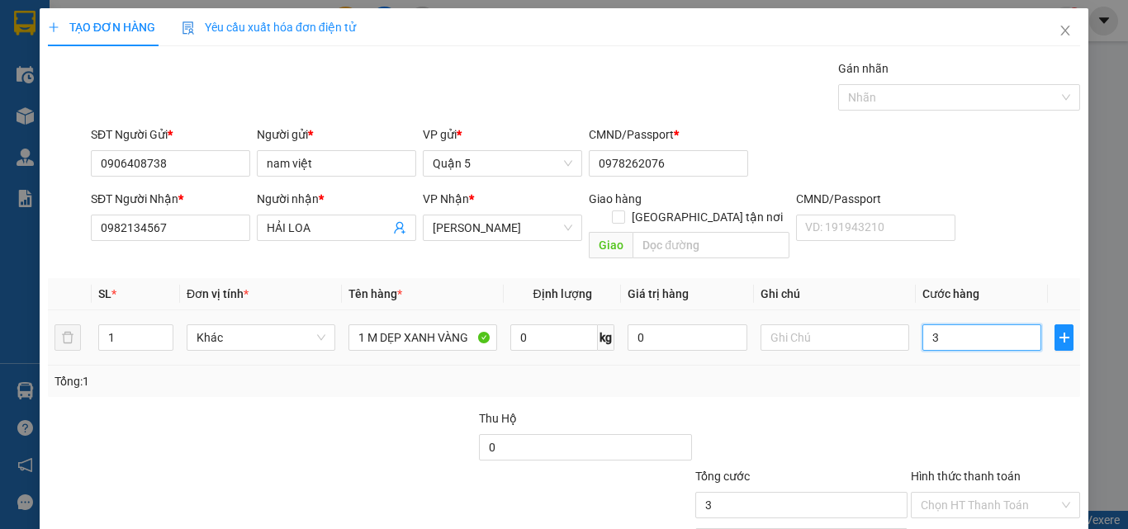
type input "30"
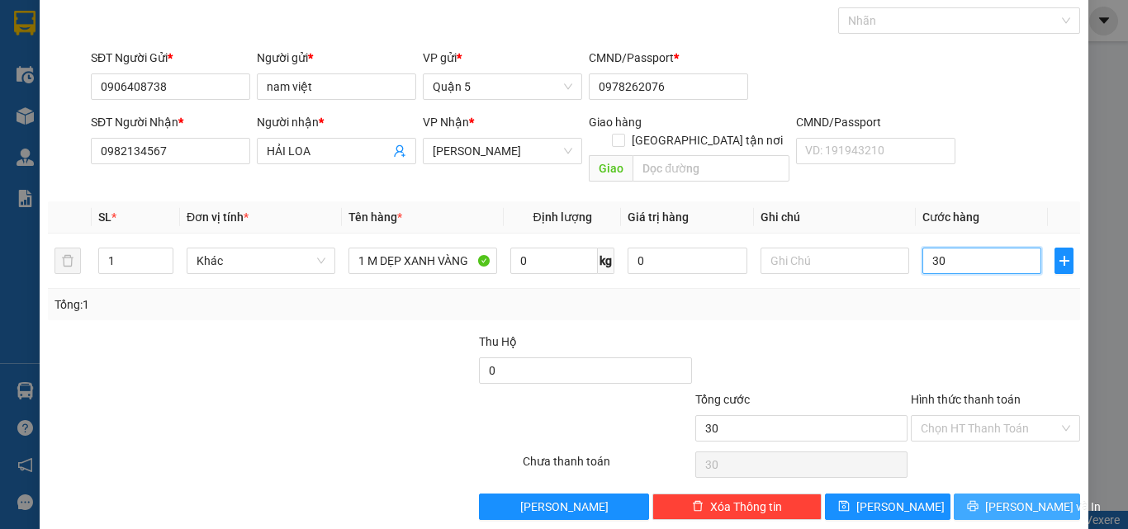
scroll to position [82, 0]
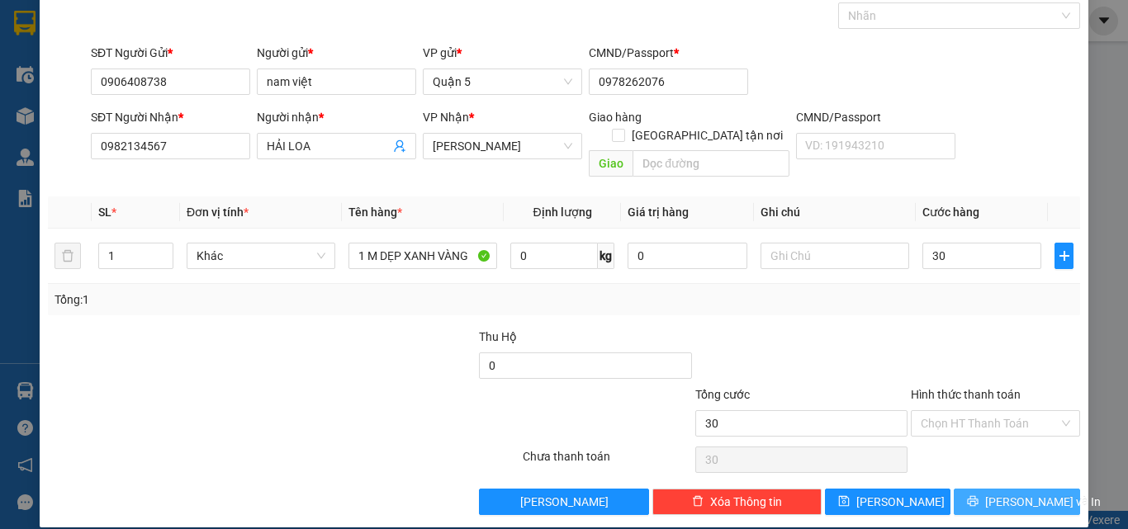
type input "30.000"
click at [1016, 493] on span "[PERSON_NAME] và In" at bounding box center [1043, 502] width 116 height 18
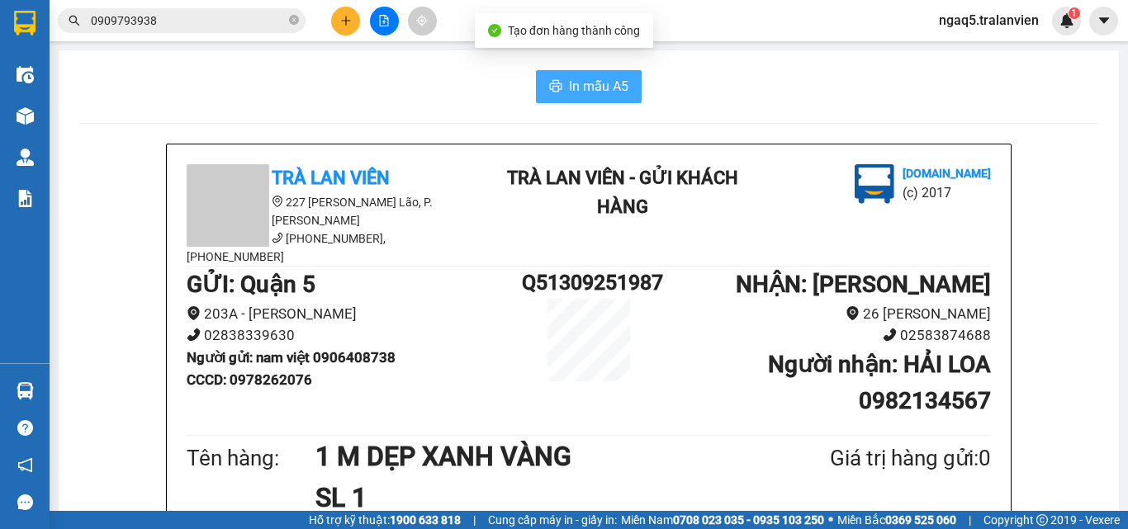
drag, startPoint x: 571, startPoint y: 90, endPoint x: 611, endPoint y: 255, distance: 170.1
click at [571, 91] on span "In mẫu A5" at bounding box center [598, 86] width 59 height 21
click at [181, 24] on input "0909793938" at bounding box center [188, 21] width 195 height 18
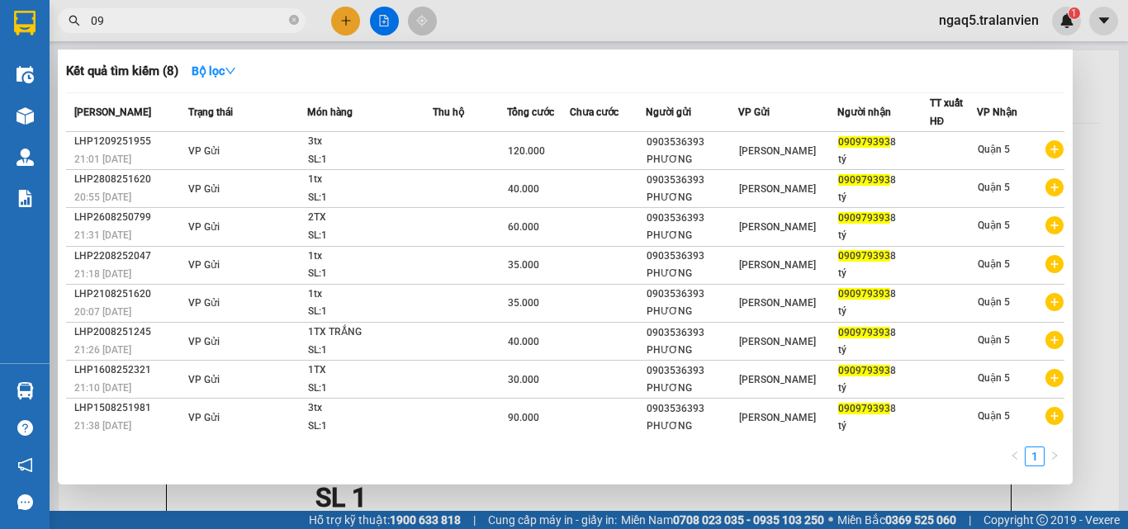
type input "0"
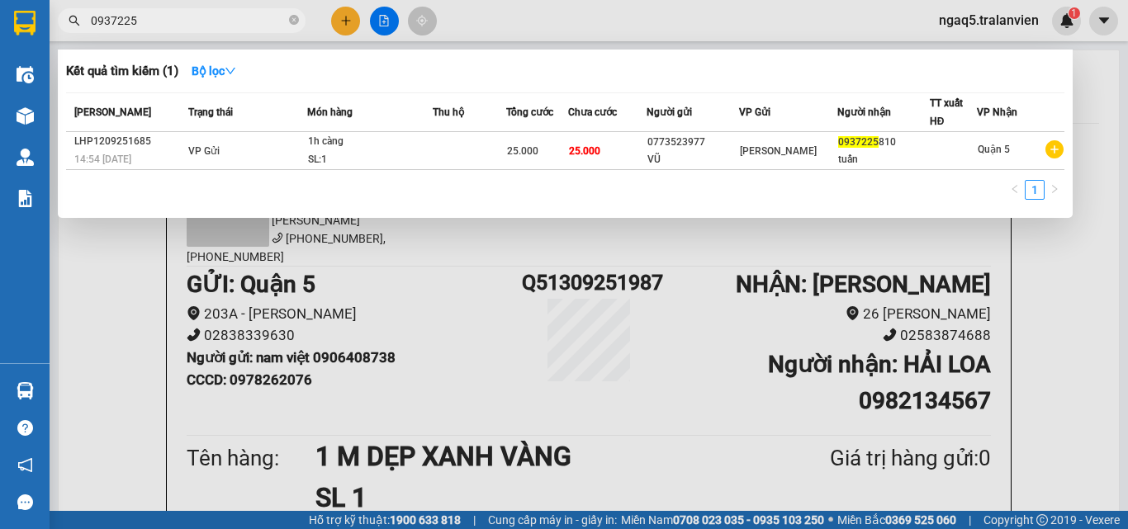
type input "0937225"
click at [353, 21] on div at bounding box center [564, 264] width 1128 height 529
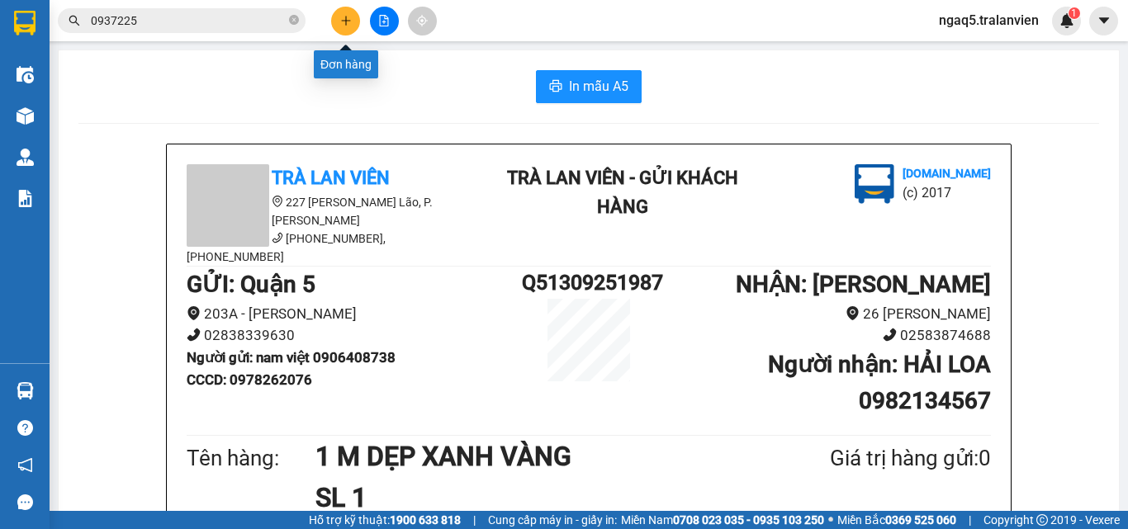
click at [346, 17] on icon "plus" at bounding box center [345, 20] width 1 height 9
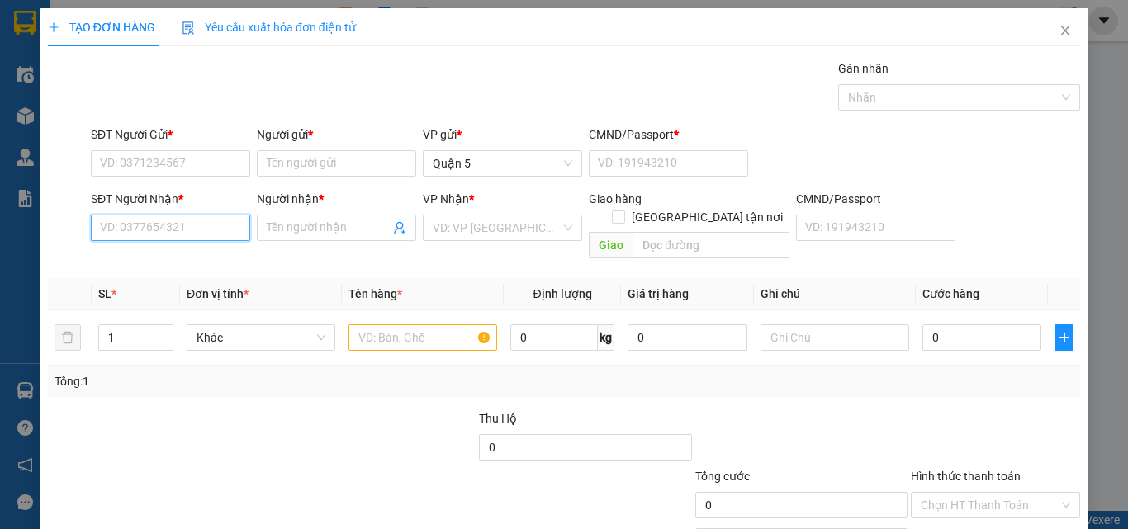
click at [171, 224] on input "SĐT Người Nhận *" at bounding box center [170, 228] width 159 height 26
click at [145, 238] on input "6383" at bounding box center [170, 228] width 159 height 26
click at [174, 260] on div "0332496383 - LINH" at bounding box center [169, 261] width 138 height 18
type input "0332496383"
type input "LINH"
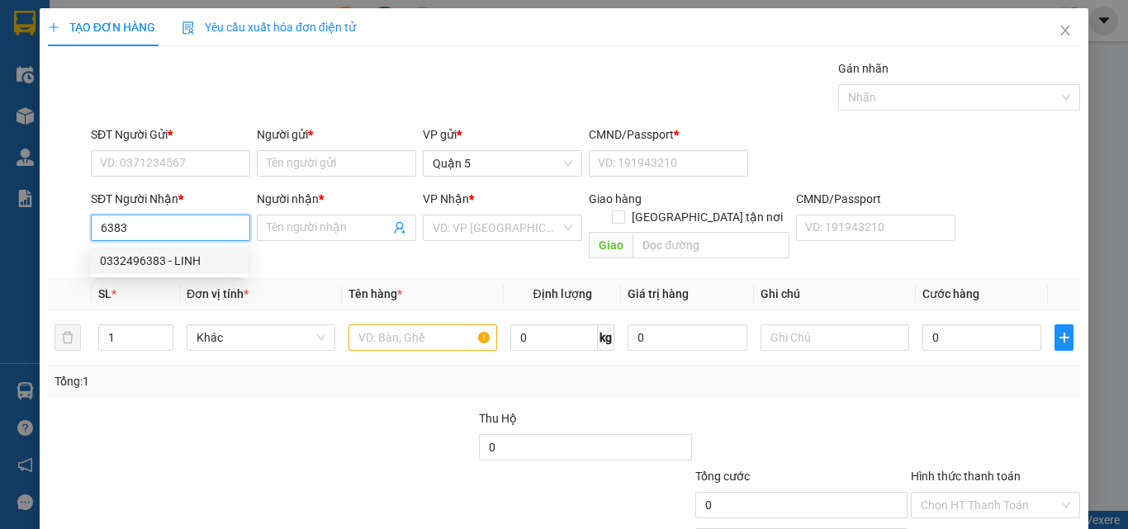
checkbox input "true"
type input "SỐ 1 TRẦN HƯNG ĐẠO"
type input "4"
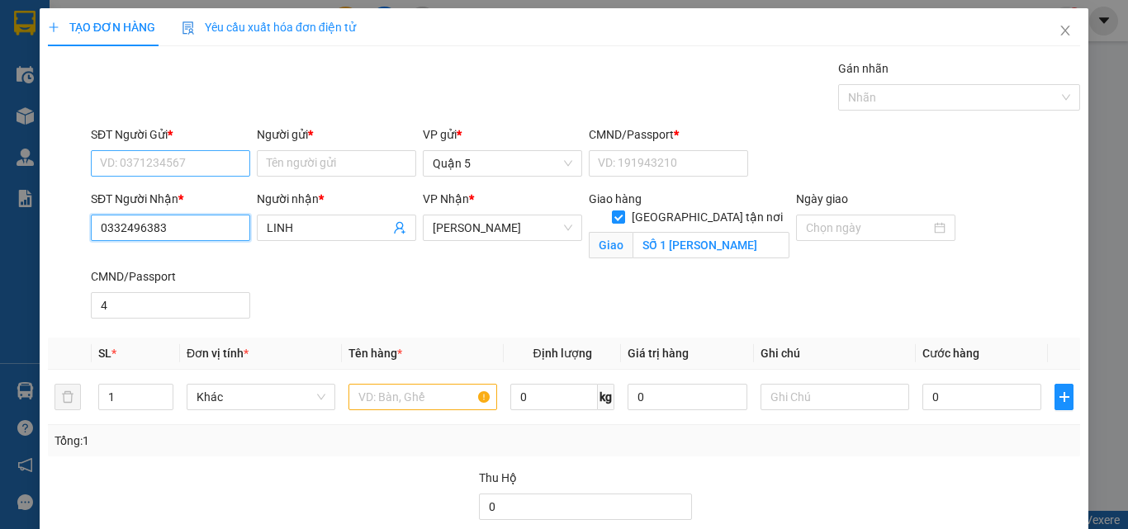
type input "0332496383"
click at [124, 160] on input "SĐT Người Gửi *" at bounding box center [170, 163] width 159 height 26
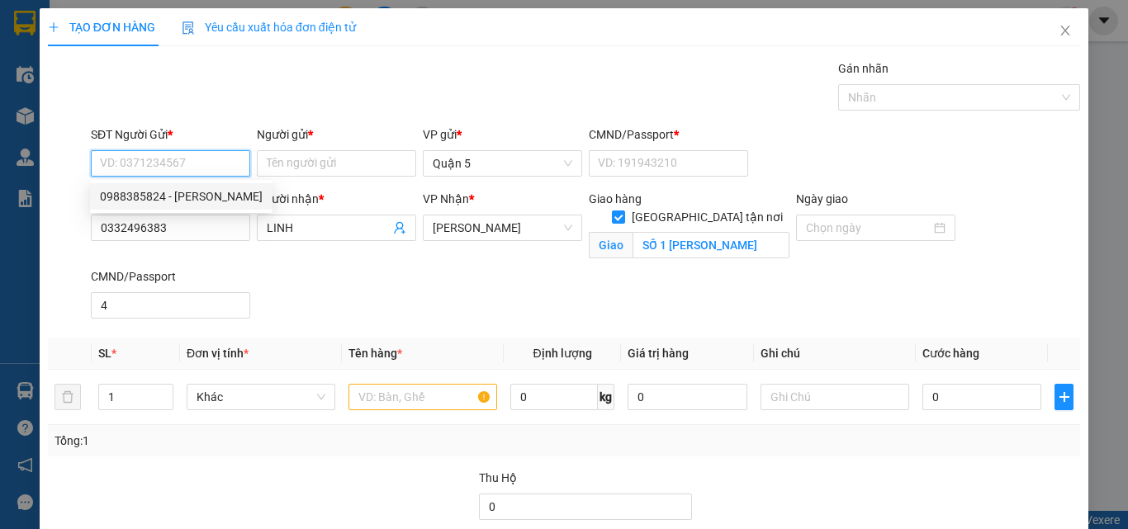
click at [199, 191] on div "0988385824 - LUÂN" at bounding box center [181, 196] width 163 height 18
type input "0988385824"
type input "LUÂN"
type input "082091000958"
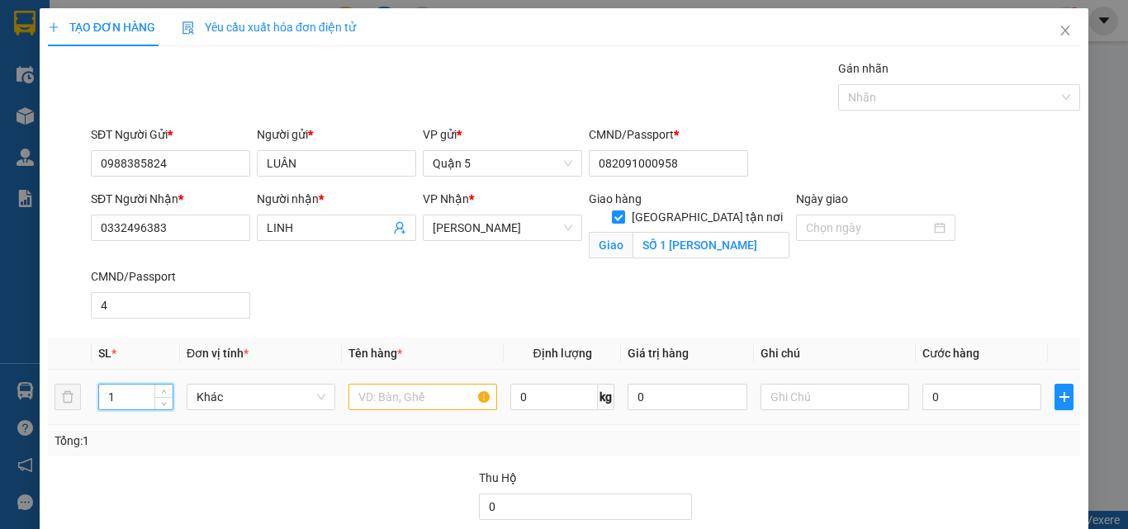
click at [119, 396] on input "1" at bounding box center [136, 397] width 74 height 25
type input "5"
click at [420, 400] on input "text" at bounding box center [423, 397] width 149 height 26
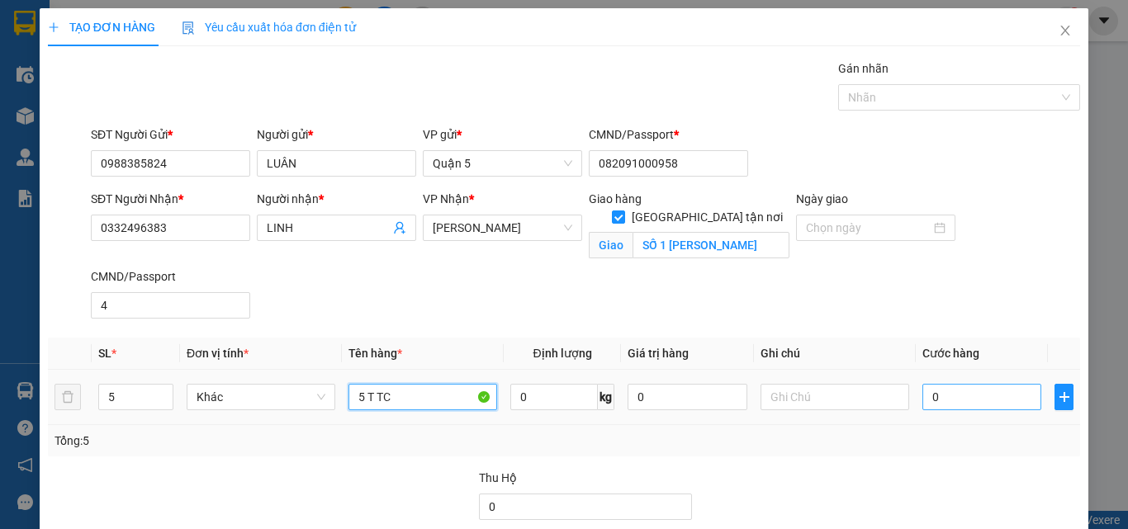
type input "5 T TC"
click at [990, 401] on input "0" at bounding box center [982, 397] width 119 height 26
type input "5"
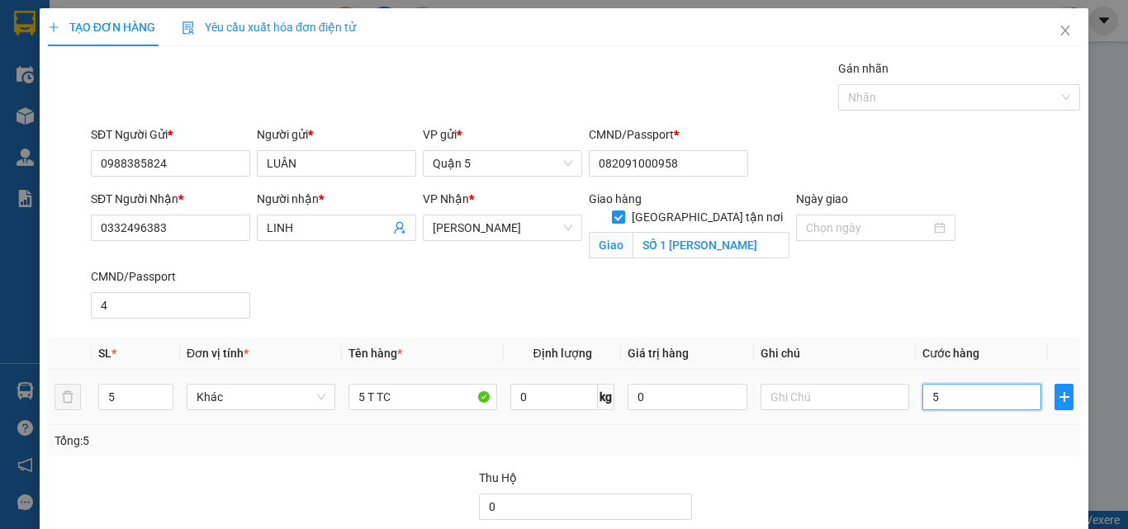
type input "50"
type input "500"
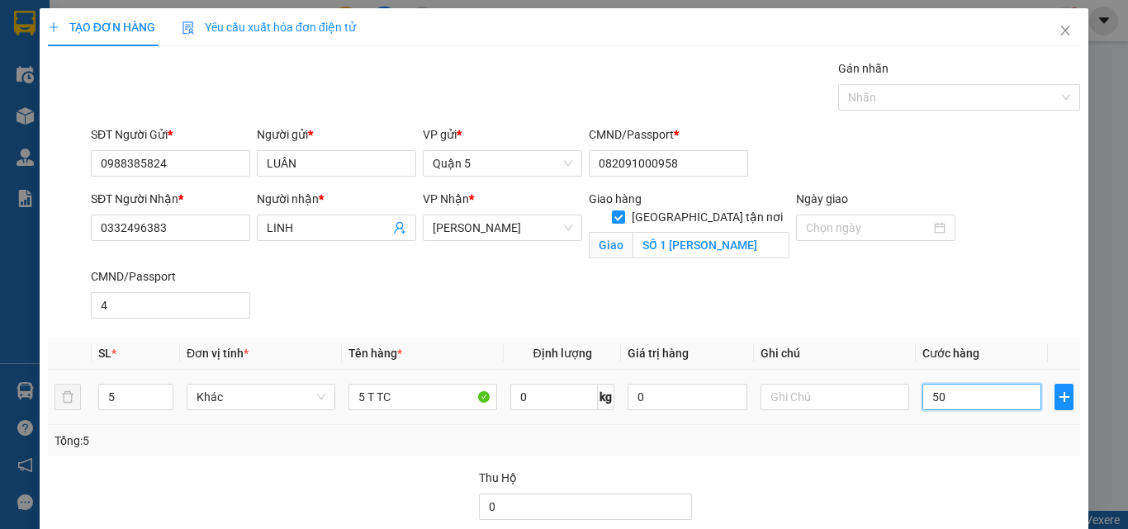
type input "500"
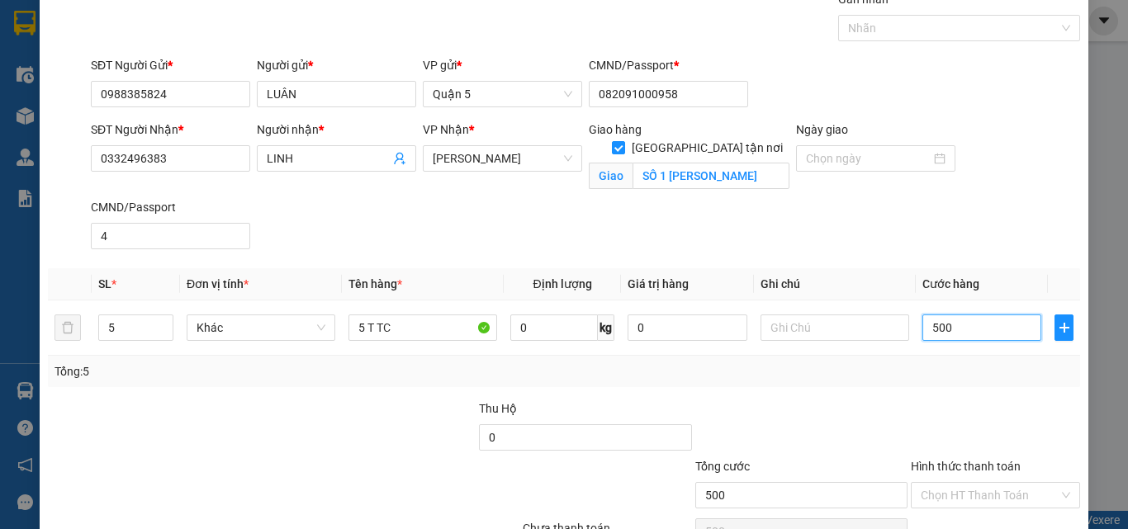
scroll to position [159, 0]
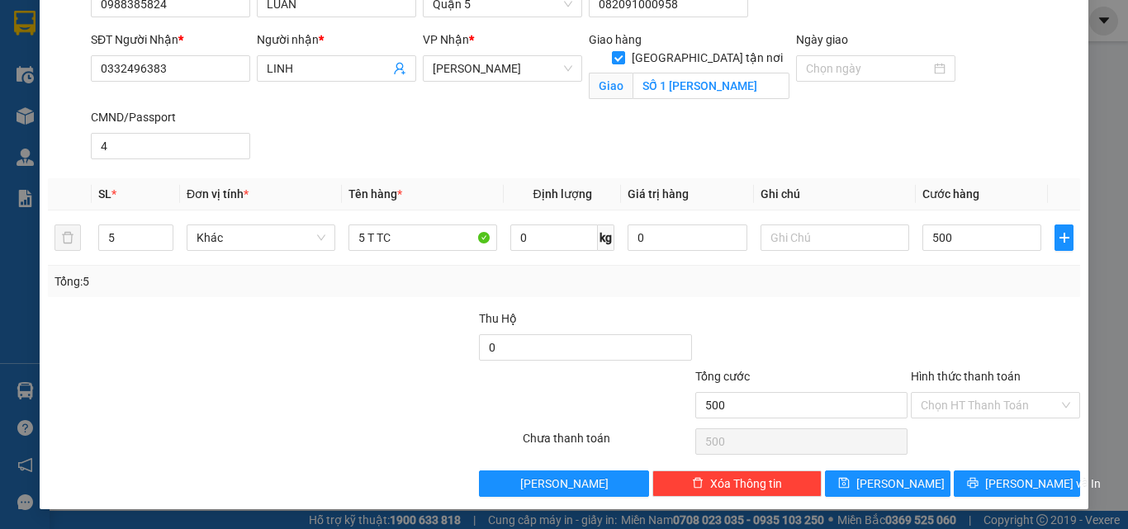
type input "500.000"
click at [972, 376] on label "Hình thức thanh toán" at bounding box center [966, 376] width 110 height 13
click at [972, 393] on input "Hình thức thanh toán" at bounding box center [990, 405] width 138 height 25
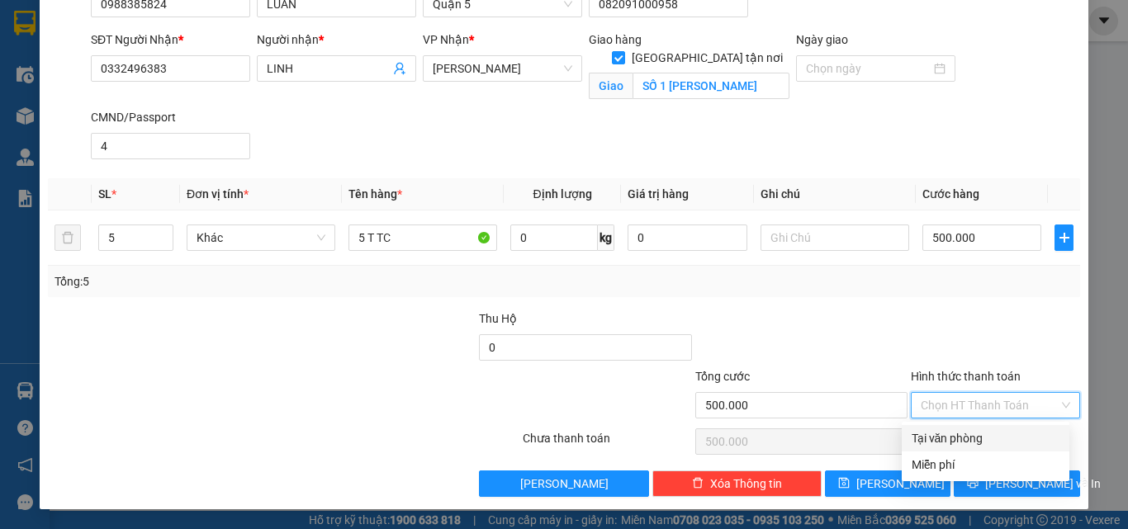
click at [963, 444] on div "Tại văn phòng" at bounding box center [986, 439] width 148 height 18
type input "0"
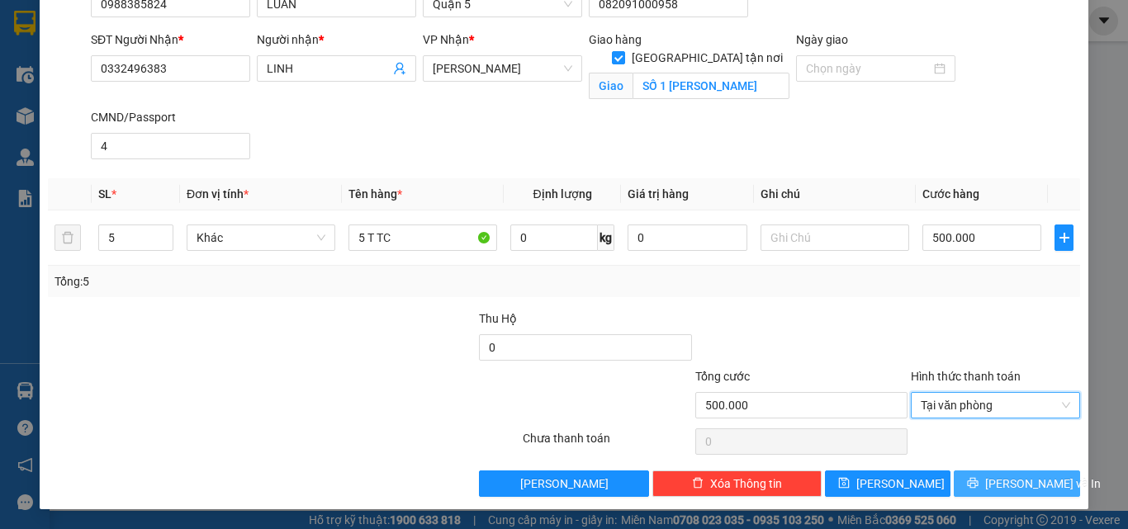
click at [972, 476] on button "[PERSON_NAME] và In" at bounding box center [1017, 484] width 126 height 26
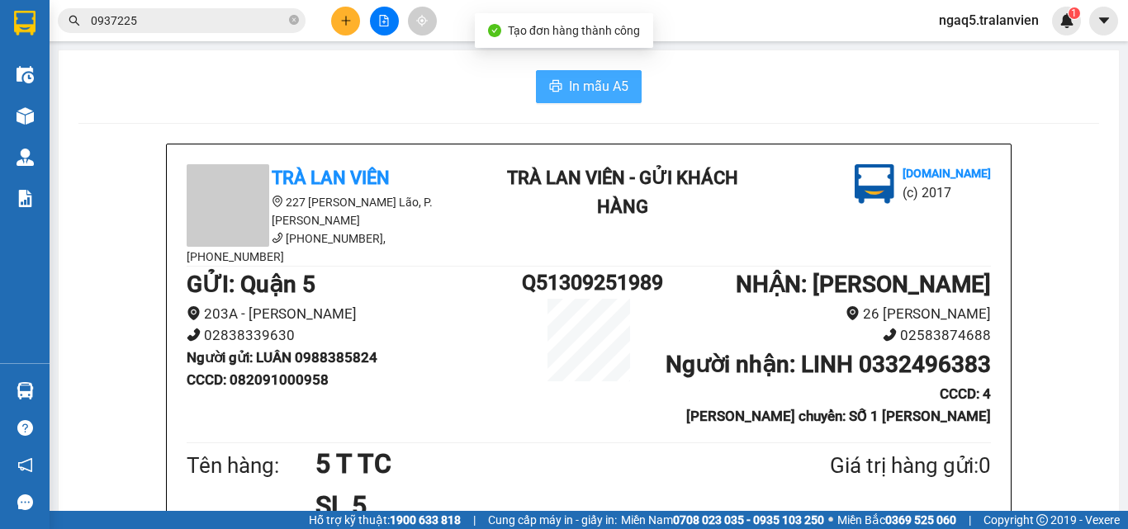
drag, startPoint x: 602, startPoint y: 91, endPoint x: 502, endPoint y: 225, distance: 167.0
click at [598, 94] on span "In mẫu A5" at bounding box center [598, 86] width 59 height 21
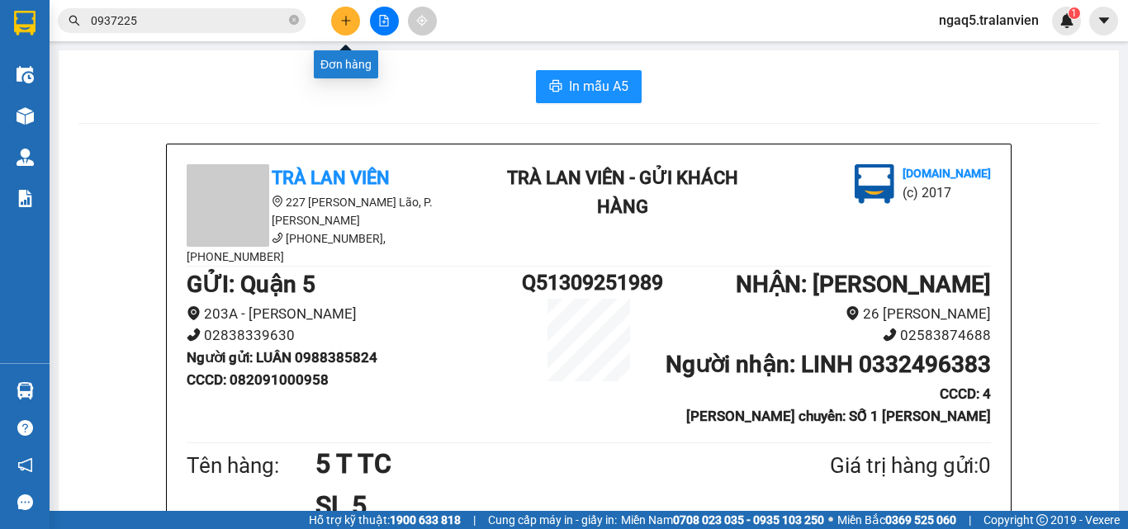
click at [353, 28] on button at bounding box center [345, 21] width 29 height 29
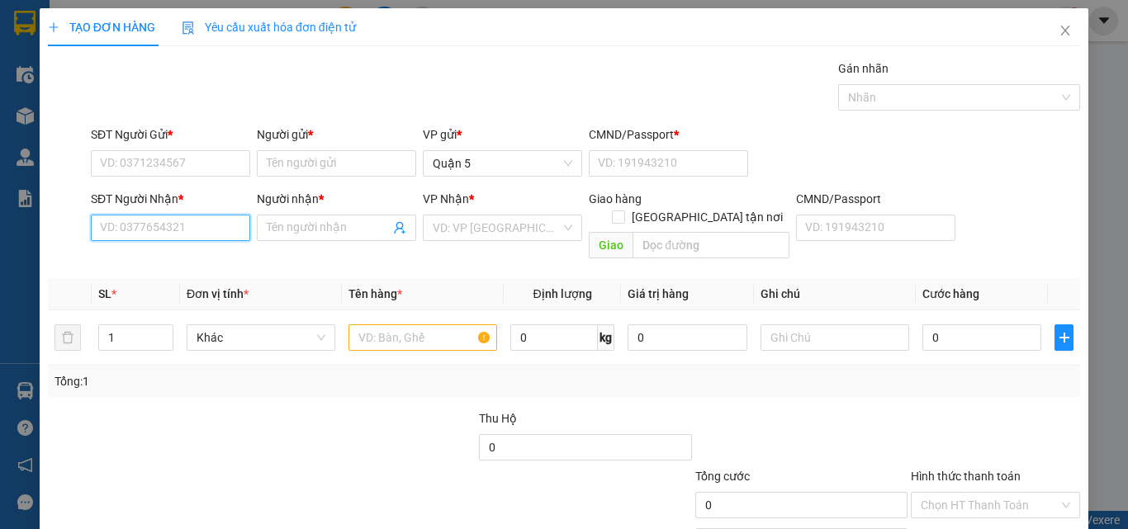
drag, startPoint x: 157, startPoint y: 236, endPoint x: 180, endPoint y: 197, distance: 45.9
click at [176, 205] on div "SĐT Người Nhận * VD: 0377654321" at bounding box center [170, 219] width 159 height 58
drag, startPoint x: 145, startPoint y: 229, endPoint x: 112, endPoint y: 223, distance: 33.5
click at [145, 230] on input "8061" at bounding box center [170, 228] width 159 height 26
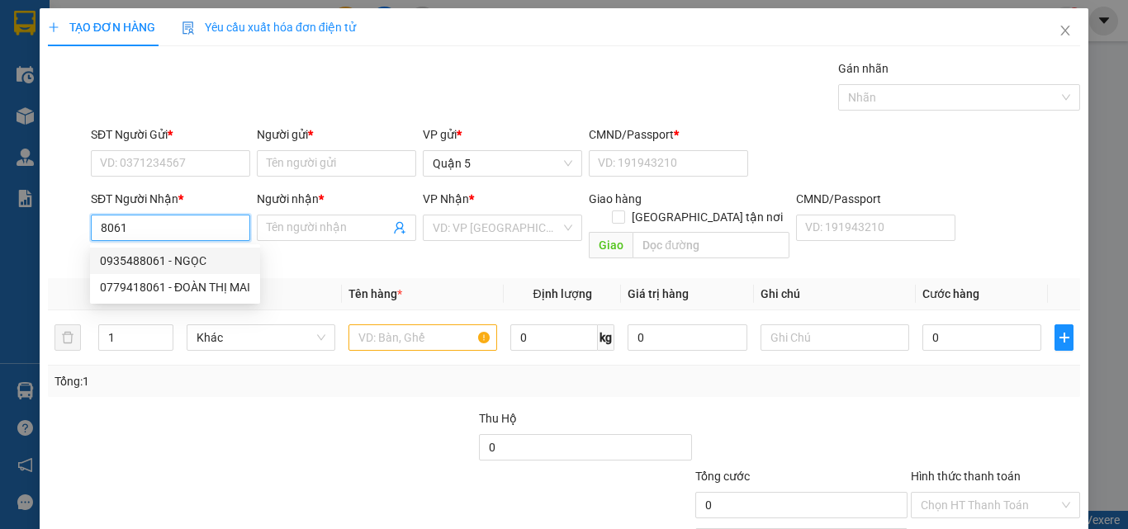
click at [162, 256] on div "0935488061 - NGỌC" at bounding box center [175, 261] width 150 height 18
type input "0935488061"
type input "NGỌC"
checkbox input "true"
type input "70-80 TRẦN PHÚ LỘC THỌ"
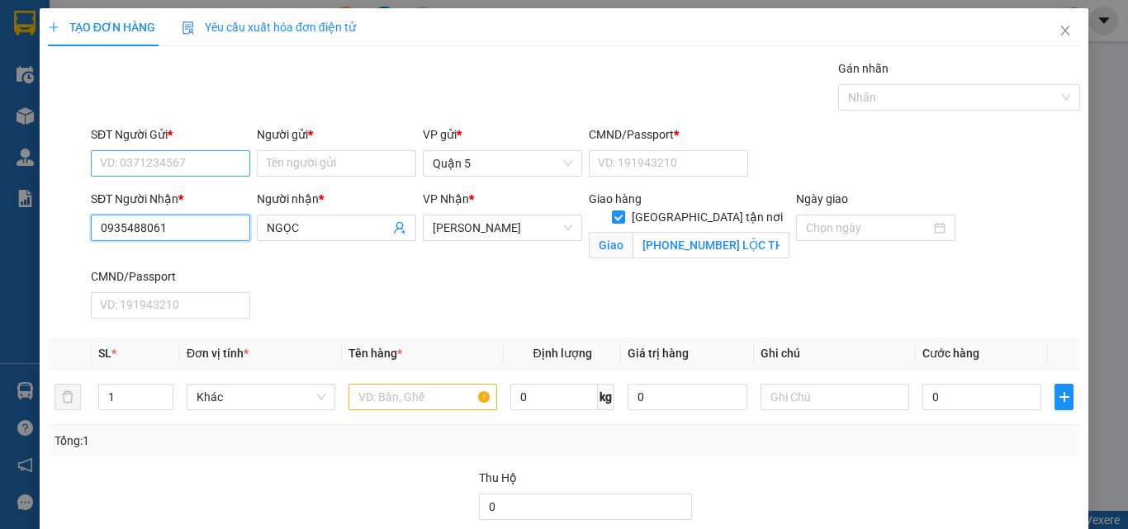
type input "0935488061"
click at [173, 165] on input "SĐT Người Gửi *" at bounding box center [170, 163] width 159 height 26
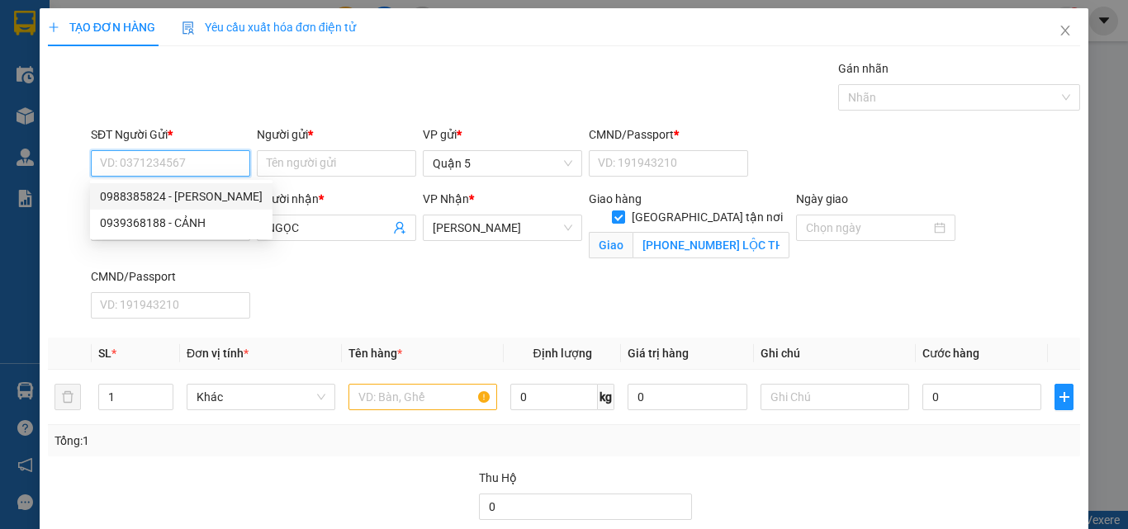
click at [169, 194] on div "0988385824 - LUÂN" at bounding box center [181, 196] width 163 height 18
type input "0988385824"
type input "LUÂN"
type input "082091000958"
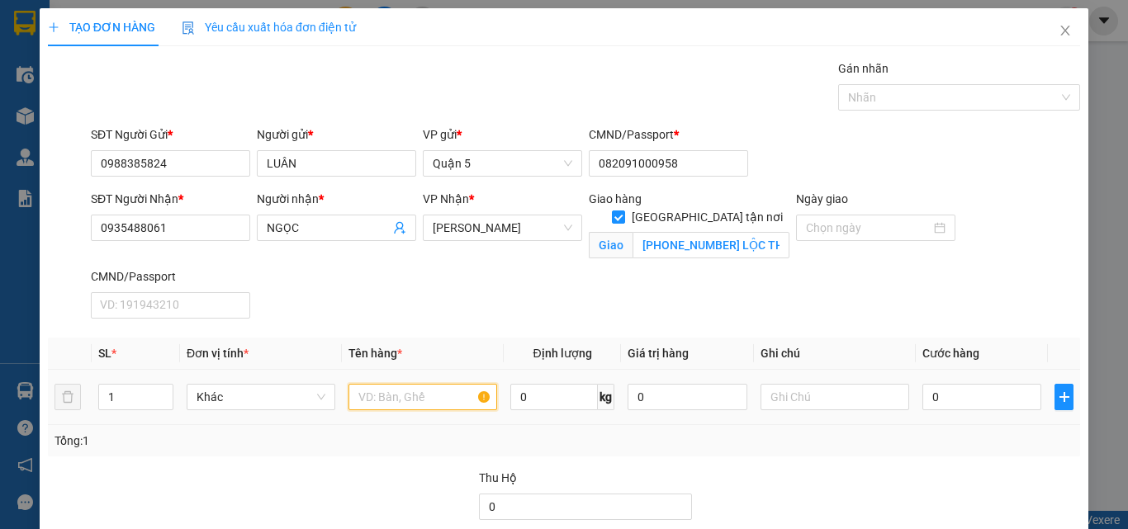
click at [376, 401] on input "text" at bounding box center [423, 397] width 149 height 26
type input "3 TTC"
click at [126, 405] on input "1" at bounding box center [136, 397] width 74 height 25
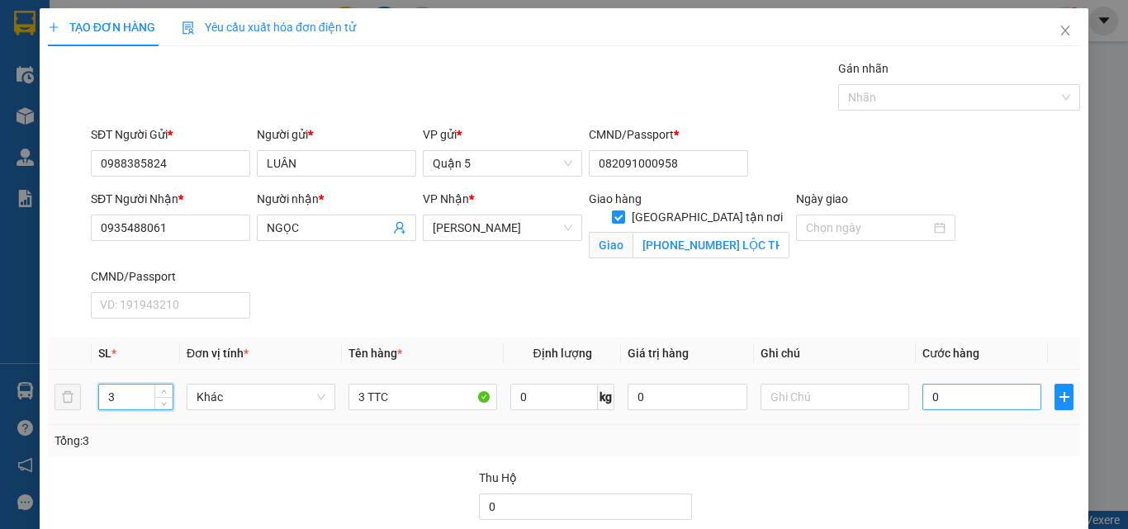
type input "3"
click at [965, 406] on input "0" at bounding box center [982, 397] width 119 height 26
type input "3"
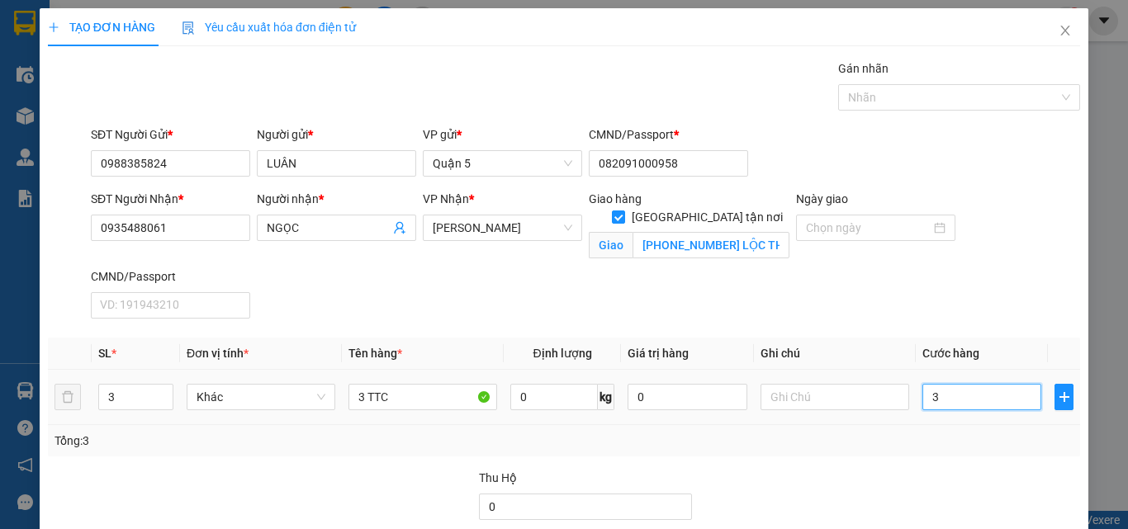
type input "30"
type input "300"
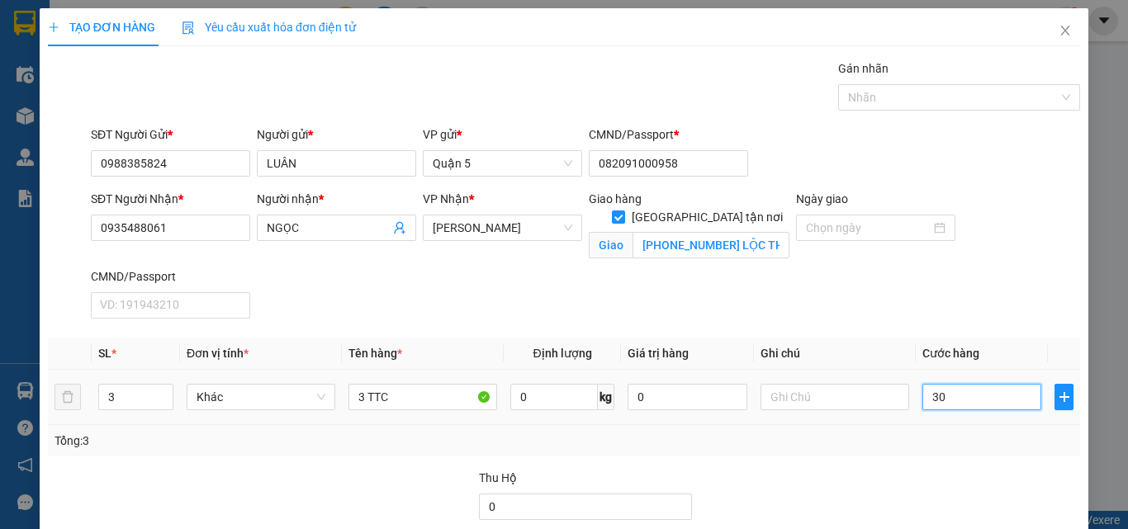
type input "300"
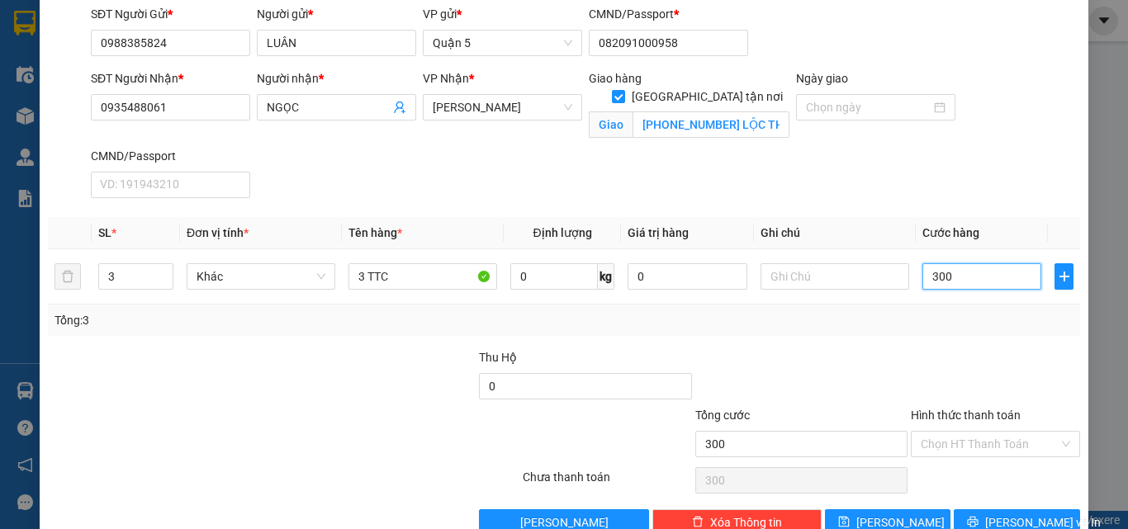
scroll to position [159, 0]
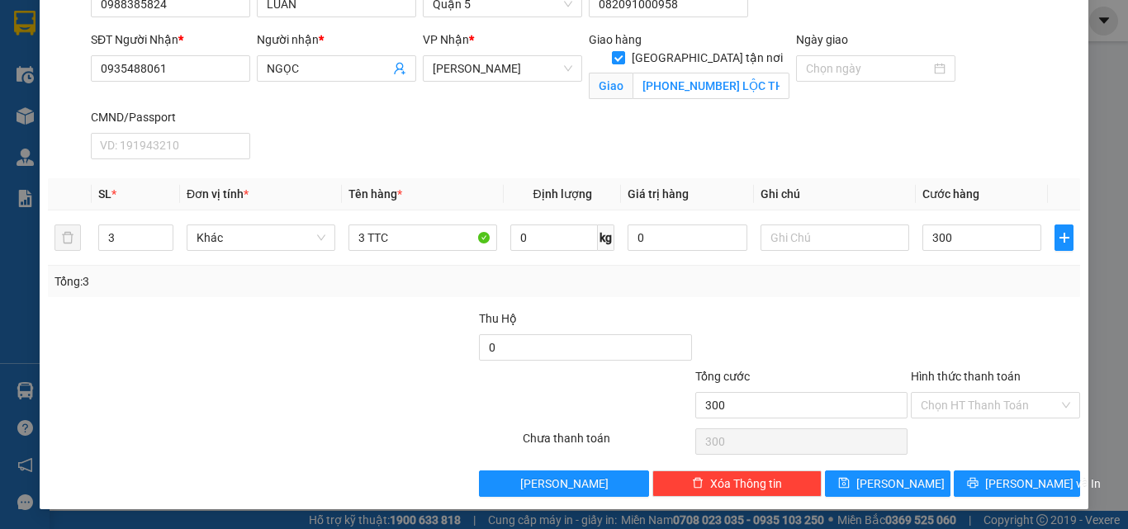
type input "300.000"
click at [958, 374] on label "Hình thức thanh toán" at bounding box center [966, 376] width 110 height 13
click at [958, 393] on input "Hình thức thanh toán" at bounding box center [990, 405] width 138 height 25
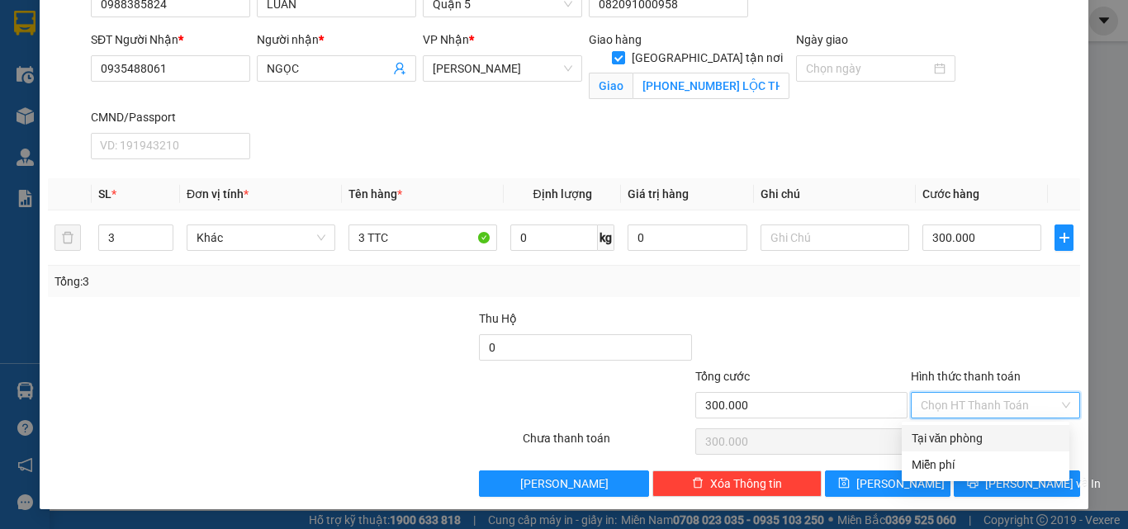
click at [955, 436] on div "Tại văn phòng" at bounding box center [986, 439] width 148 height 18
type input "0"
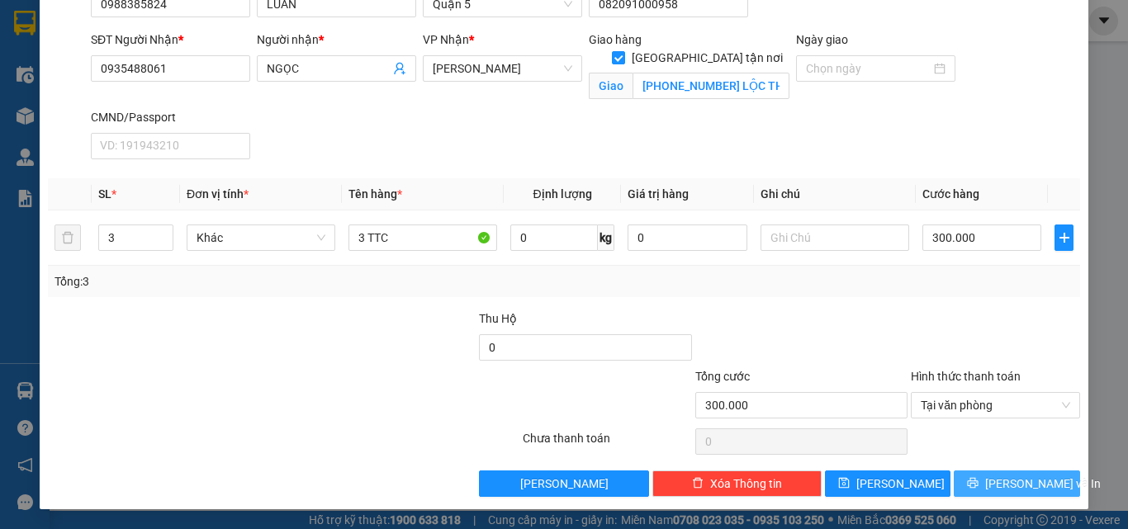
click at [971, 471] on button "[PERSON_NAME] và In" at bounding box center [1017, 484] width 126 height 26
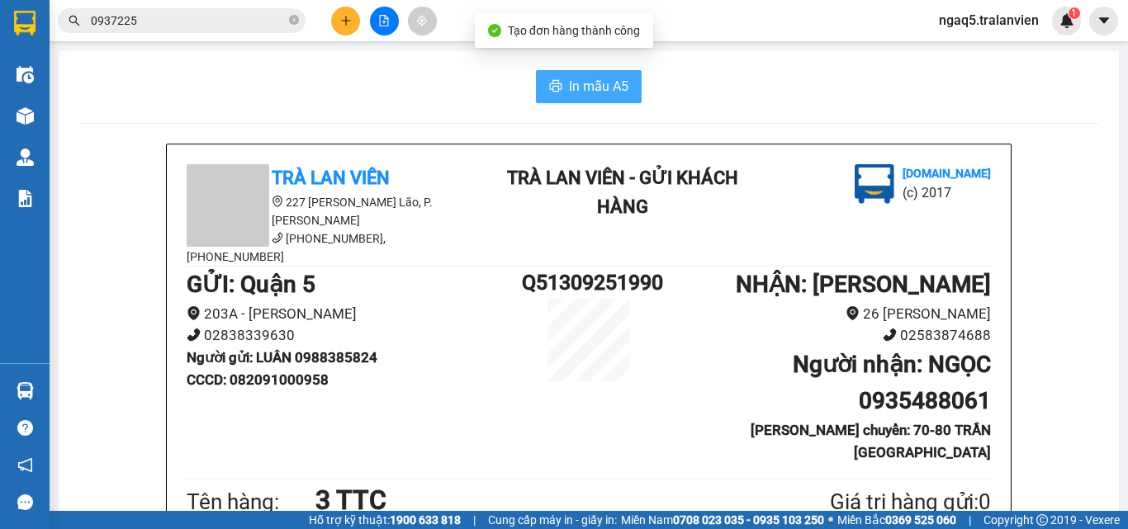
click at [569, 89] on span "In mẫu A5" at bounding box center [598, 86] width 59 height 21
click at [273, 83] on div "In mẫu A5" at bounding box center [588, 86] width 1021 height 33
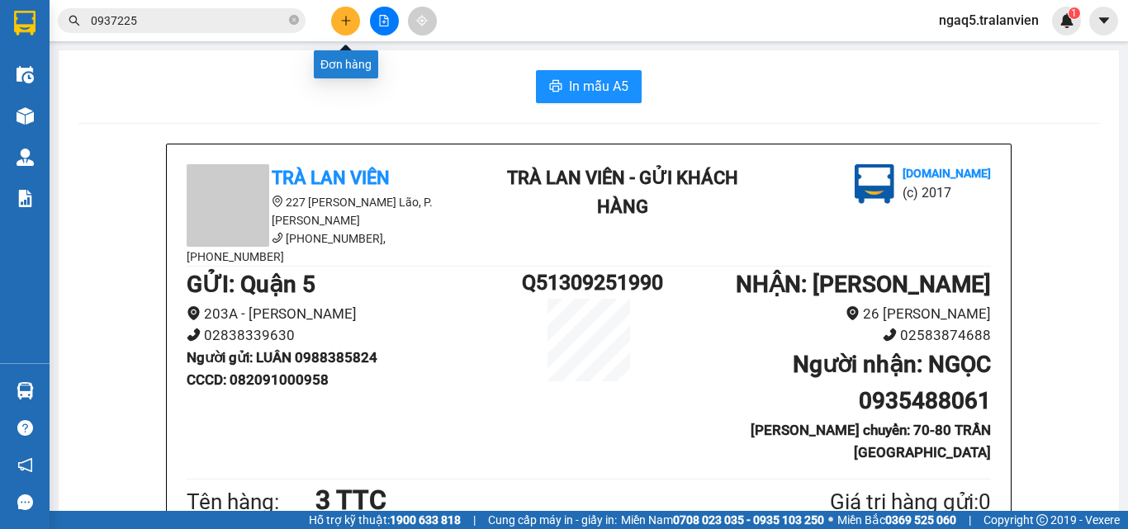
click at [348, 21] on icon "plus" at bounding box center [346, 21] width 12 height 12
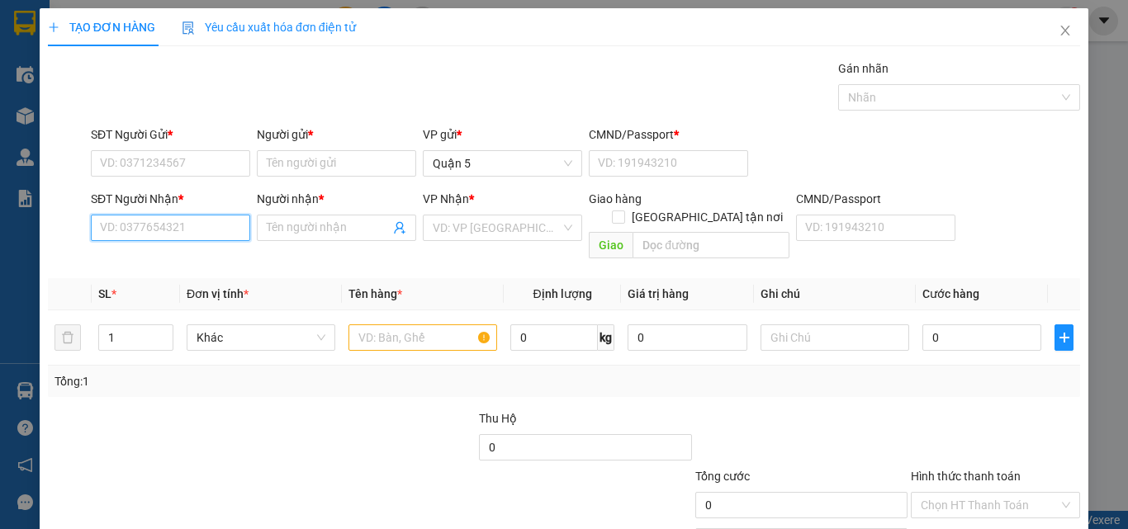
click at [185, 234] on input "SĐT Người Nhận *" at bounding box center [170, 228] width 159 height 26
click at [161, 225] on input "9614" at bounding box center [170, 228] width 159 height 26
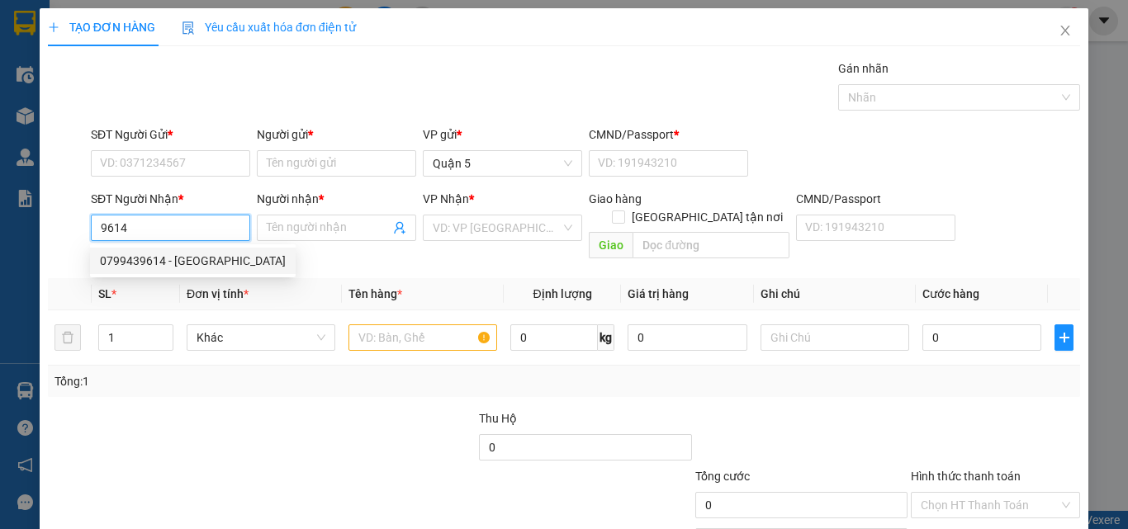
click at [164, 256] on div "0799439614 - HÀ" at bounding box center [193, 261] width 186 height 18
type input "0799439614"
type input "HÀ"
checkbox input "true"
type input "44-46 LÊ THÁNH TÔN"
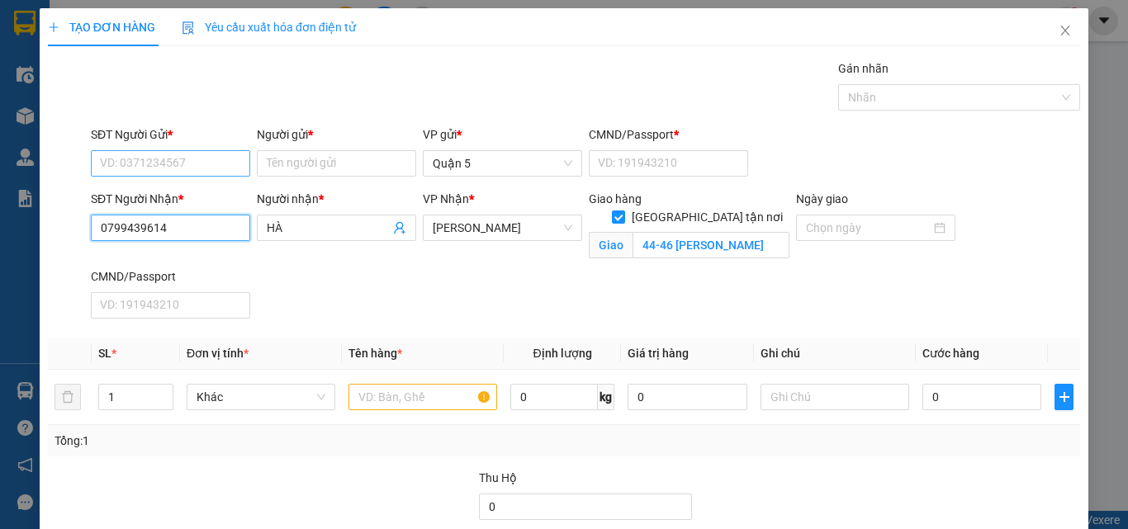
type input "0799439614"
click at [126, 164] on input "SĐT Người Gửi *" at bounding box center [170, 163] width 159 height 26
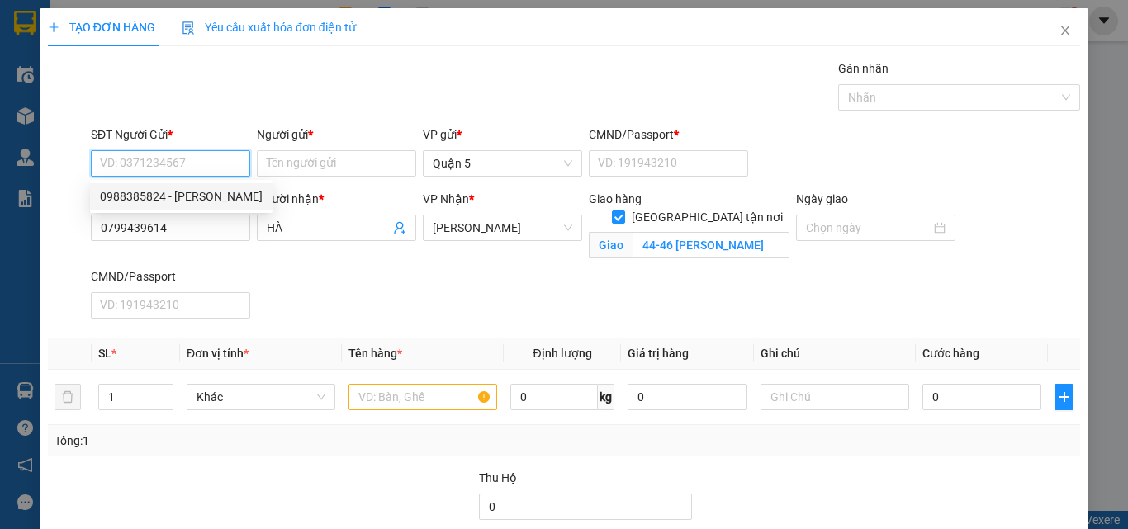
click at [178, 201] on div "0988385824 - LUÂN" at bounding box center [181, 196] width 163 height 18
type input "0988385824"
type input "LUÂN"
type input "082091000958"
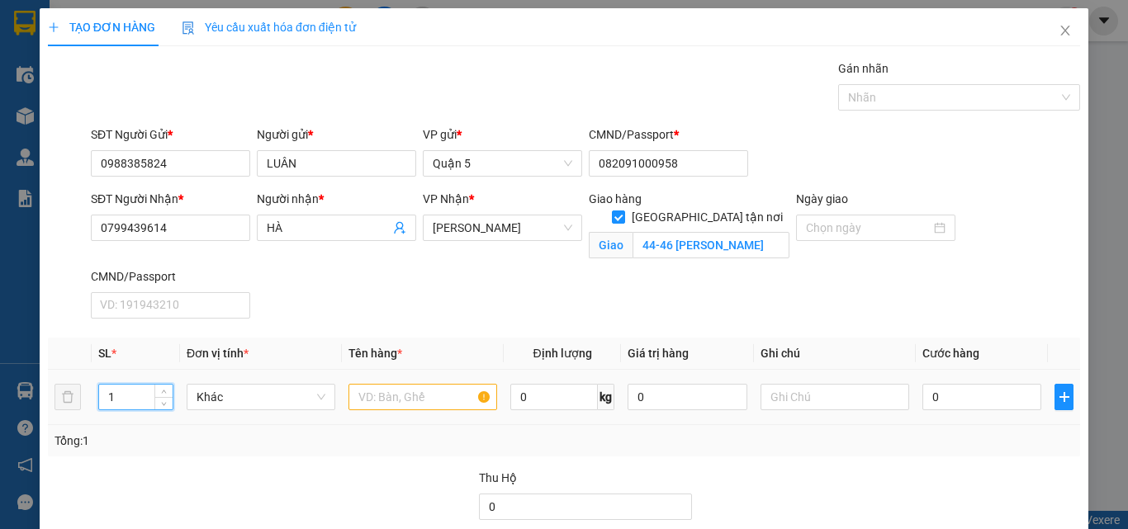
click at [129, 390] on input "1" at bounding box center [136, 397] width 74 height 25
type input "3"
click at [401, 393] on input "text" at bounding box center [423, 397] width 149 height 26
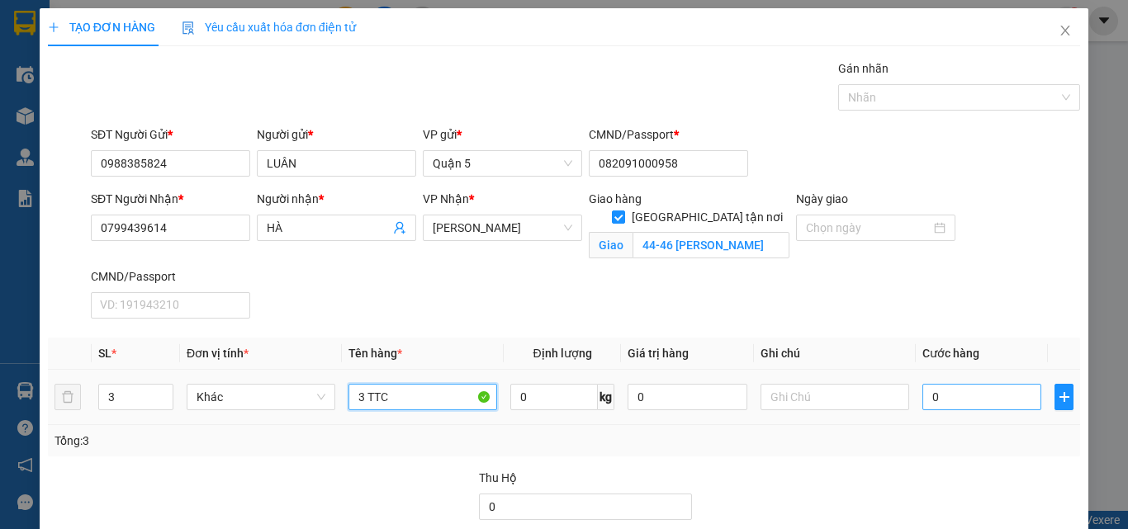
type input "3 TTC"
click at [966, 394] on input "0" at bounding box center [982, 397] width 119 height 26
type input "3"
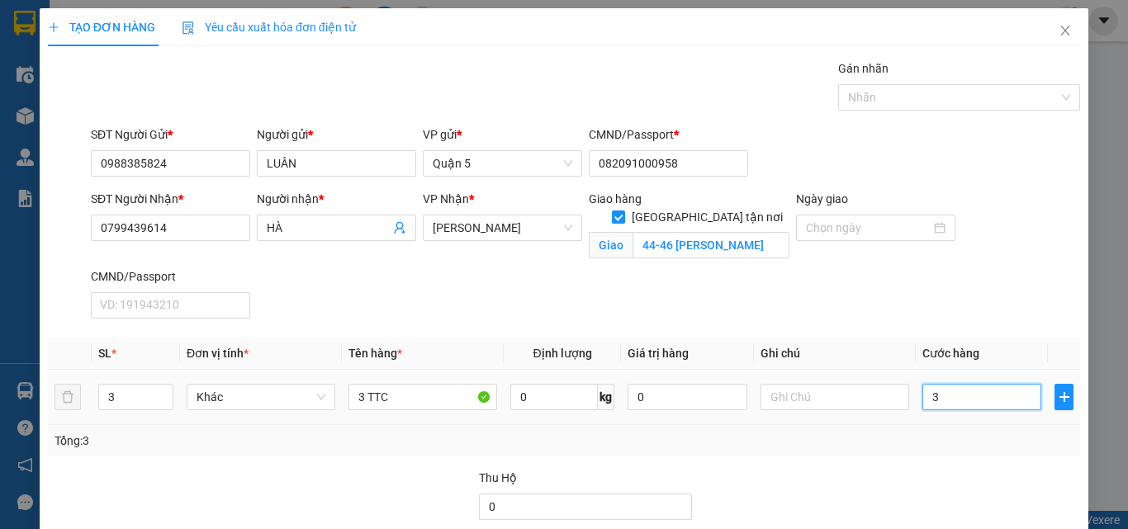
type input "30"
type input "300"
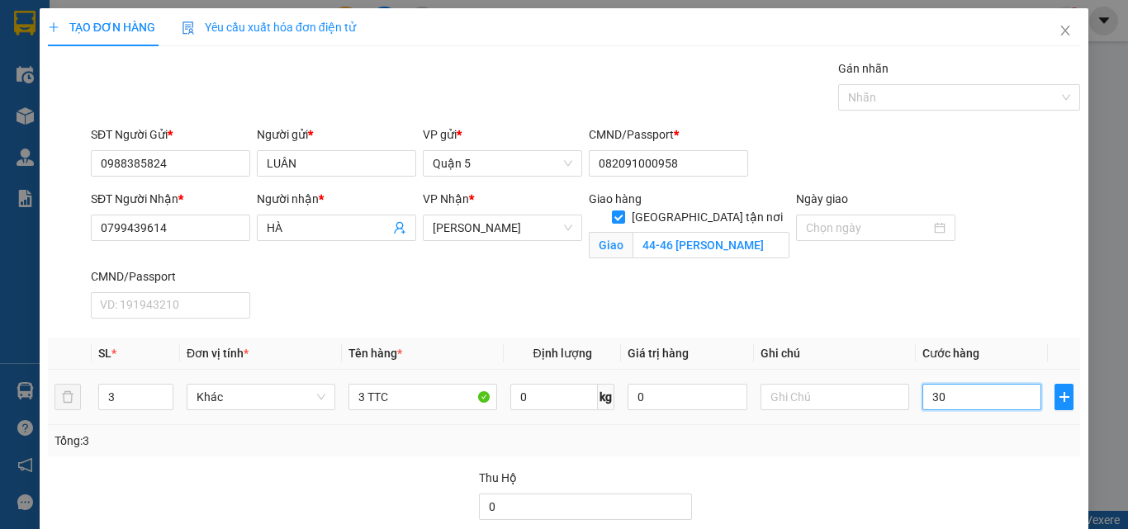
type input "300"
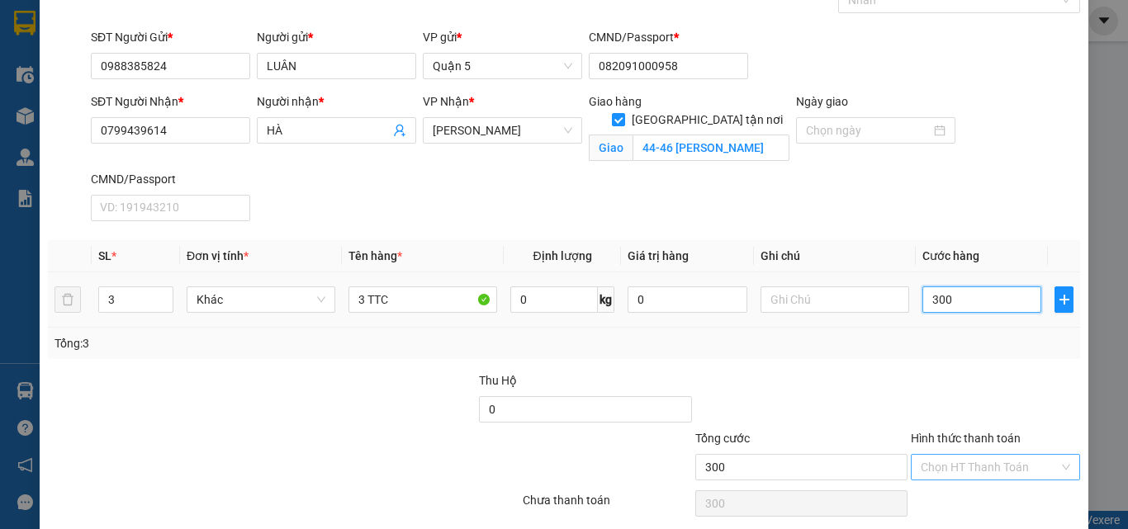
scroll to position [159, 0]
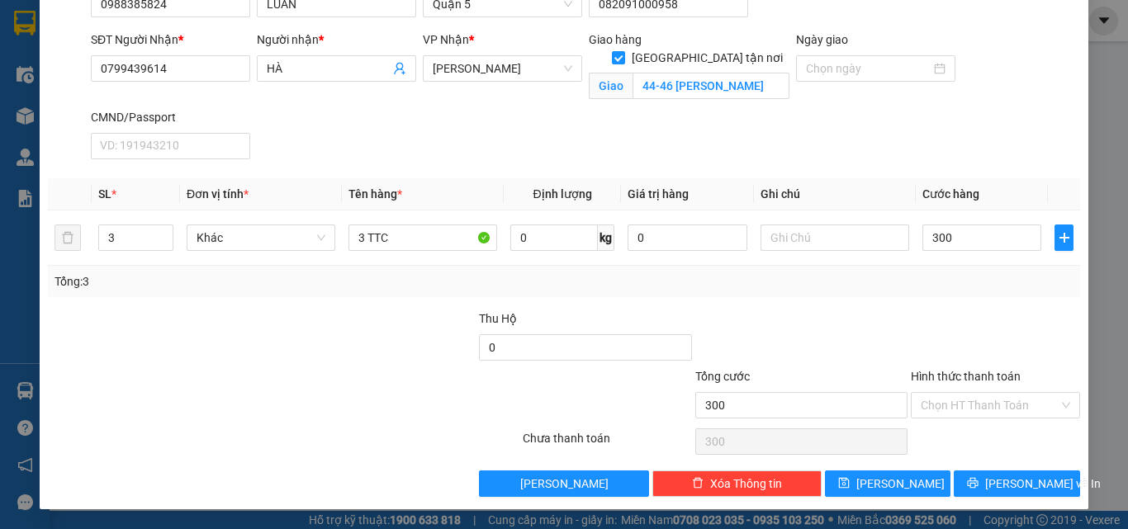
type input "300.000"
click at [952, 378] on label "Hình thức thanh toán" at bounding box center [966, 376] width 110 height 13
click at [952, 393] on input "Hình thức thanh toán" at bounding box center [990, 405] width 138 height 25
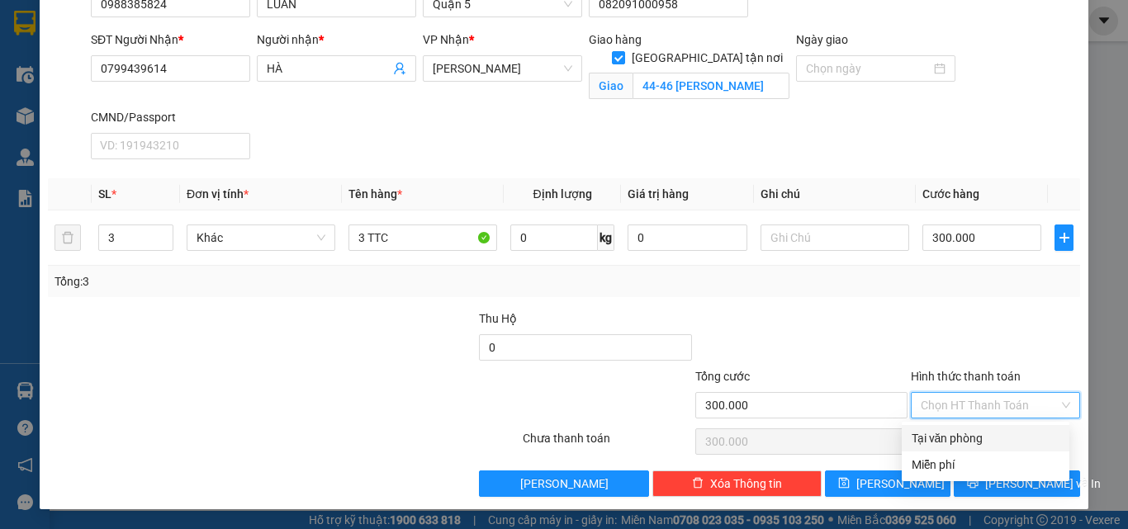
click at [956, 430] on div "Tại văn phòng" at bounding box center [986, 439] width 148 height 18
type input "0"
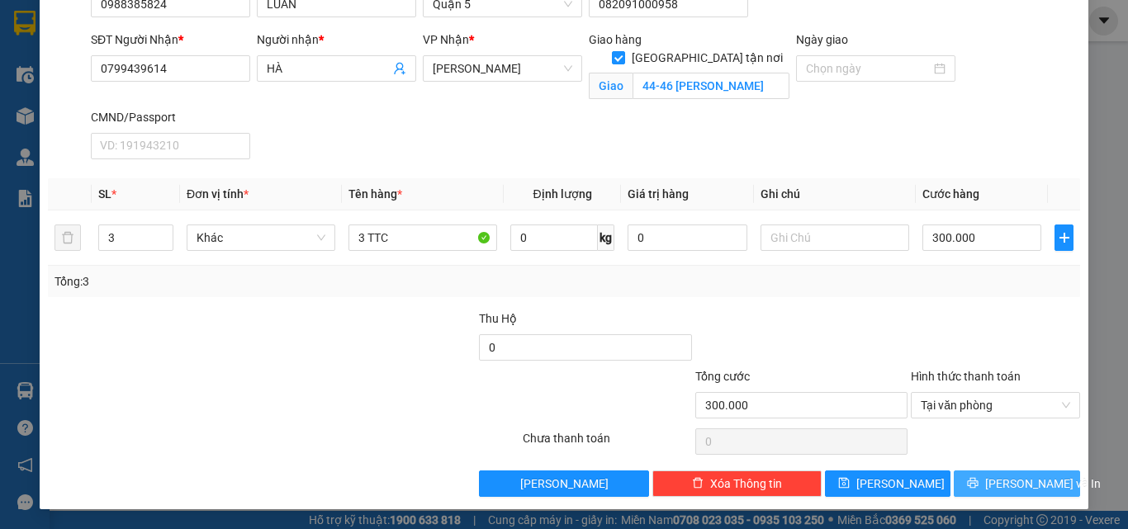
click at [962, 473] on button "[PERSON_NAME] và In" at bounding box center [1017, 484] width 126 height 26
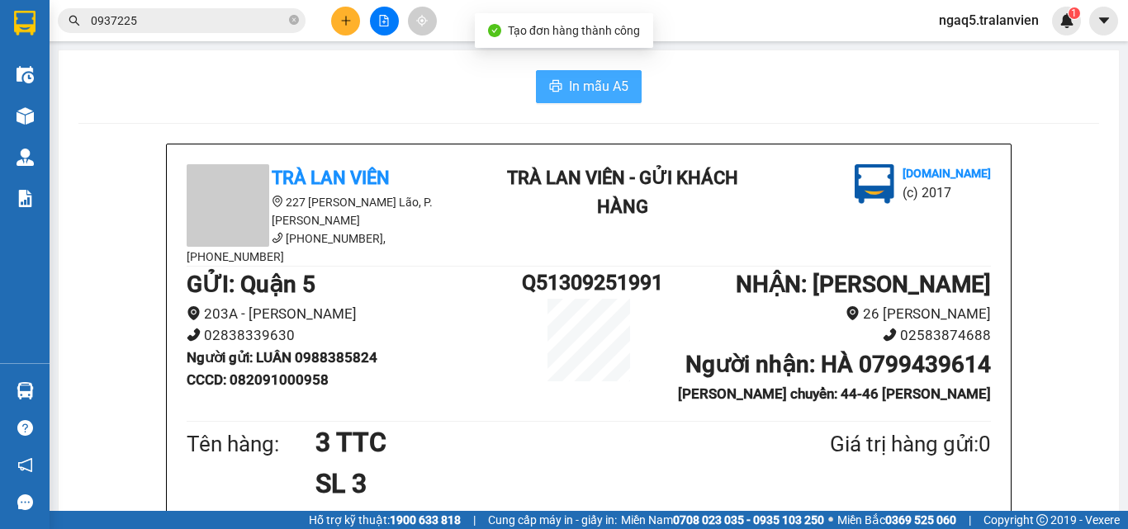
click at [558, 84] on button "In mẫu A5" at bounding box center [589, 86] width 106 height 33
click at [222, 90] on div "In mẫu A5" at bounding box center [588, 86] width 1021 height 33
click at [338, 21] on button at bounding box center [345, 21] width 29 height 29
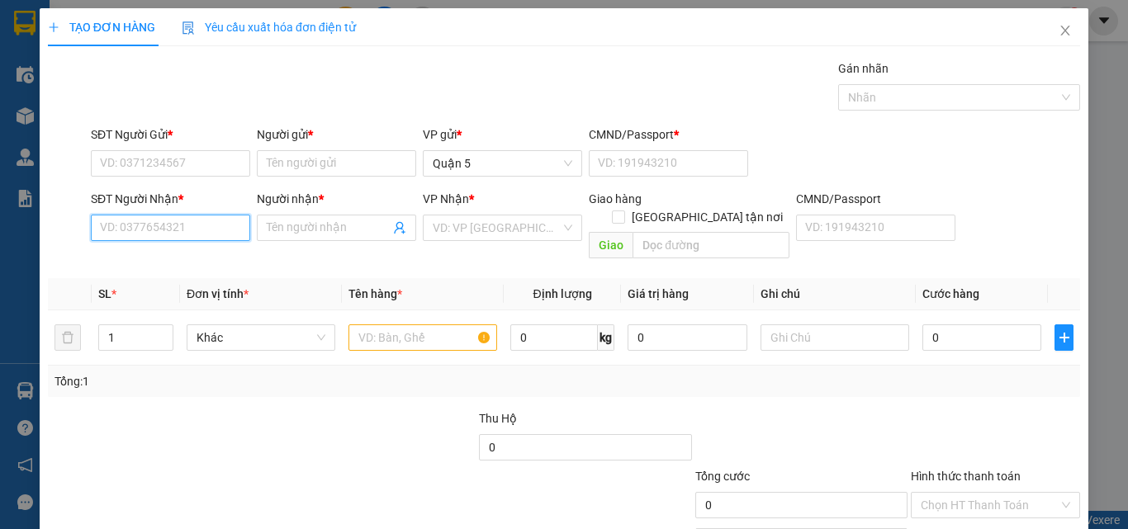
click at [137, 222] on input "SĐT Người Nhận *" at bounding box center [170, 228] width 159 height 26
click at [146, 230] on input "7119" at bounding box center [170, 228] width 159 height 26
click at [184, 249] on div "0394437119 - NGUYÊN" at bounding box center [169, 261] width 158 height 26
type input "0394437119"
type input "NGUYÊN"
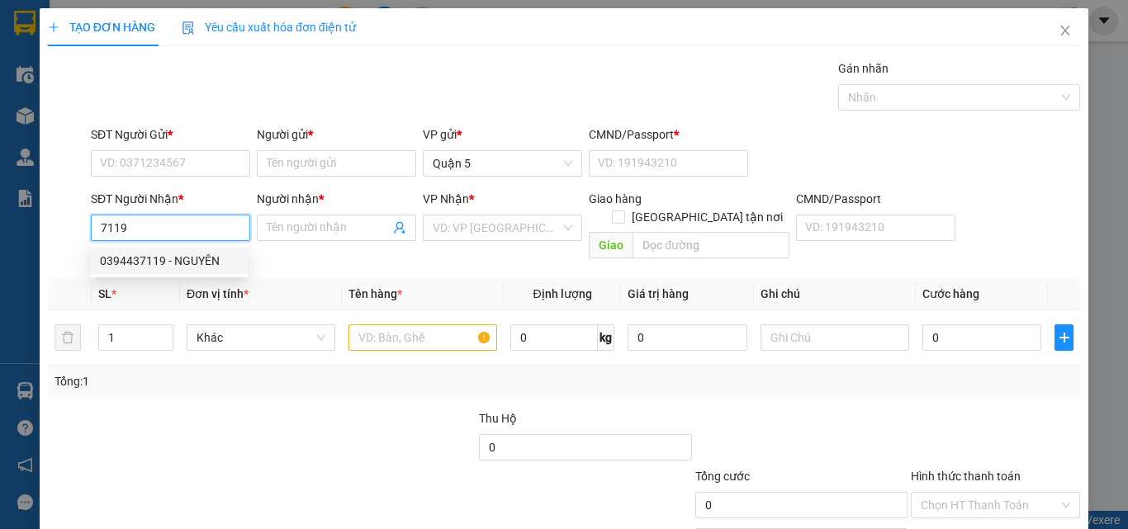
checkbox input "true"
type input "58 Đ 23/10"
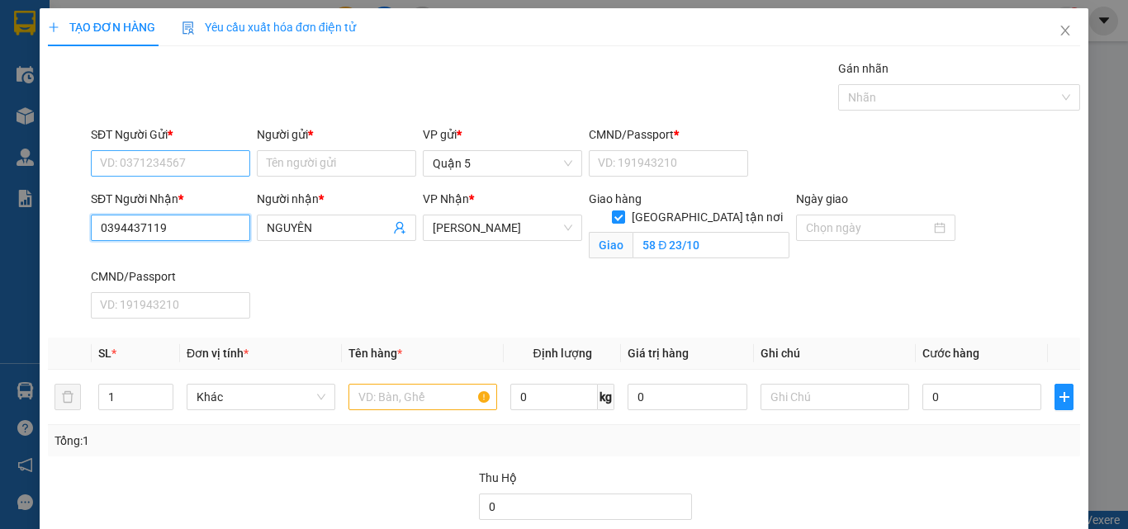
type input "0394437119"
click at [160, 173] on input "SĐT Người Gửi *" at bounding box center [170, 163] width 159 height 26
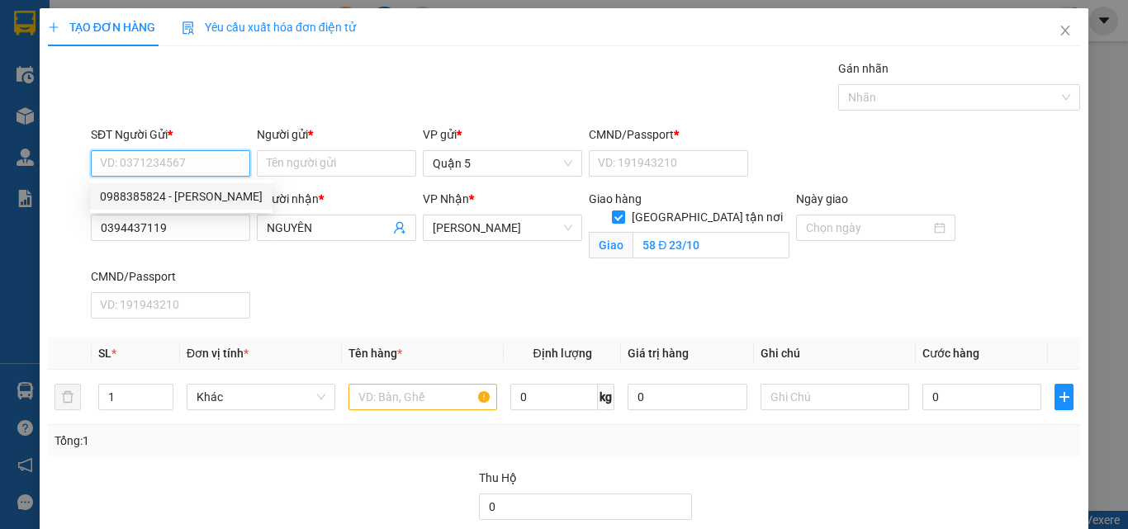
click at [165, 196] on div "0988385824 - LUÂN" at bounding box center [181, 196] width 163 height 18
type input "0988385824"
type input "LUÂN"
type input "082091000958"
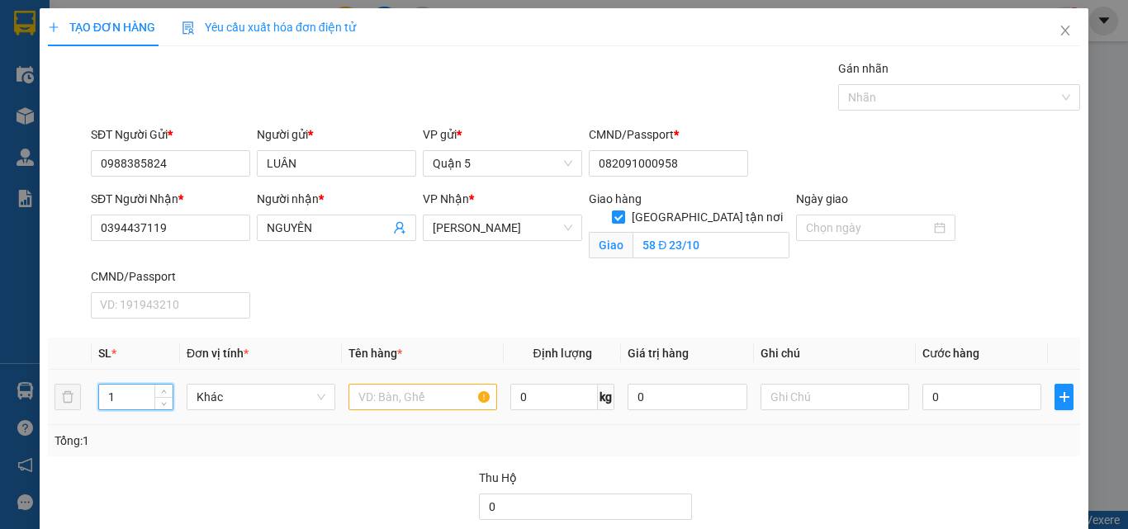
click at [114, 394] on input "1" at bounding box center [136, 397] width 74 height 25
type input "2"
click at [399, 401] on input "text" at bounding box center [423, 397] width 149 height 26
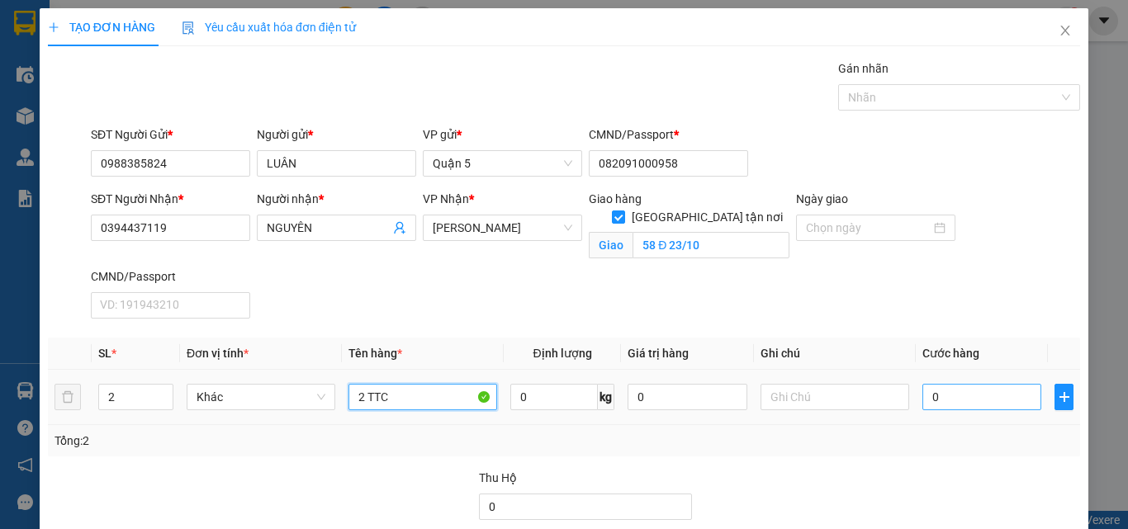
type input "2 TTC"
click at [932, 396] on input "0" at bounding box center [982, 397] width 119 height 26
type input "2"
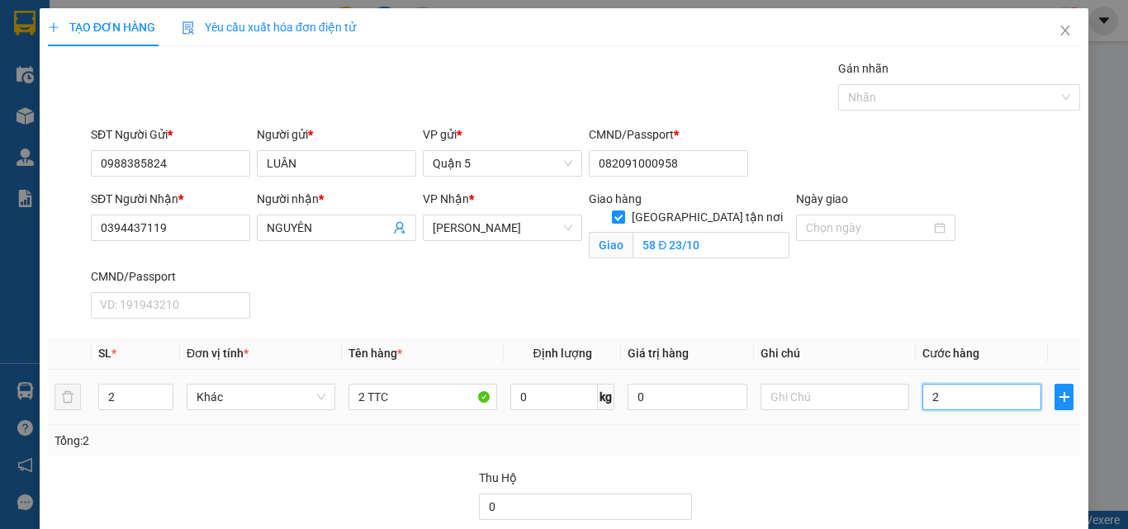
type input "20"
type input "200"
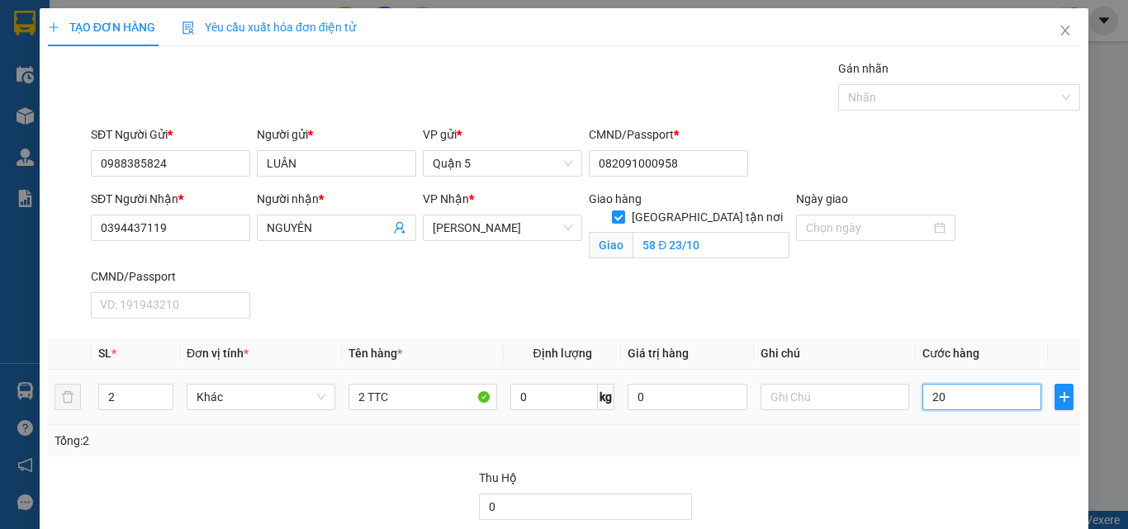
type input "200"
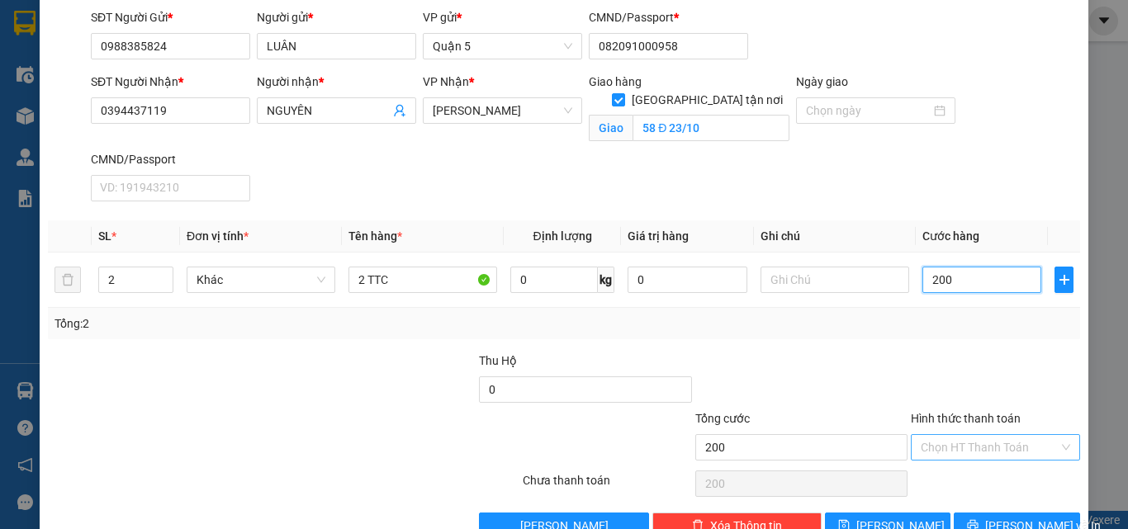
scroll to position [159, 0]
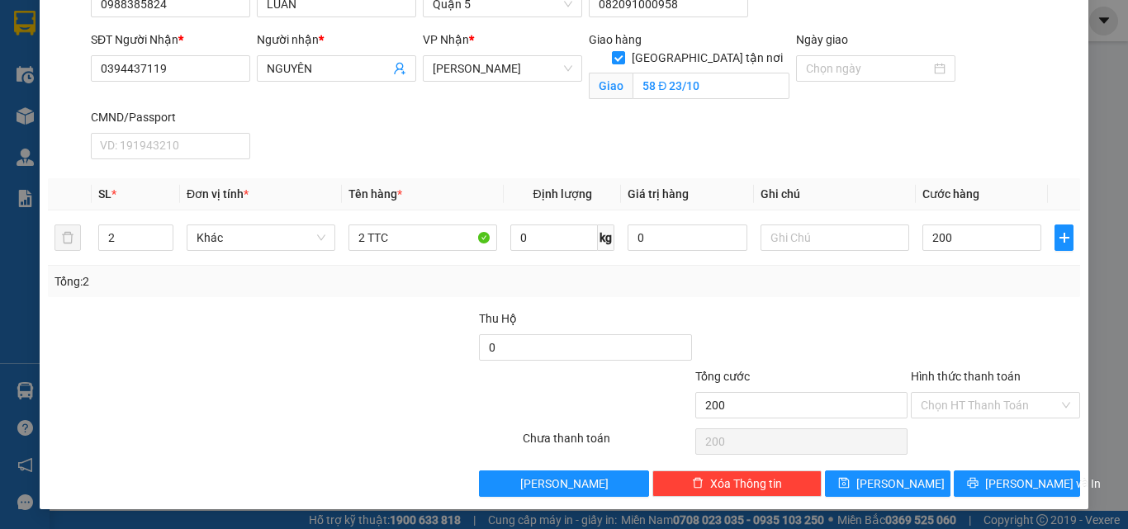
type input "200.000"
click at [975, 377] on label "Hình thức thanh toán" at bounding box center [966, 376] width 110 height 13
click at [975, 393] on input "Hình thức thanh toán" at bounding box center [990, 405] width 138 height 25
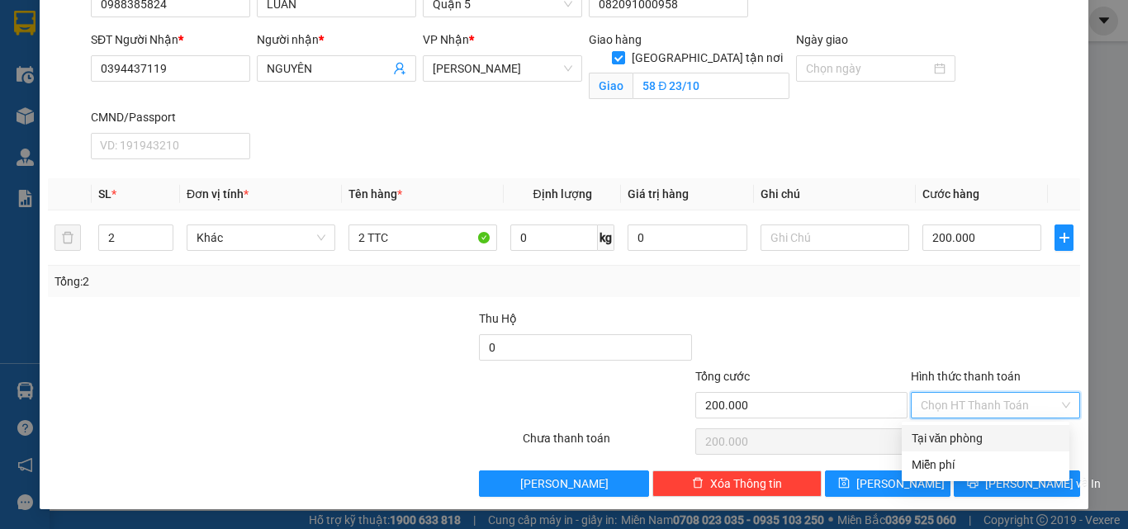
click at [949, 435] on div "Tại văn phòng" at bounding box center [986, 439] width 148 height 18
type input "0"
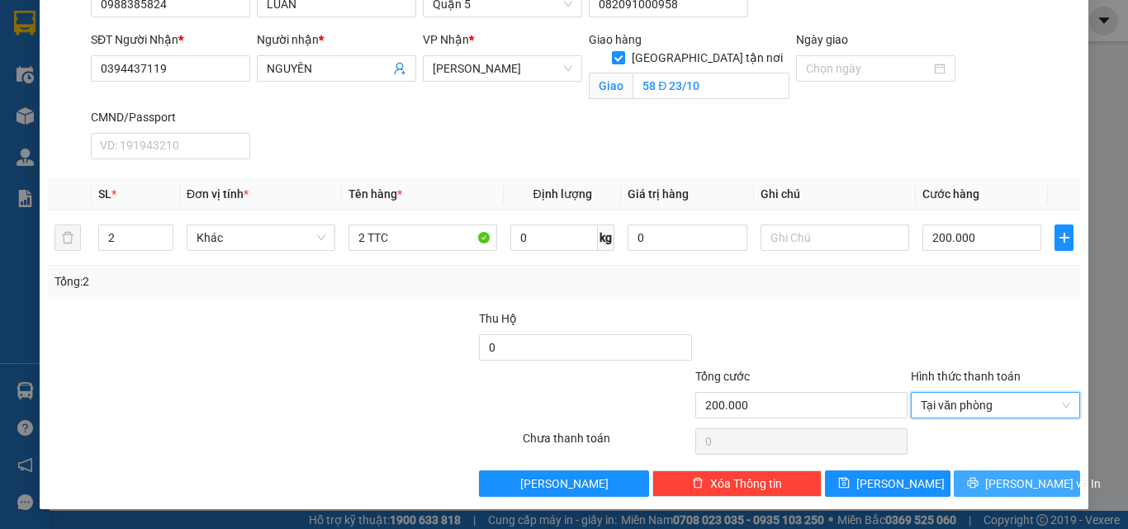
click at [968, 489] on button "[PERSON_NAME] và In" at bounding box center [1017, 484] width 126 height 26
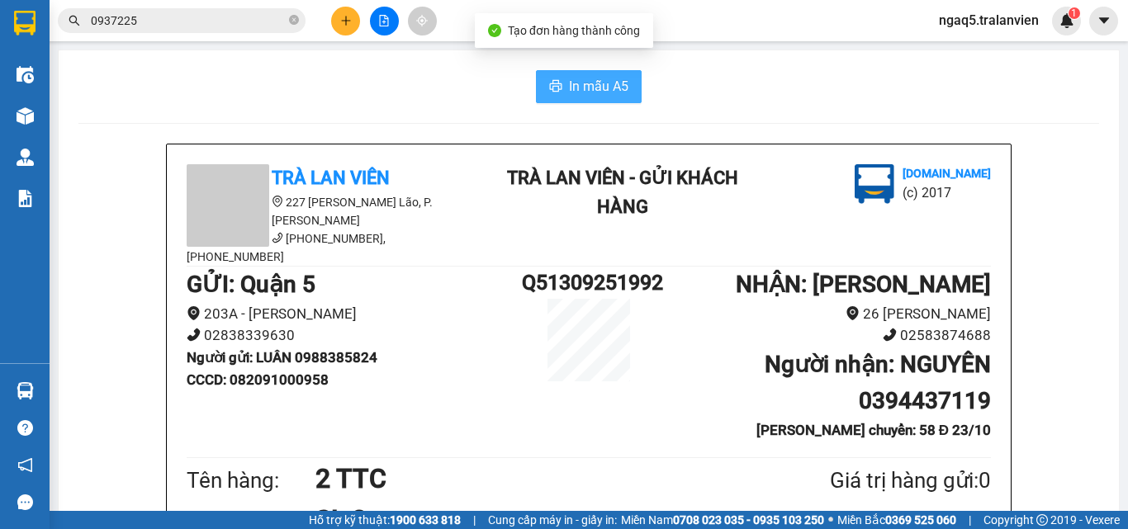
click at [577, 82] on span "In mẫu A5" at bounding box center [598, 86] width 59 height 21
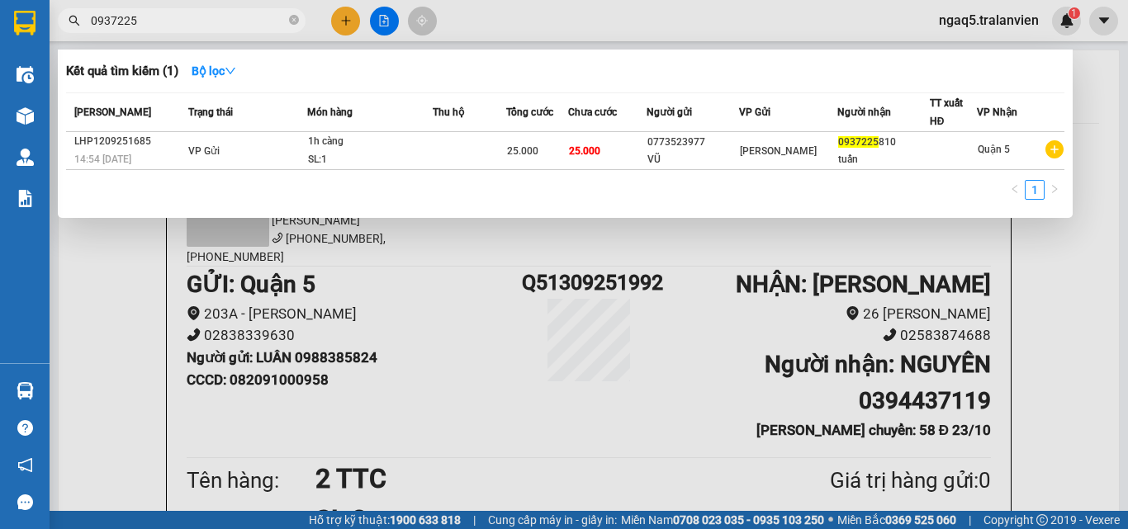
click at [149, 23] on input "0937225" at bounding box center [188, 21] width 195 height 18
type input "0"
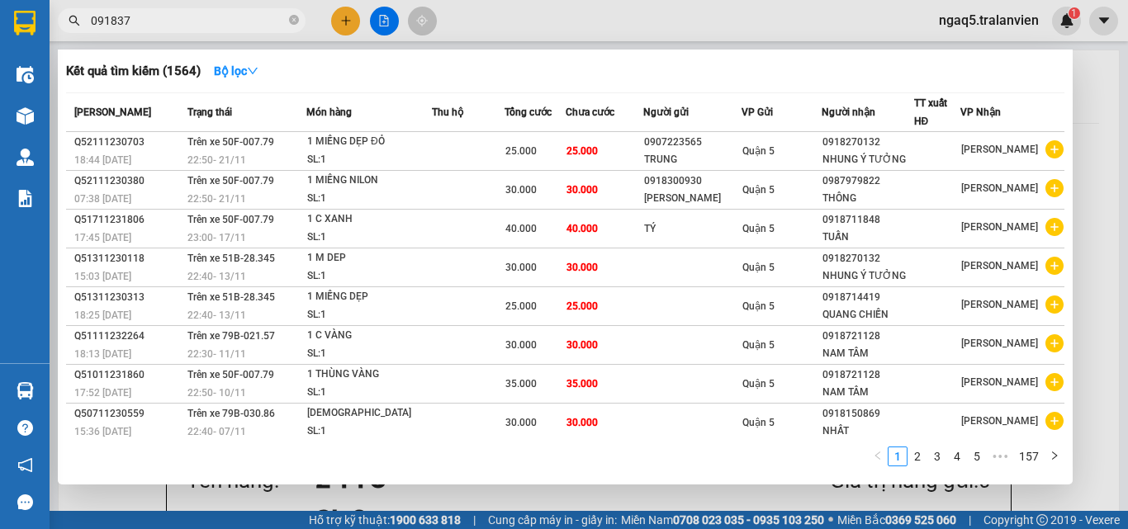
type input "0918379"
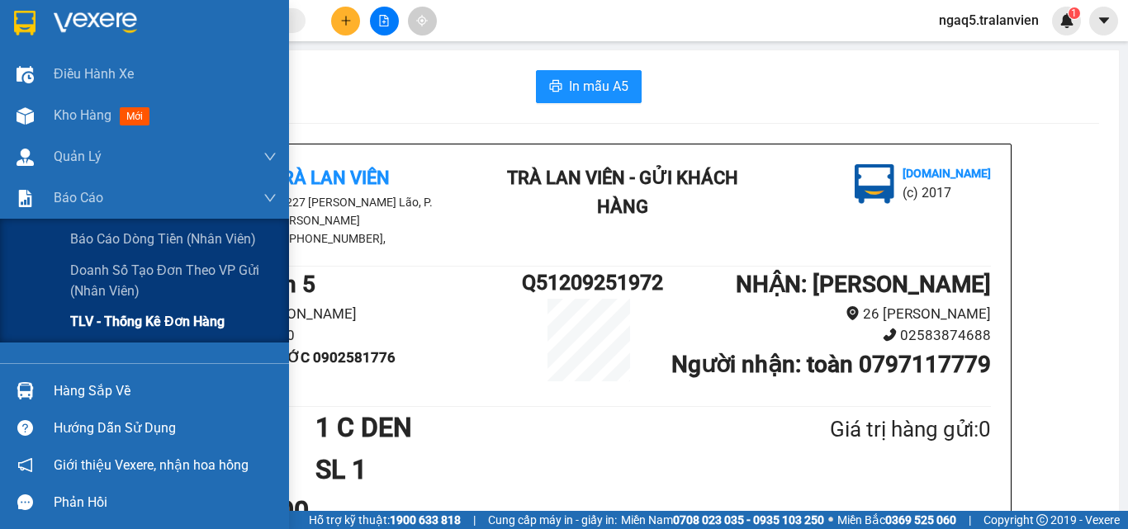
click at [116, 317] on span "TLV - Thống kê đơn hàng" at bounding box center [147, 321] width 154 height 21
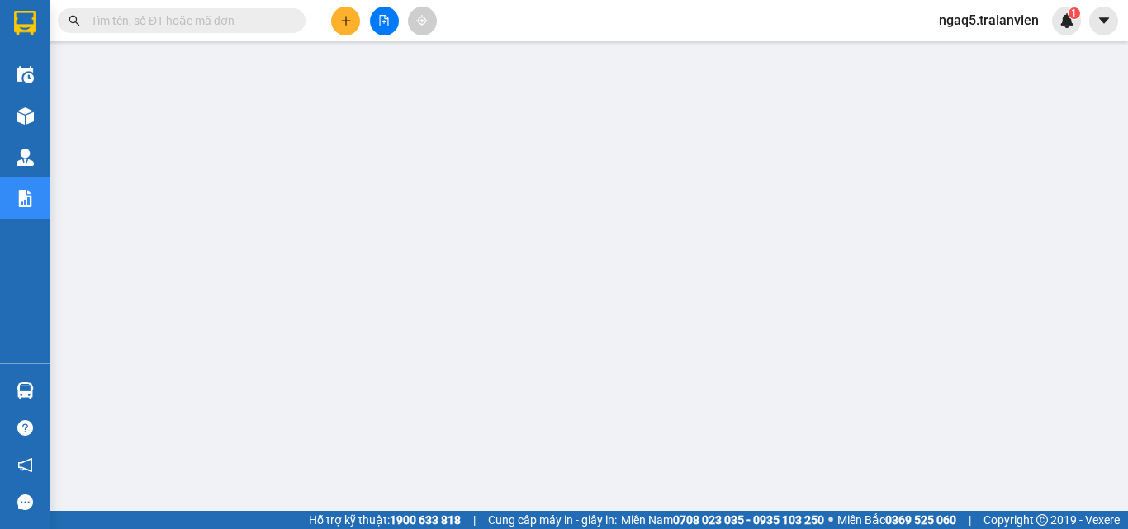
click at [164, 16] on input "text" at bounding box center [188, 21] width 195 height 18
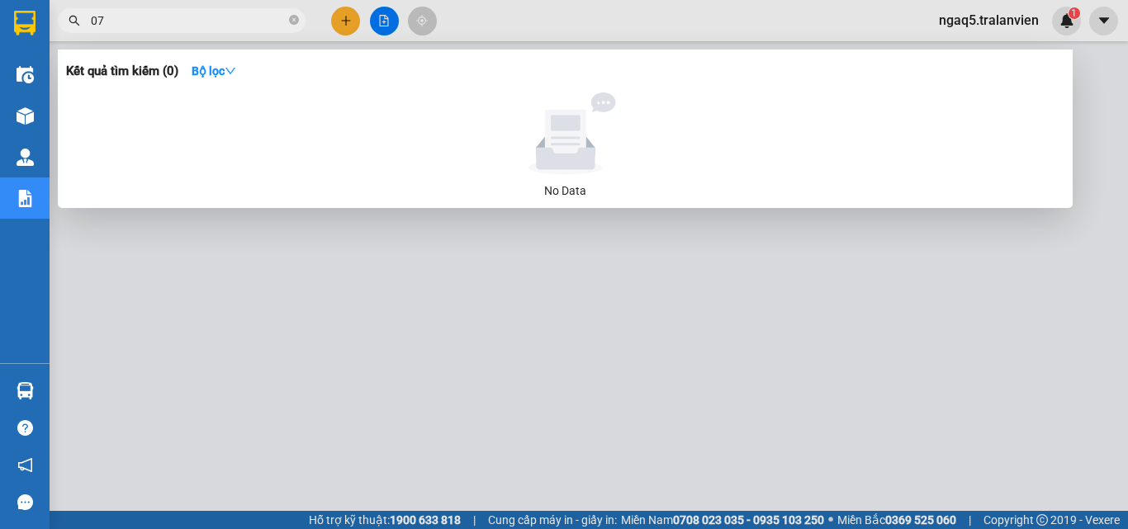
type input "0"
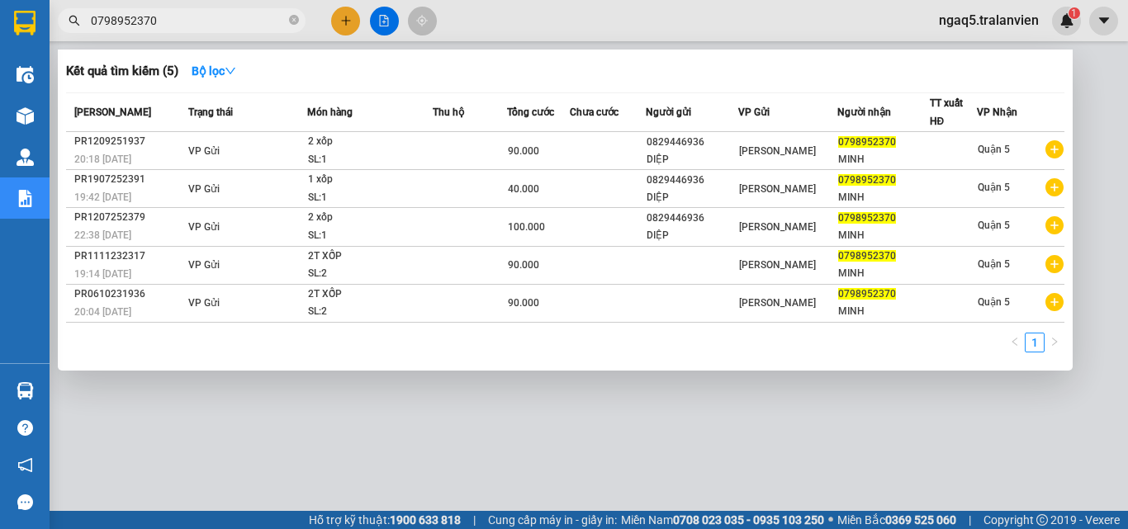
type input "0798952370"
click at [344, 22] on div at bounding box center [564, 264] width 1128 height 529
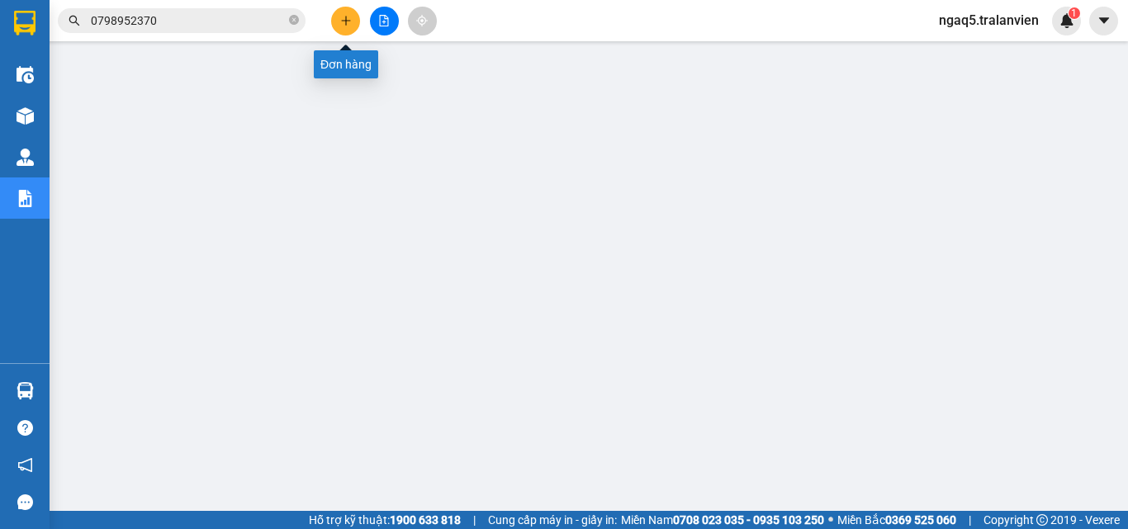
click at [344, 22] on icon "plus" at bounding box center [346, 21] width 12 height 12
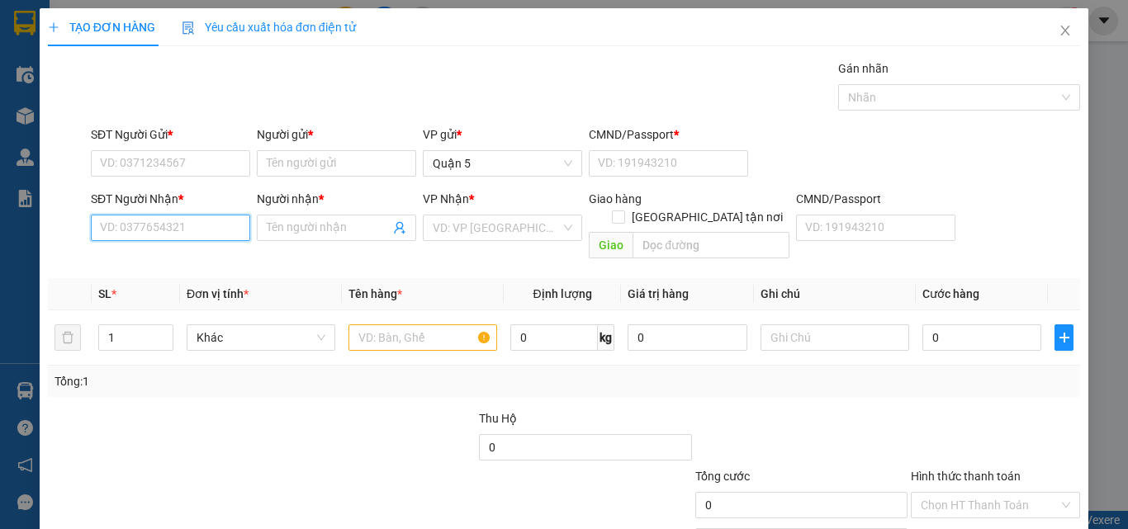
click at [141, 229] on input "SĐT Người Nhận *" at bounding box center [170, 228] width 159 height 26
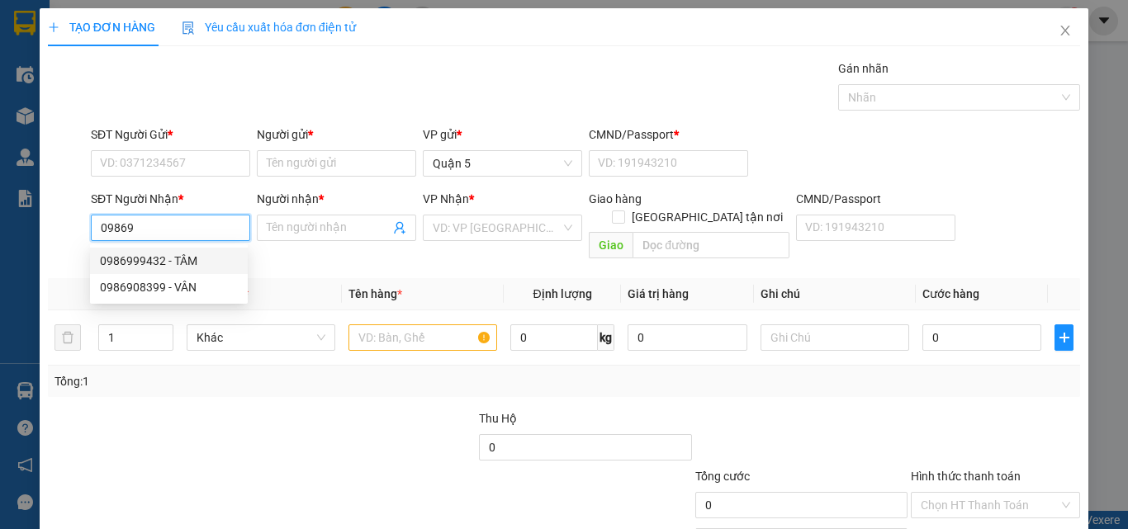
click at [200, 267] on div "0986999432 - TÂM" at bounding box center [169, 261] width 138 height 18
type input "0986999432"
type input "TÂM"
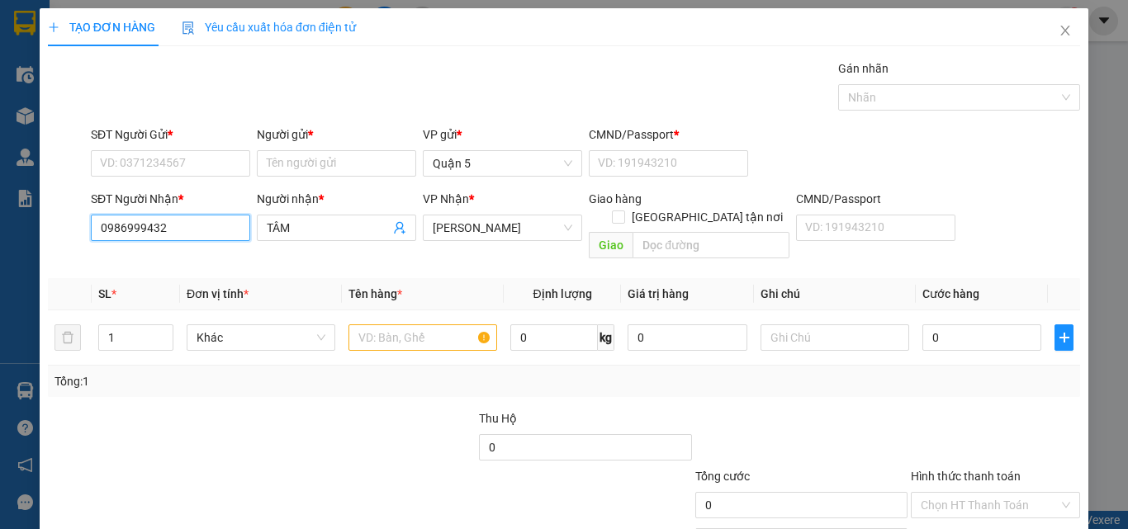
type input "0986999432"
click at [142, 146] on div "SĐT Người Gửi *" at bounding box center [170, 138] width 159 height 25
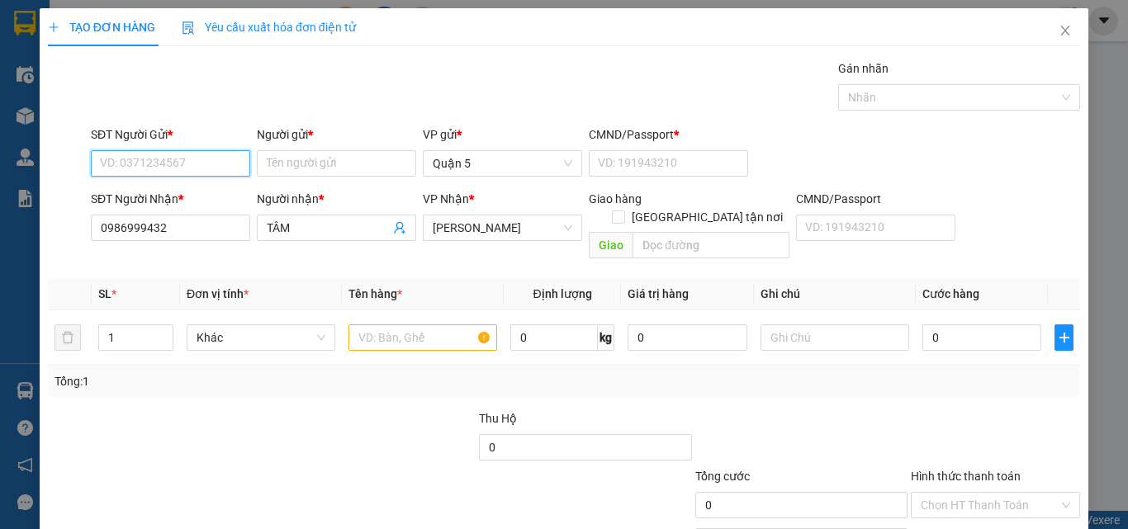
click at [145, 161] on input "SĐT Người Gửi *" at bounding box center [170, 163] width 159 height 26
type input "0989977184"
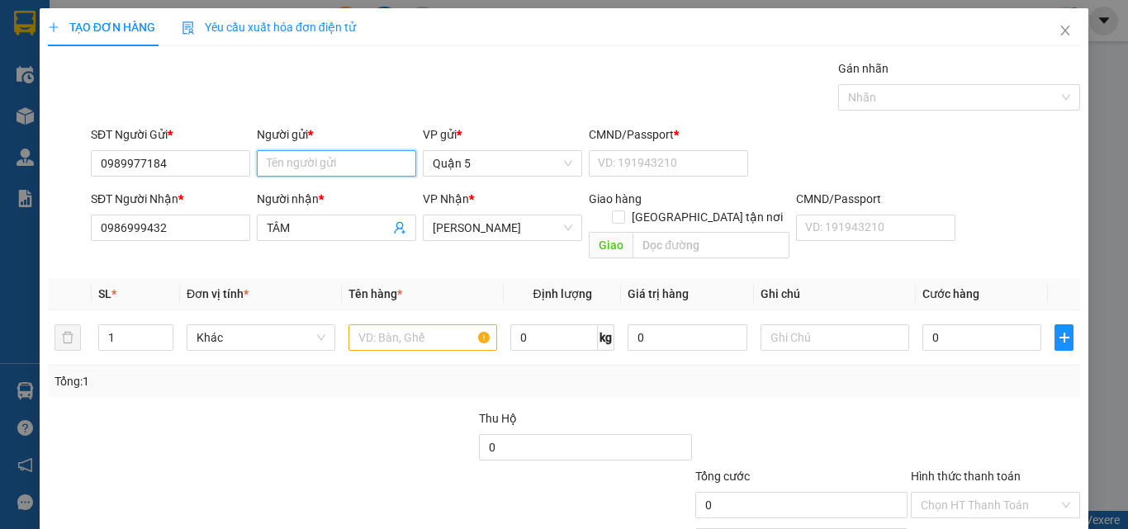
click at [300, 159] on input "Người gửi *" at bounding box center [336, 163] width 159 height 26
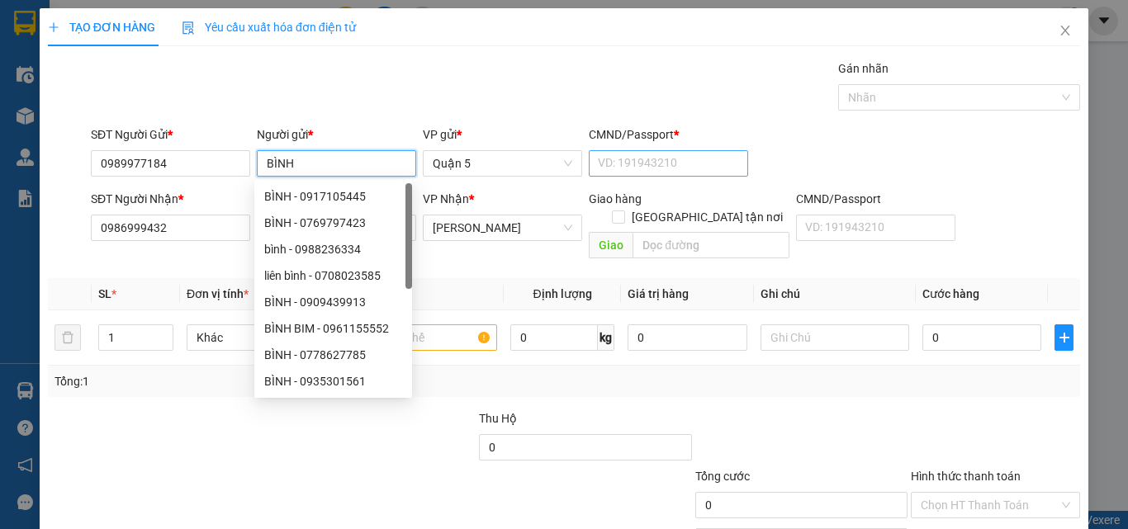
type input "BÌNH"
click at [602, 164] on input "CMND/Passport *" at bounding box center [668, 163] width 159 height 26
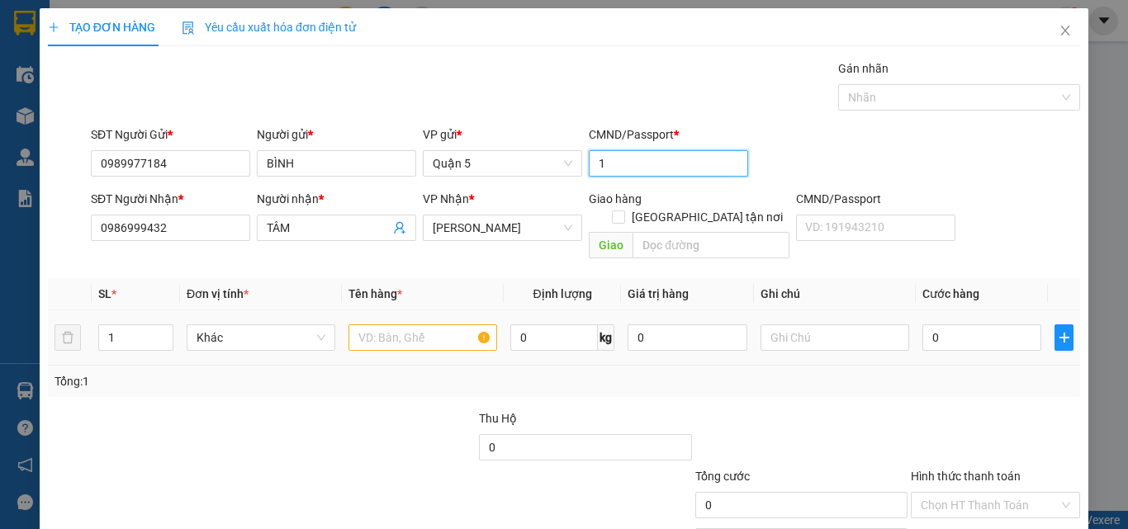
type input "1"
click at [390, 325] on input "text" at bounding box center [423, 338] width 149 height 26
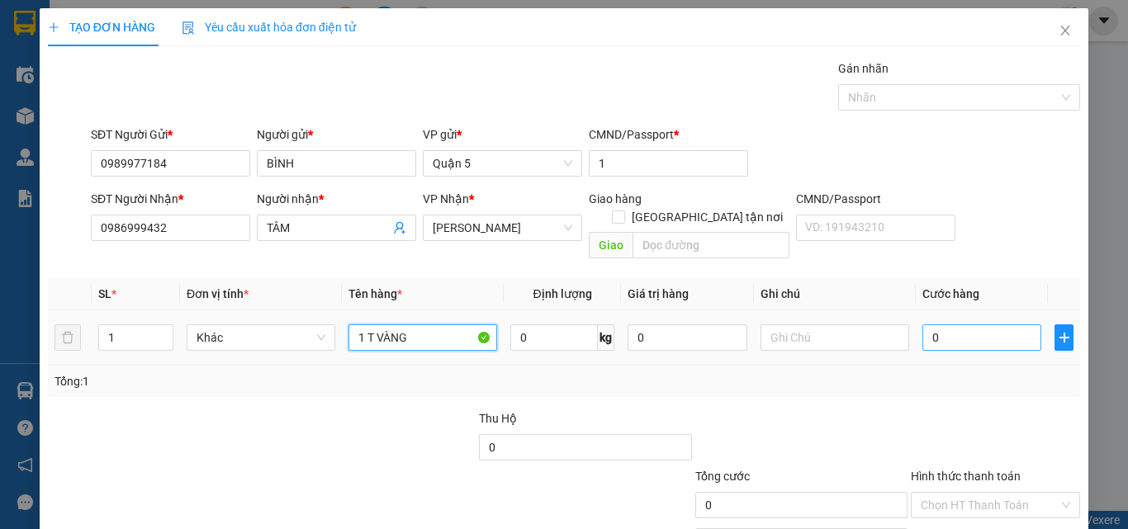
type input "1 T VÀNG"
click at [942, 325] on input "0" at bounding box center [982, 338] width 119 height 26
type input "5"
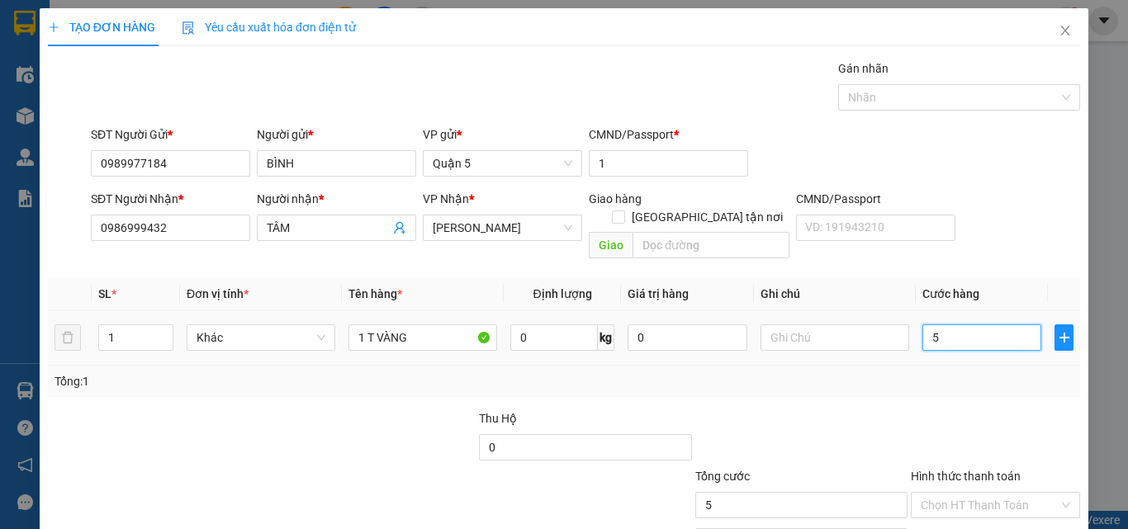
type input "50"
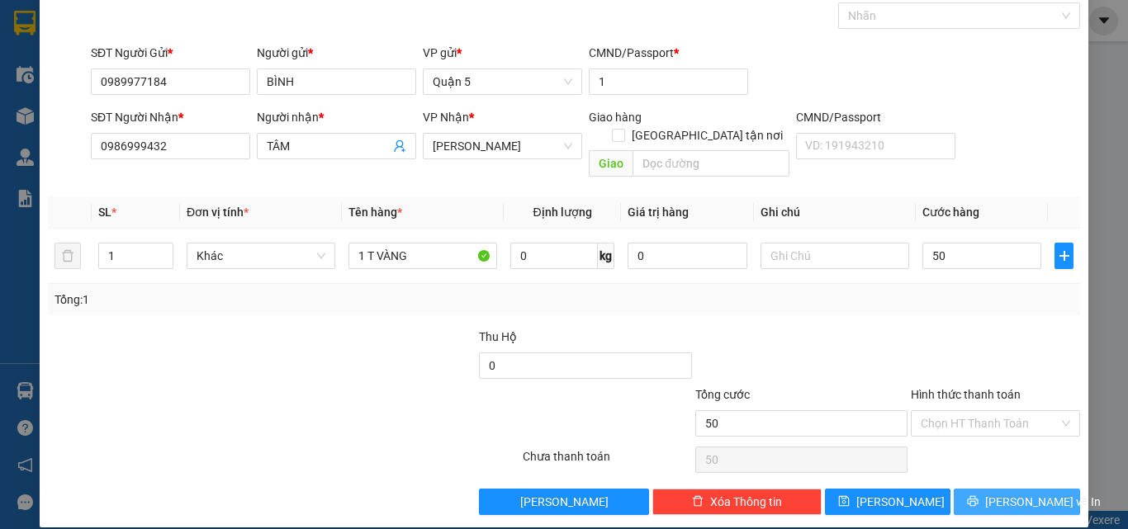
type input "50.000"
click at [990, 489] on button "[PERSON_NAME] và In" at bounding box center [1017, 502] width 126 height 26
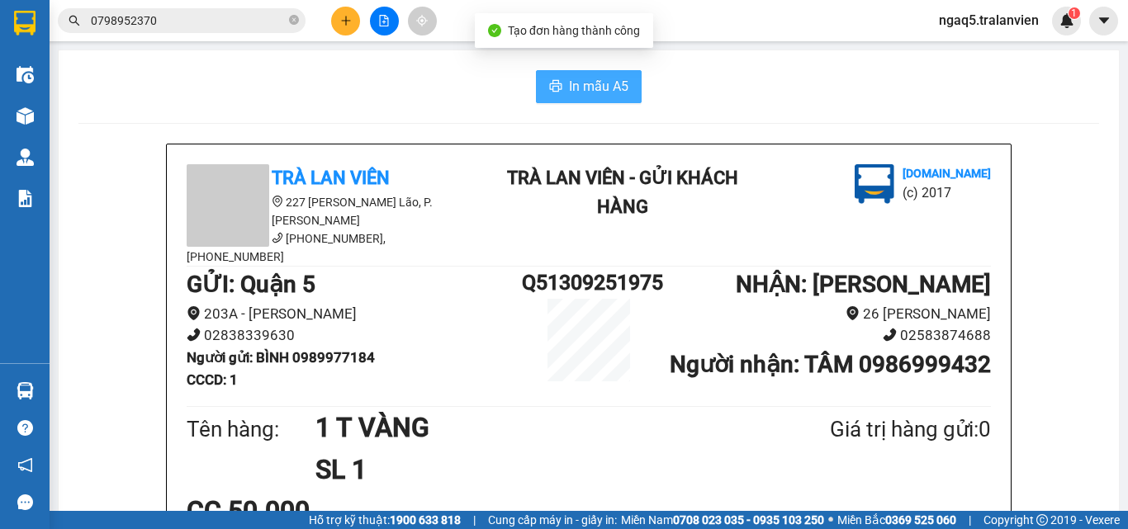
click at [569, 88] on span "In mẫu A5" at bounding box center [598, 86] width 59 height 21
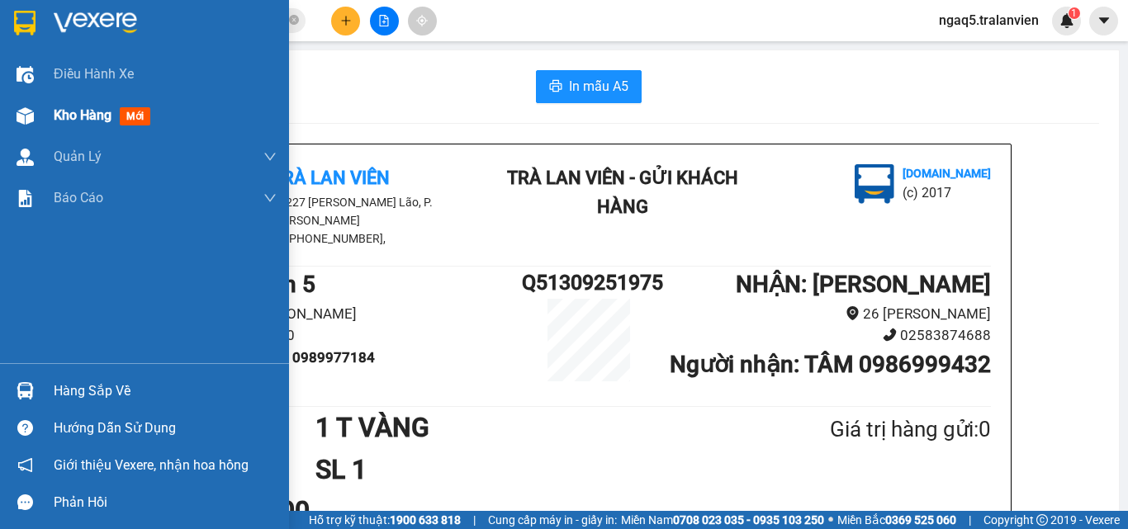
click at [137, 127] on div "Kho hàng mới" at bounding box center [165, 115] width 223 height 41
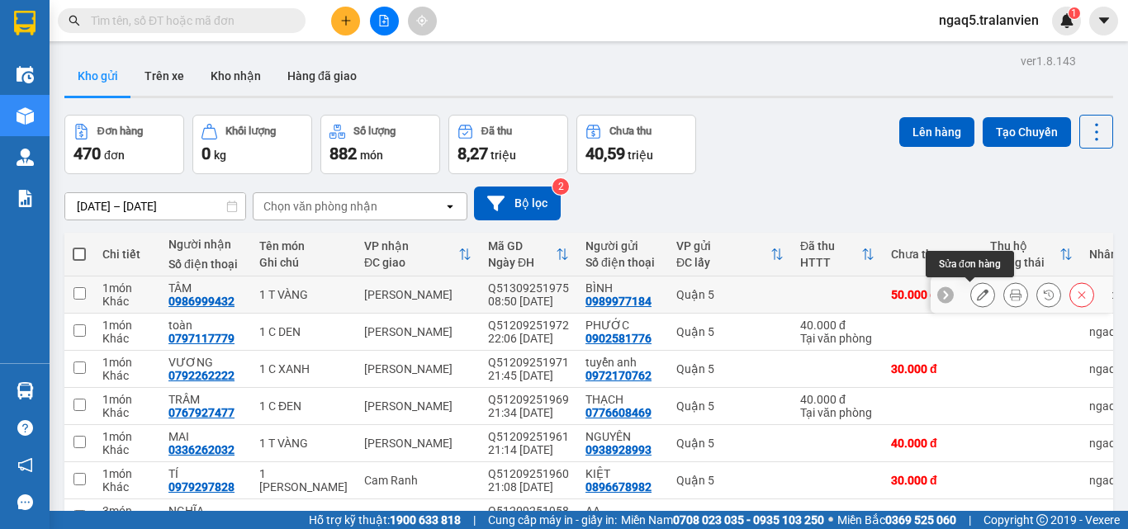
click at [971, 294] on button at bounding box center [982, 295] width 23 height 29
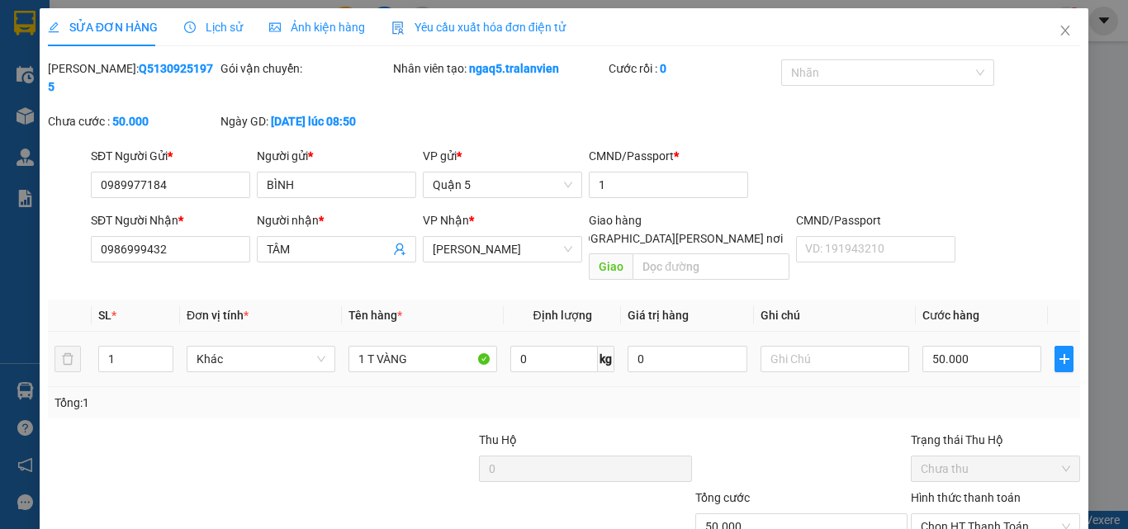
type input "0989977184"
type input "BÌNH"
type input "1"
type input "0986999432"
type input "TÂM"
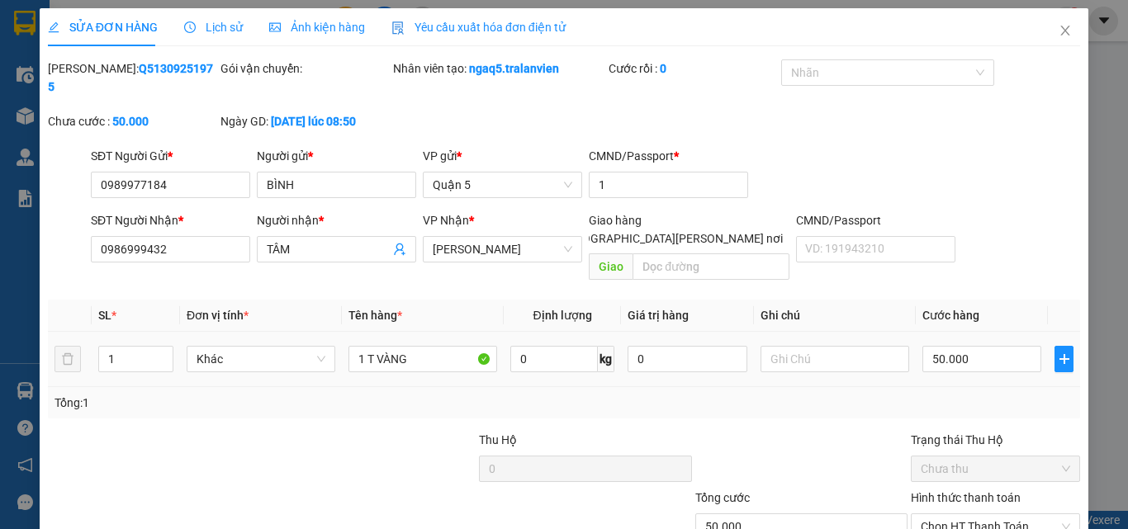
type input "50.000"
click at [971, 491] on label "Hình thức thanh toán" at bounding box center [966, 497] width 110 height 13
click at [971, 515] on input "Hình thức thanh toán" at bounding box center [990, 527] width 138 height 25
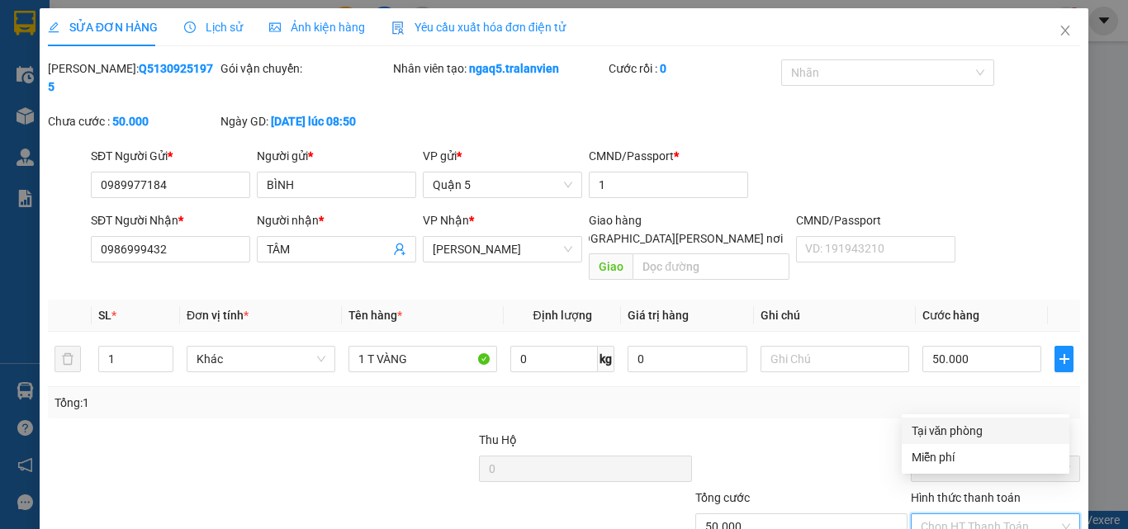
click at [958, 430] on div "Tại văn phòng" at bounding box center [986, 431] width 148 height 18
type input "0"
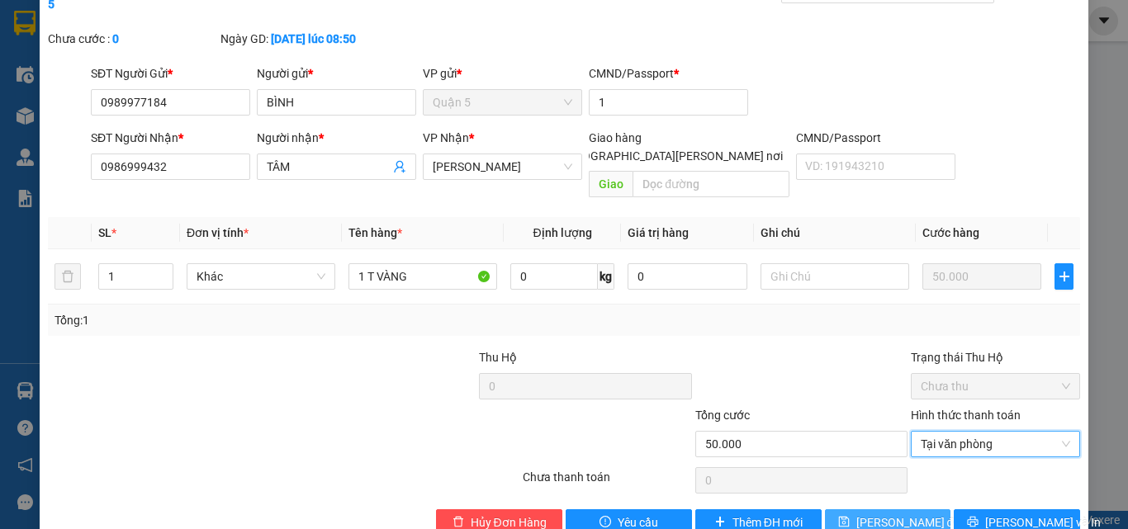
scroll to position [85, 0]
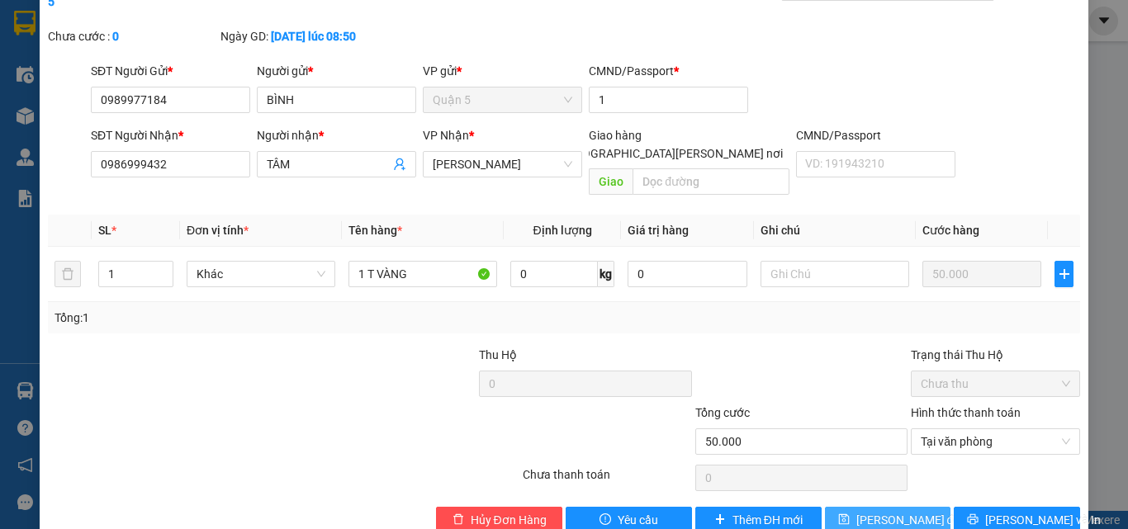
click at [886, 511] on span "[PERSON_NAME] đổi" at bounding box center [910, 520] width 107 height 18
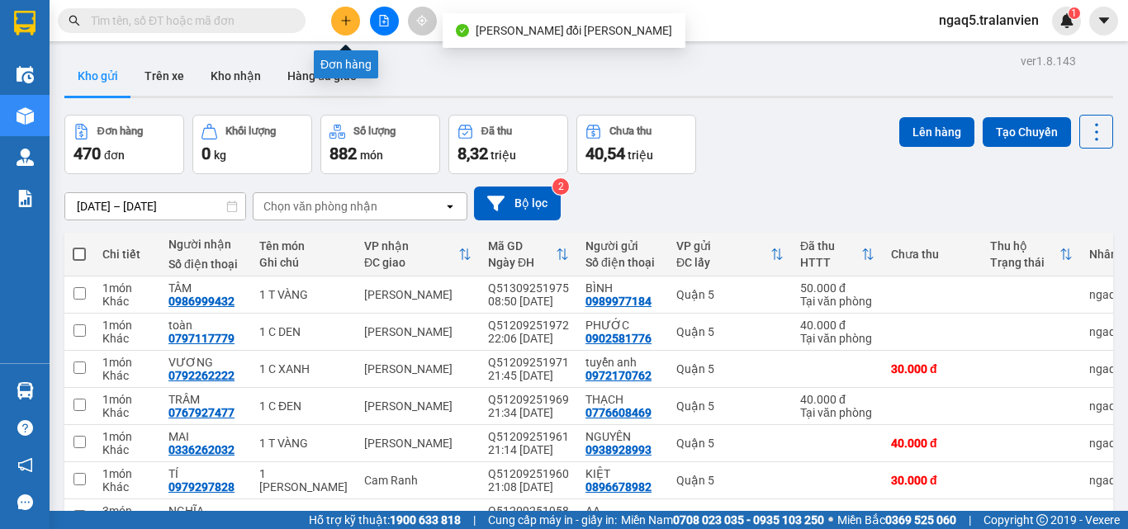
click at [344, 17] on icon "plus" at bounding box center [346, 21] width 12 height 12
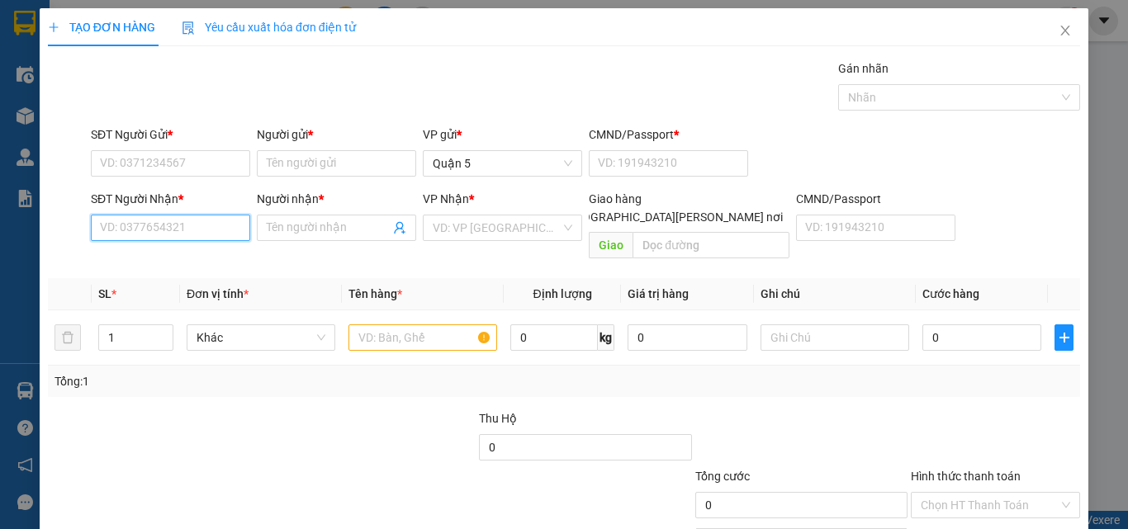
click at [178, 230] on input "SĐT Người Nhận *" at bounding box center [170, 228] width 159 height 26
type input "0909983114"
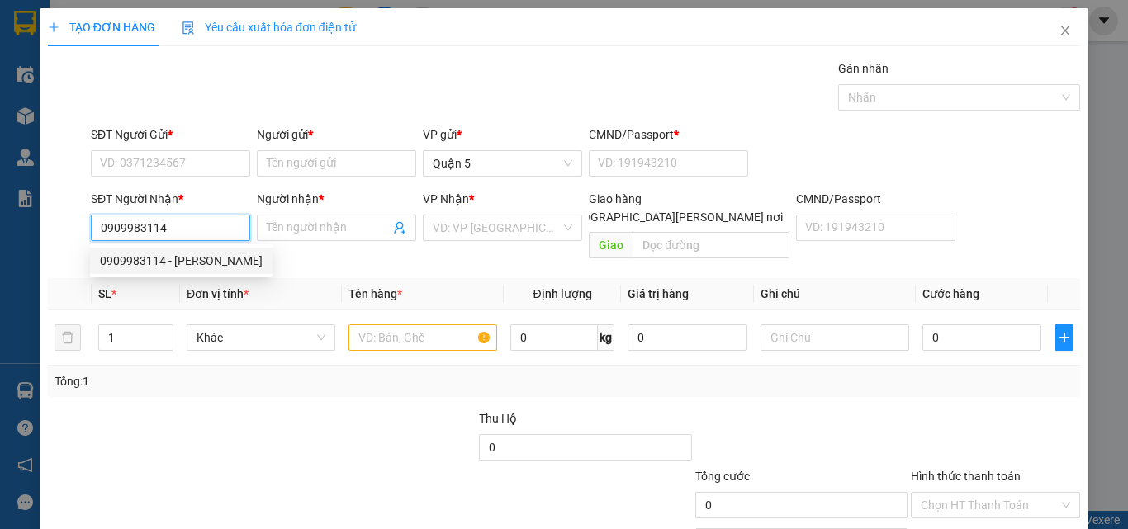
click at [183, 262] on div "0909983114 - [PERSON_NAME]" at bounding box center [181, 261] width 163 height 18
type input "TRUNG"
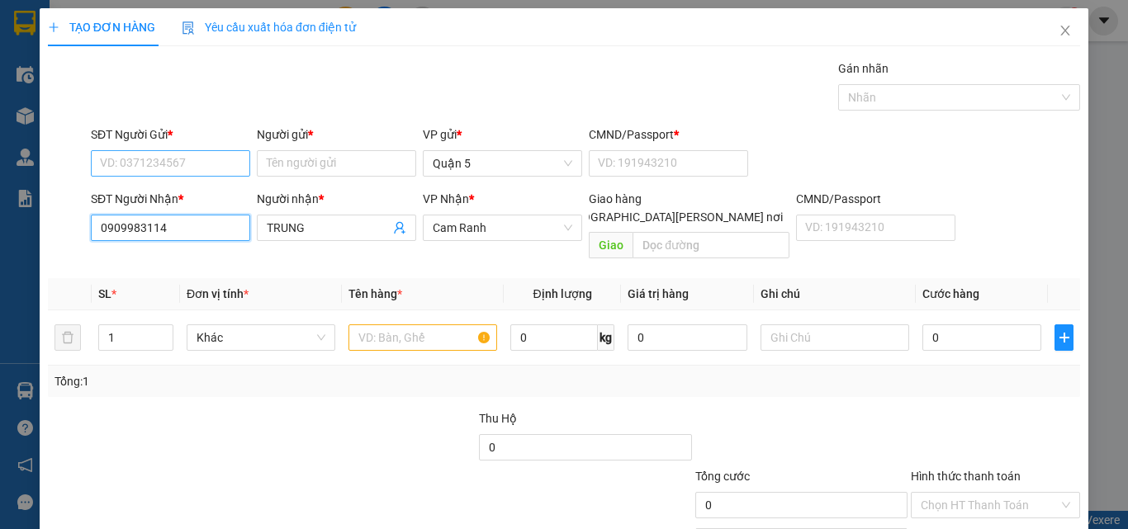
type input "0909983114"
click at [161, 169] on input "SĐT Người Gửi *" at bounding box center [170, 163] width 159 height 26
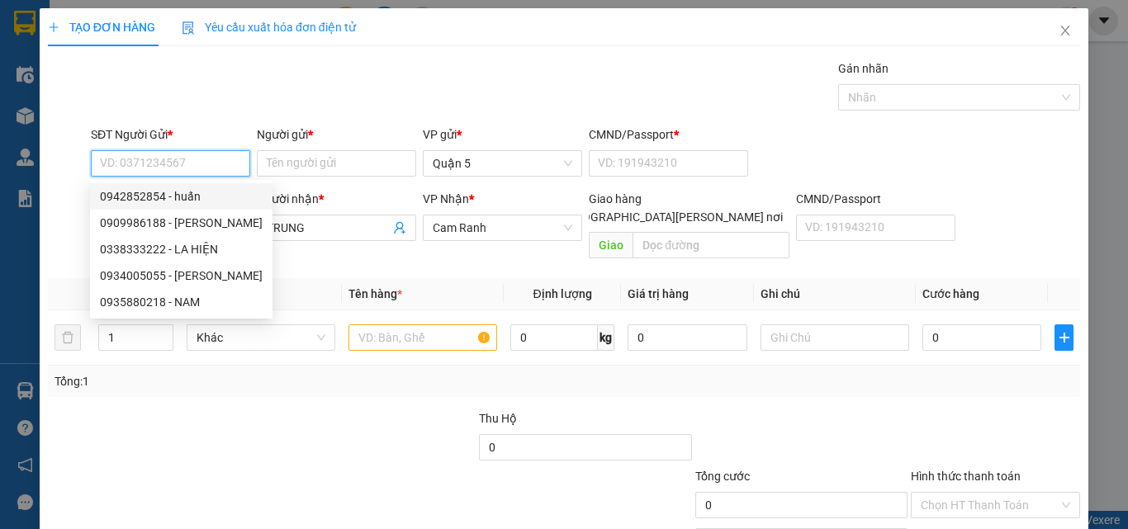
click at [190, 198] on div "0942852854 - huấn" at bounding box center [181, 196] width 163 height 18
type input "0942852854"
type input "huấn"
type input "025085013423"
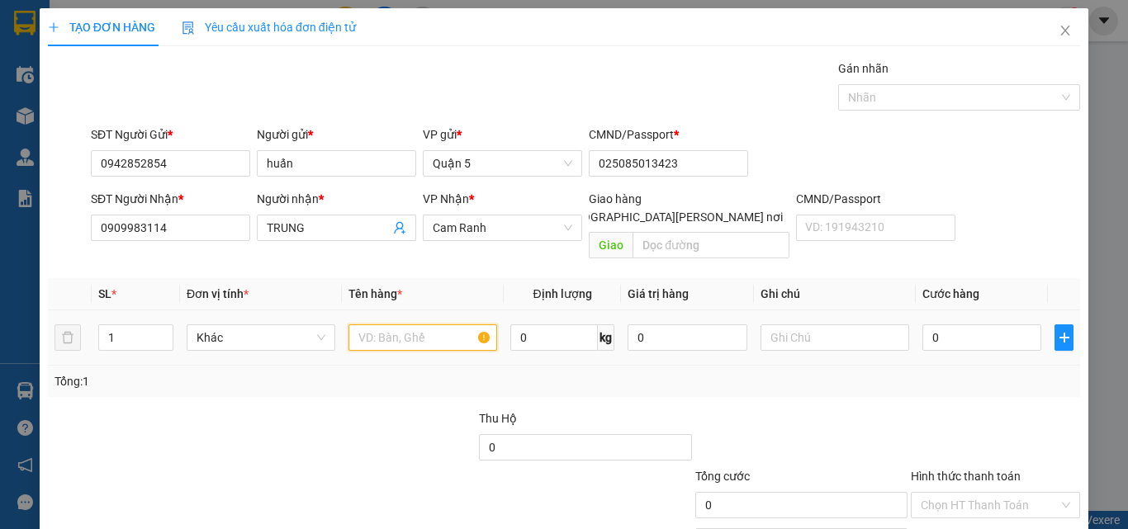
click at [372, 325] on input "text" at bounding box center [423, 338] width 149 height 26
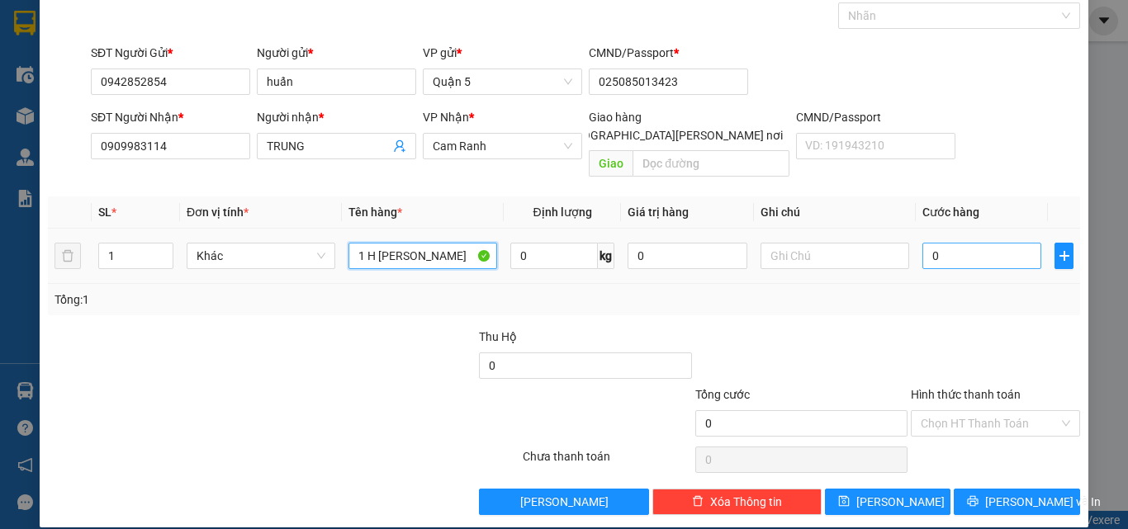
type input "1 H [PERSON_NAME]"
type input "3"
type input "30"
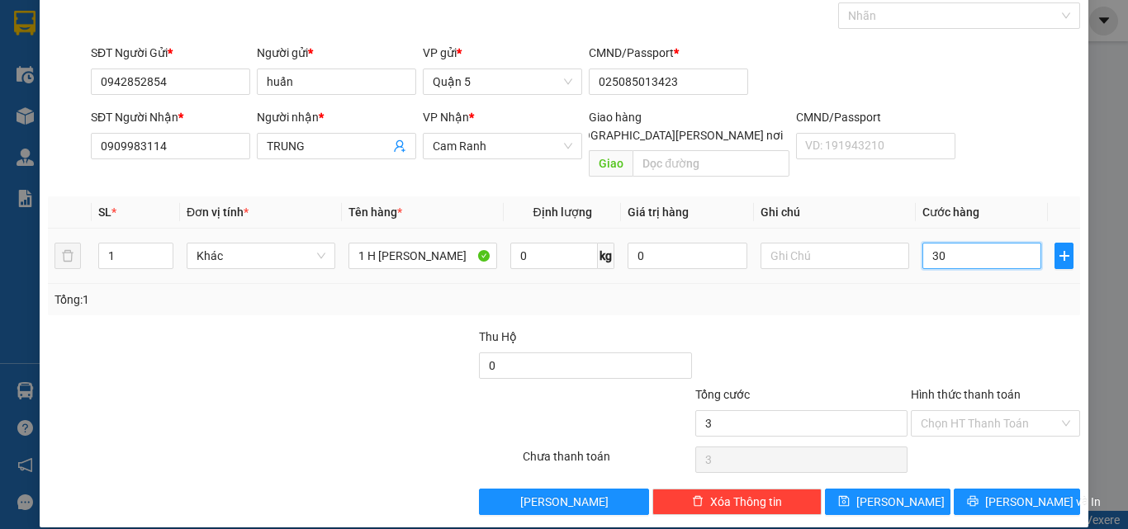
type input "30"
type input "30.000"
click at [961, 388] on label "Hình thức thanh toán" at bounding box center [966, 394] width 110 height 13
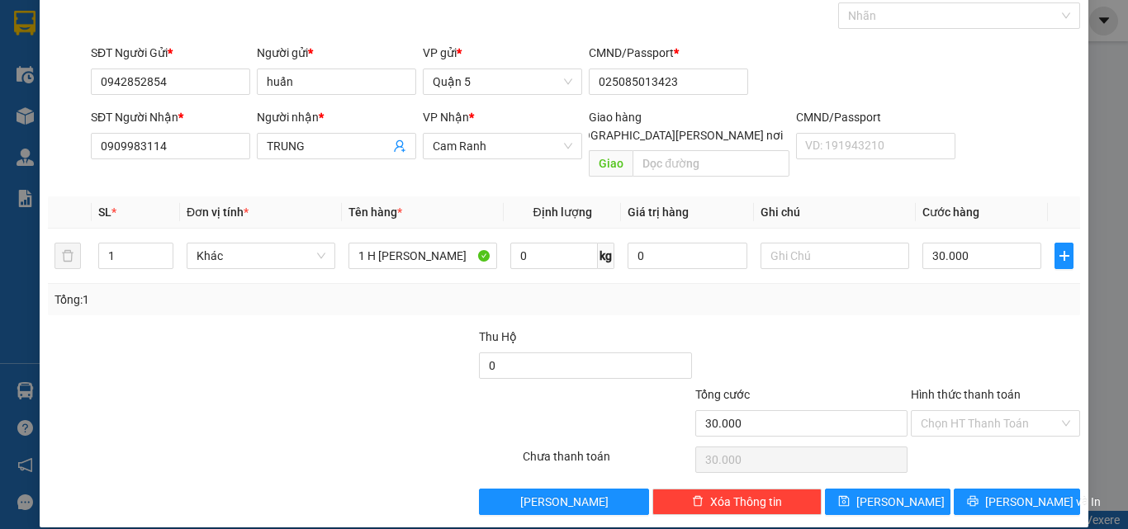
click at [961, 411] on input "Hình thức thanh toán" at bounding box center [990, 423] width 138 height 25
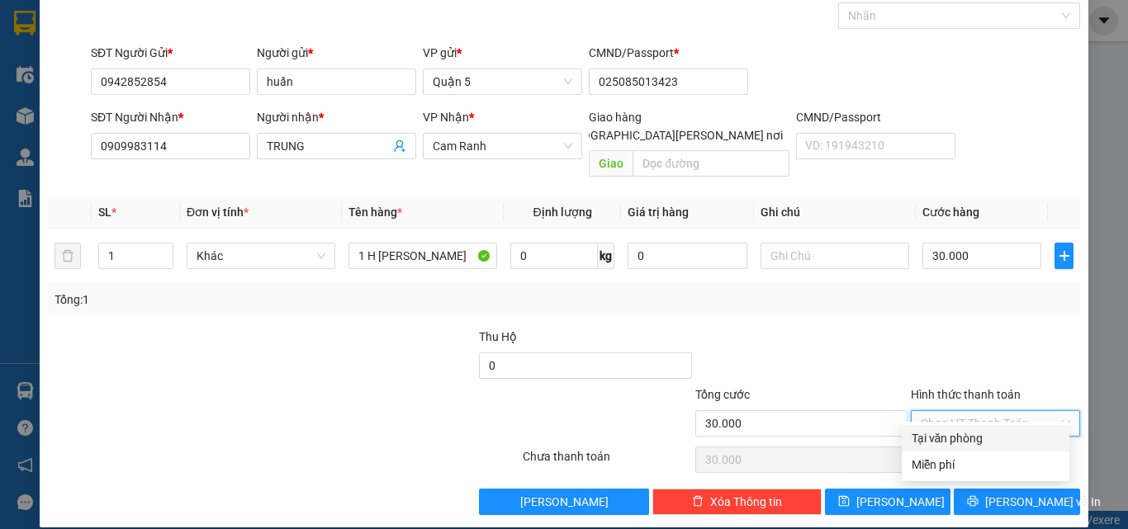
click at [951, 430] on div "Tại văn phòng" at bounding box center [986, 439] width 148 height 18
type input "0"
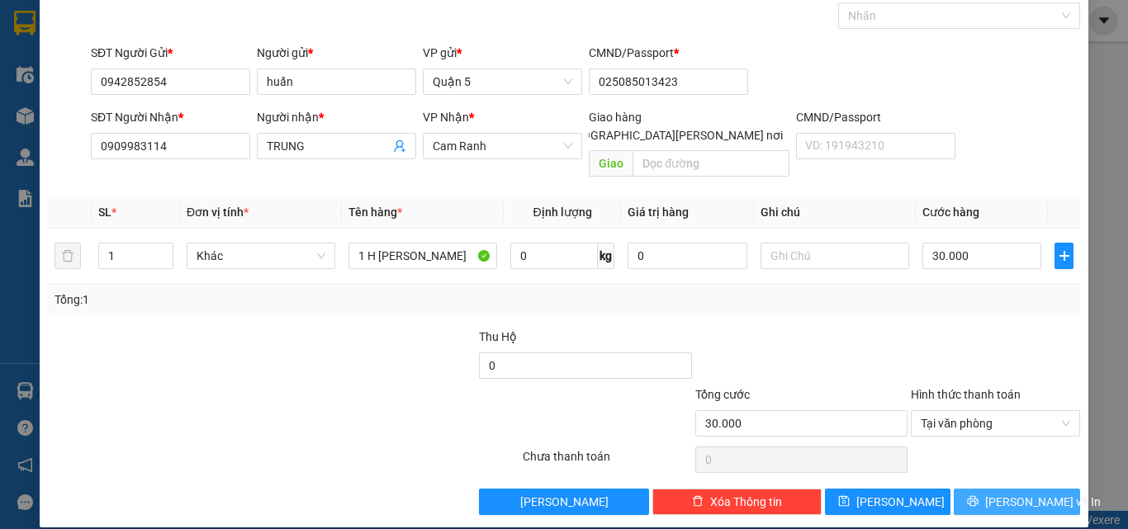
click at [972, 489] on button "[PERSON_NAME] và In" at bounding box center [1017, 502] width 126 height 26
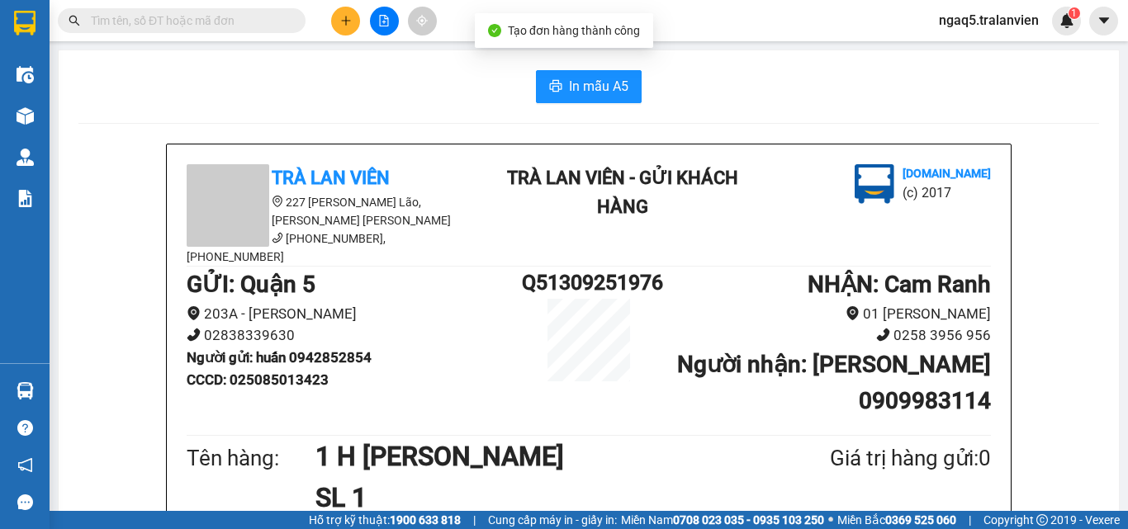
click at [569, 83] on span "In mẫu A5" at bounding box center [598, 86] width 59 height 21
click at [236, 24] on input "text" at bounding box center [188, 21] width 195 height 18
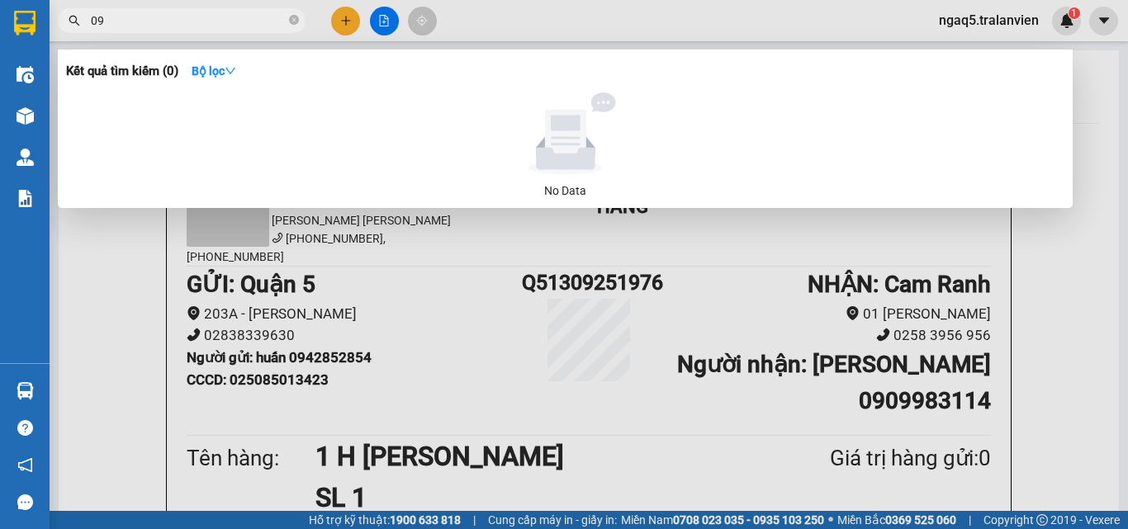
type input "0"
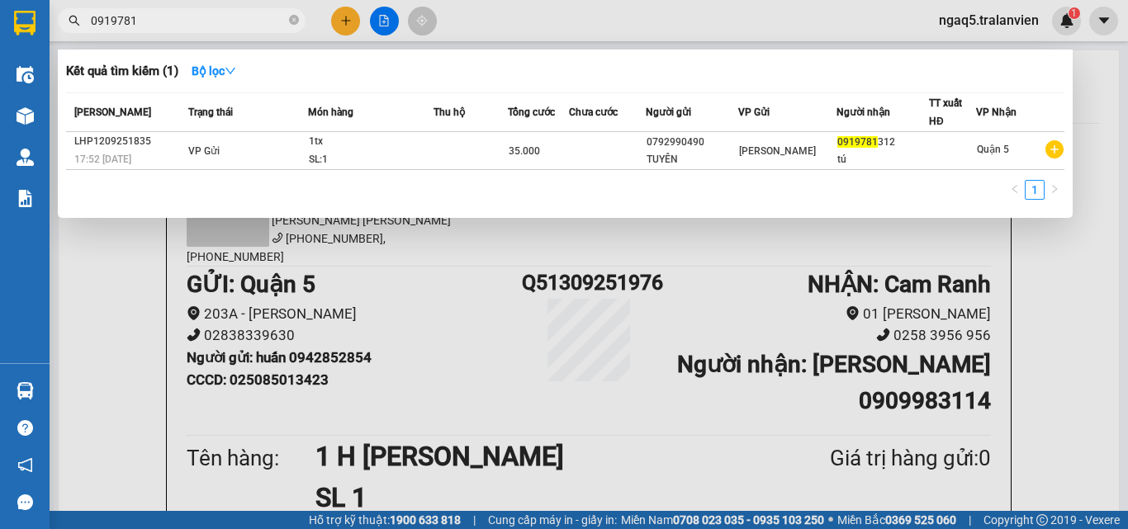
type input "0919781"
click at [348, 17] on div at bounding box center [564, 264] width 1128 height 529
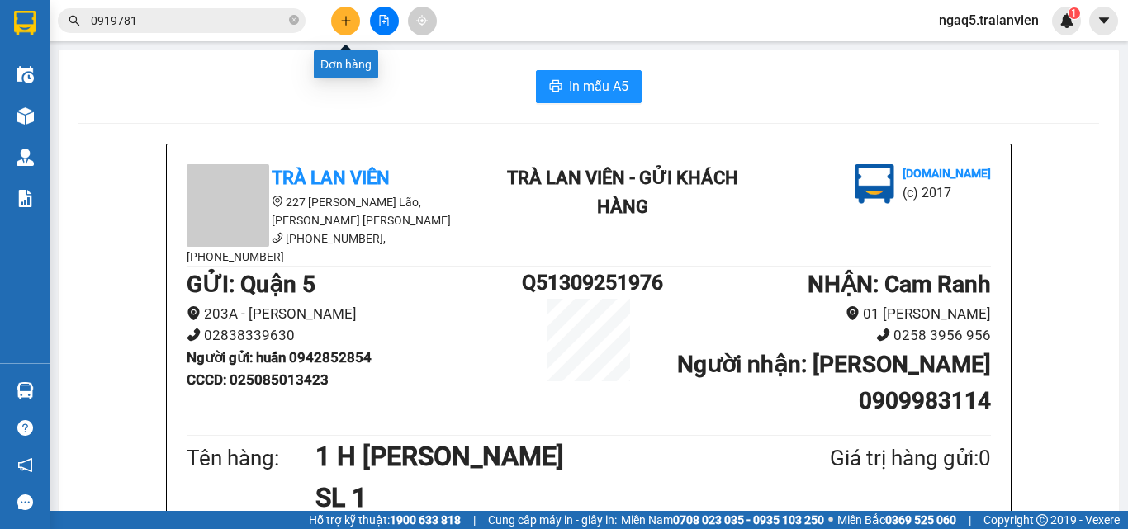
click at [340, 25] on icon "plus" at bounding box center [346, 21] width 12 height 12
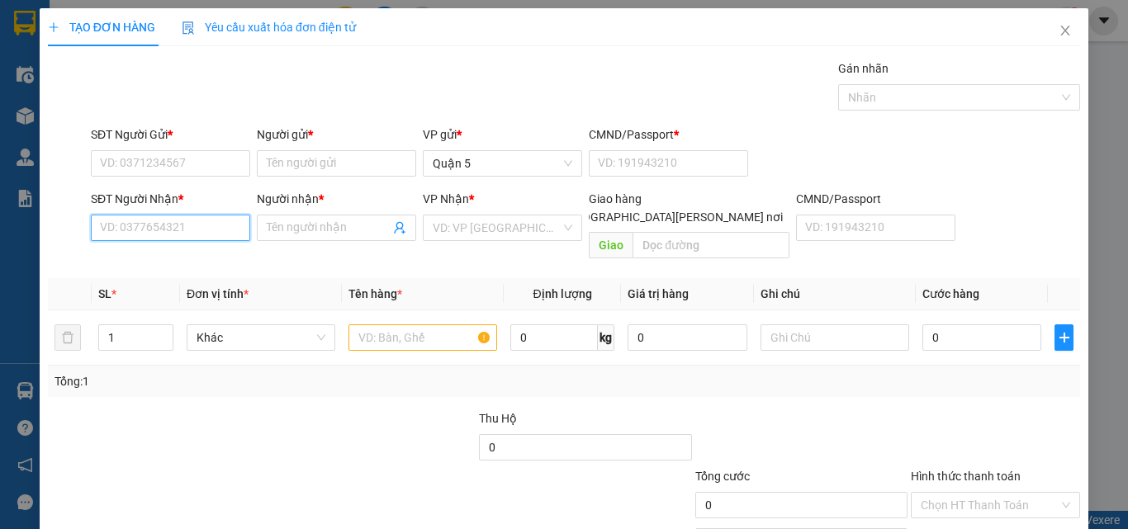
click at [162, 232] on input "SĐT Người Nhận *" at bounding box center [170, 228] width 159 height 26
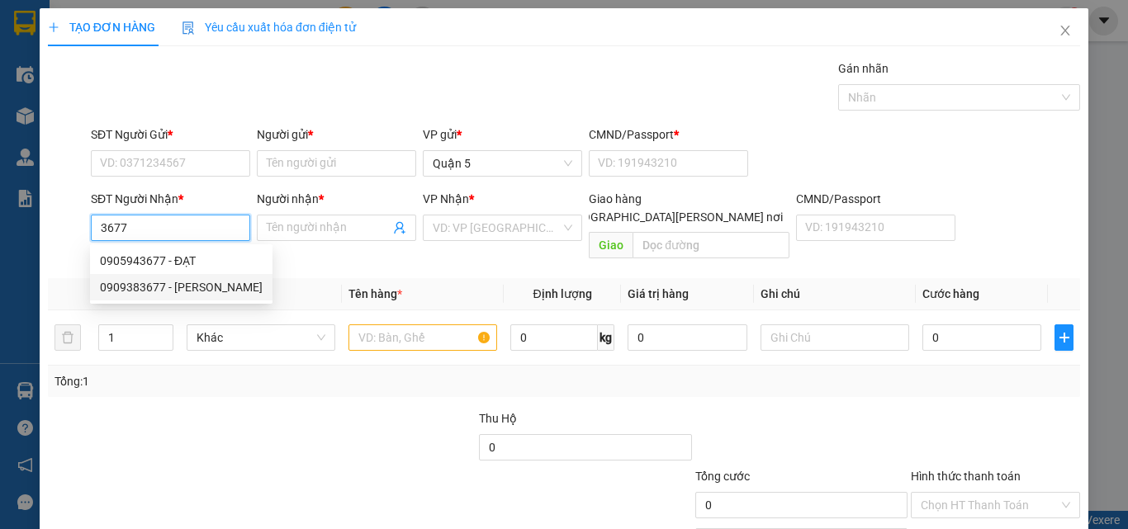
click at [163, 284] on div "0909383677 - [PERSON_NAME]" at bounding box center [181, 287] width 163 height 18
type input "0909383677"
type input "QUỲNH"
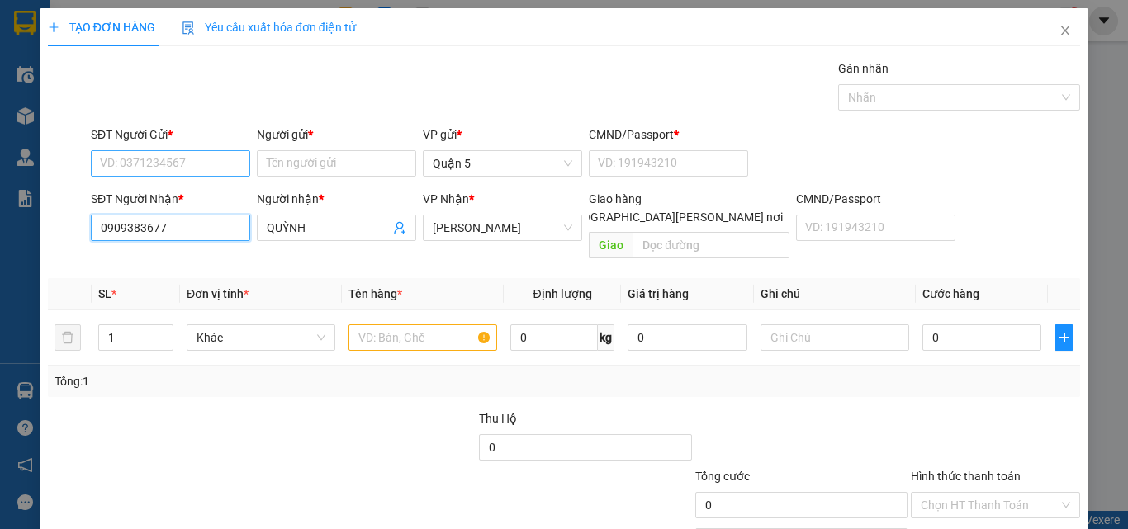
type input "0909383677"
click at [108, 161] on input "SĐT Người Gửi *" at bounding box center [170, 163] width 159 height 26
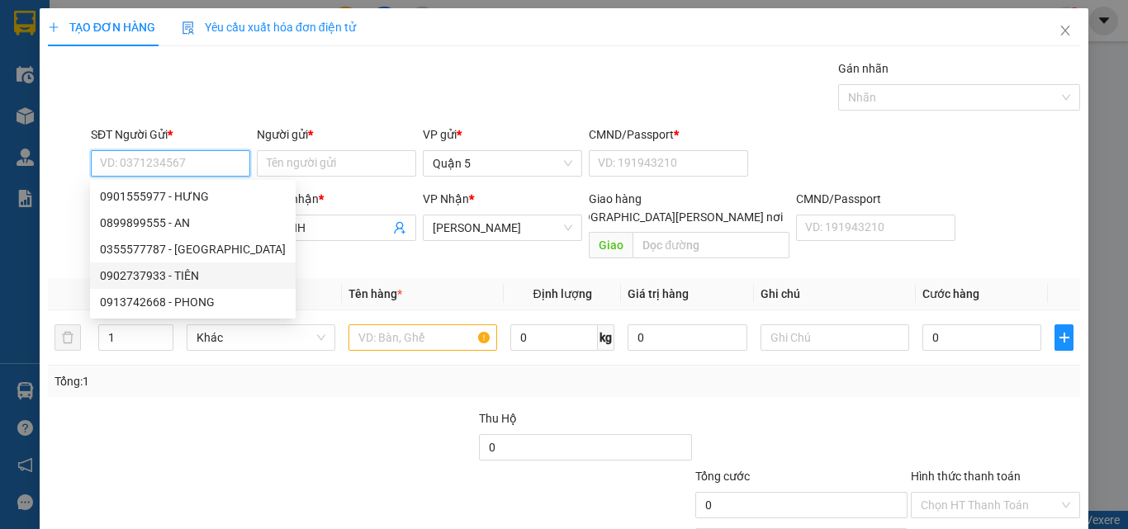
click at [172, 268] on div "0902737933 - TIÊN" at bounding box center [193, 276] width 186 height 18
type input "0902737933"
type input "TIÊN"
type input "290652965"
